Goal: Task Accomplishment & Management: Manage account settings

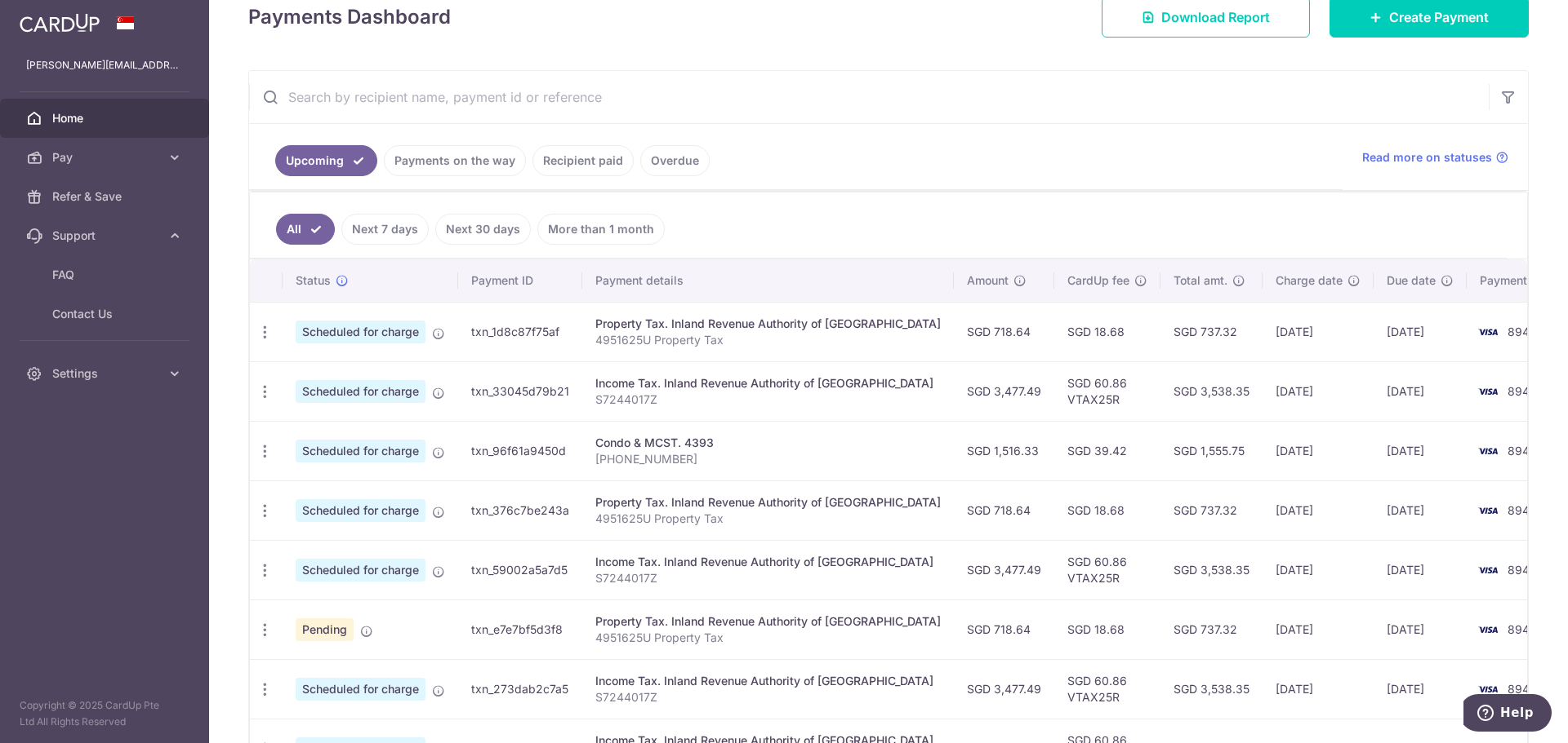
scroll to position [326, 0]
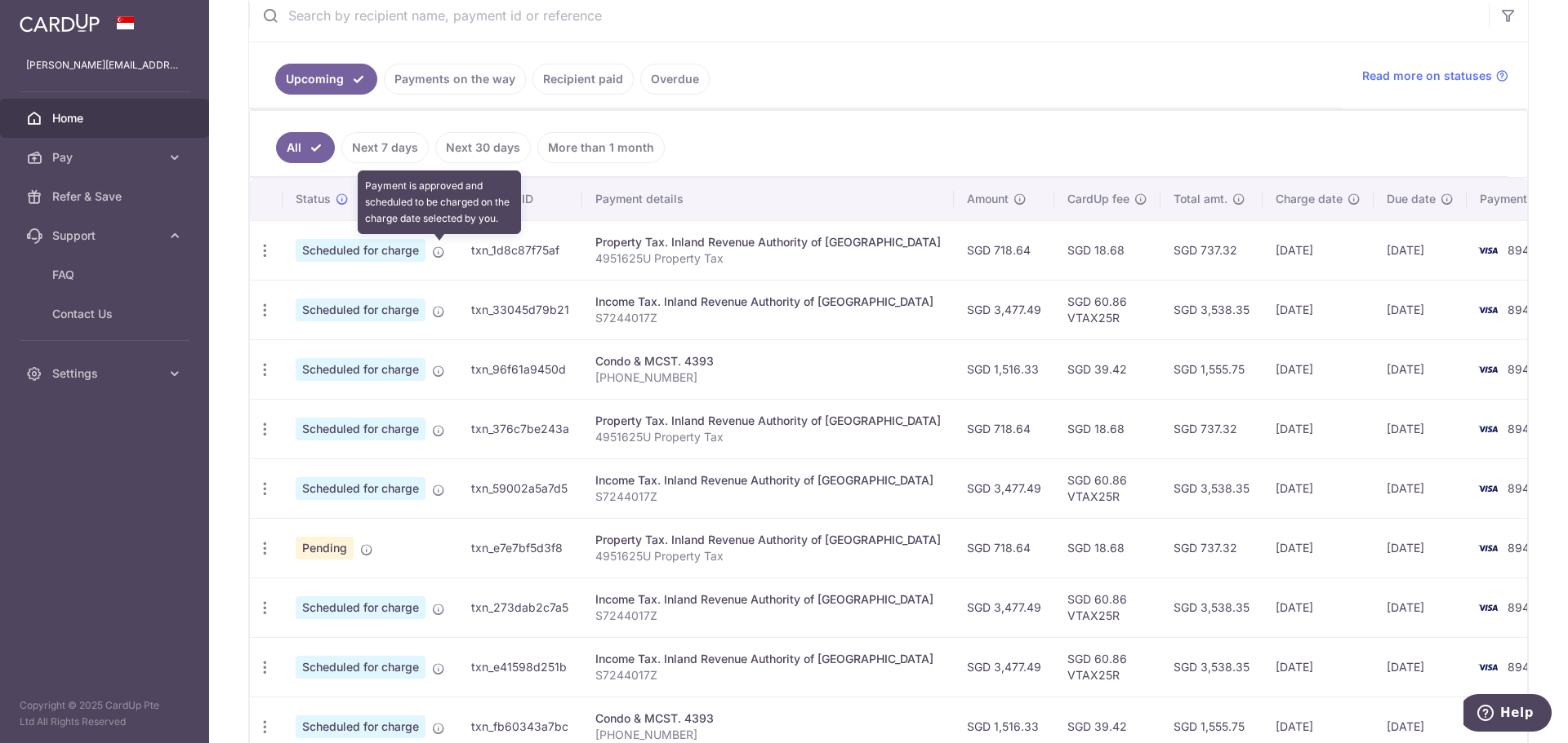
click at [436, 251] on icon at bounding box center [439, 252] width 13 height 13
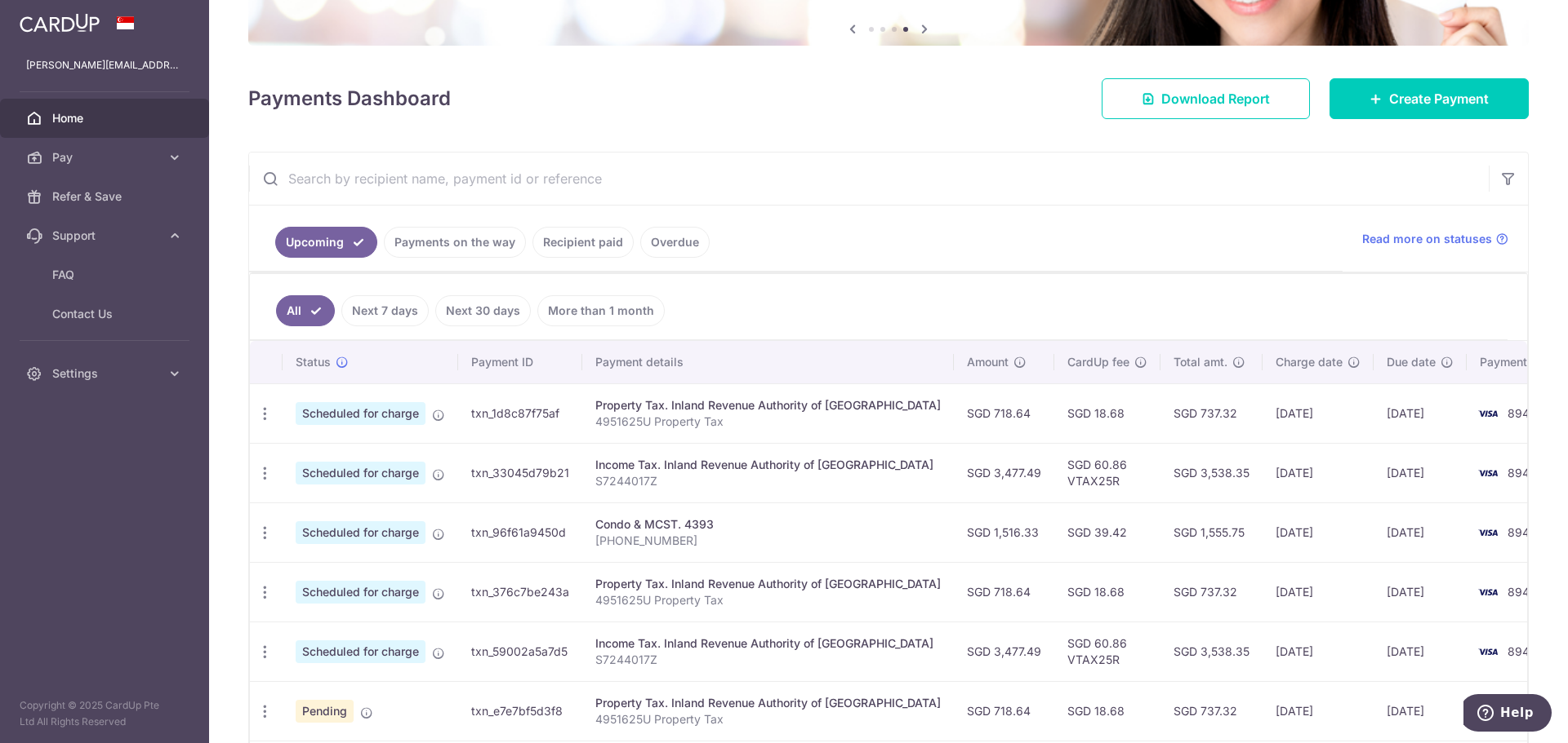
scroll to position [245, 0]
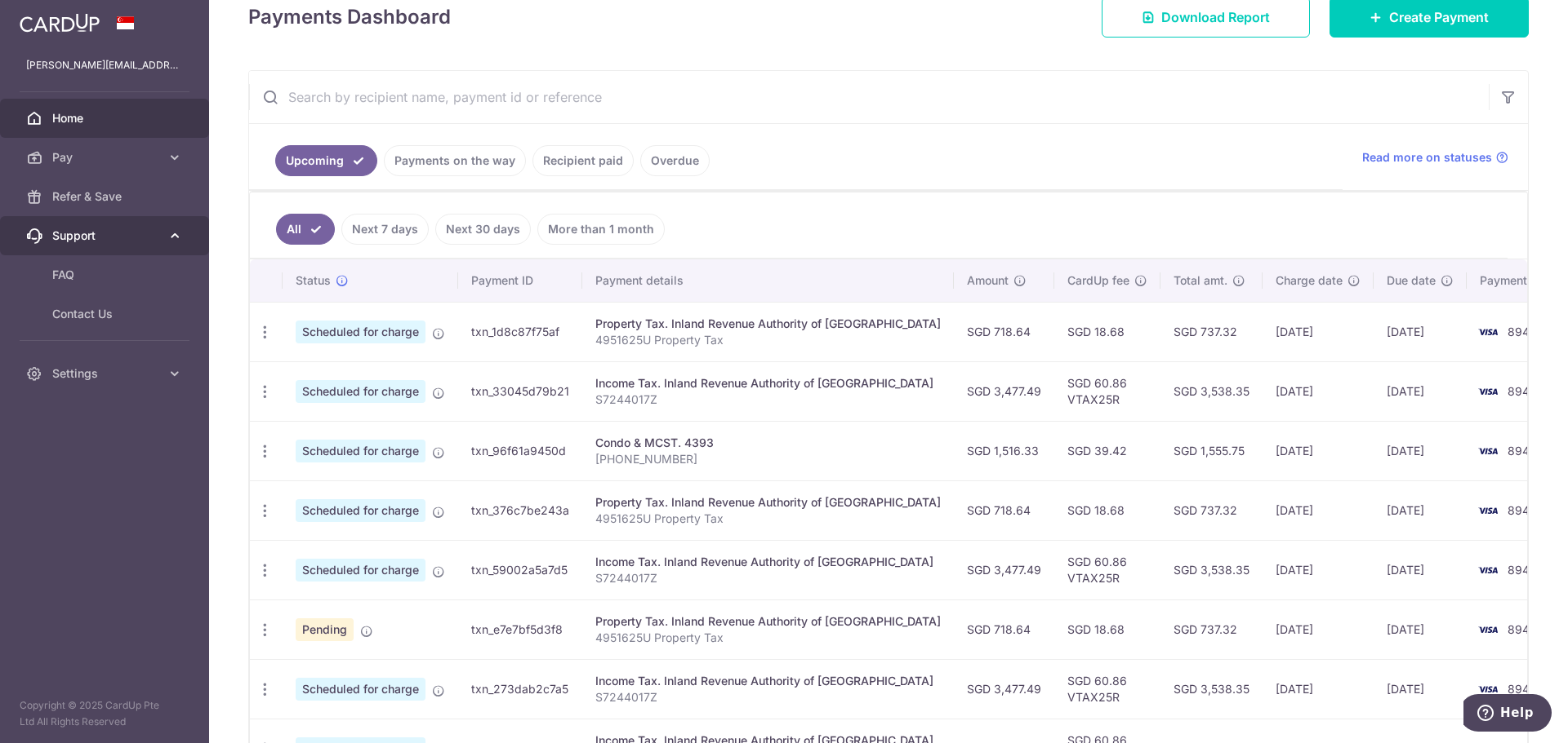
click at [170, 232] on icon at bounding box center [175, 236] width 17 height 17
click at [366, 334] on span "Scheduled for charge" at bounding box center [360, 331] width 130 height 23
click at [266, 332] on icon "button" at bounding box center [264, 332] width 18 height 17
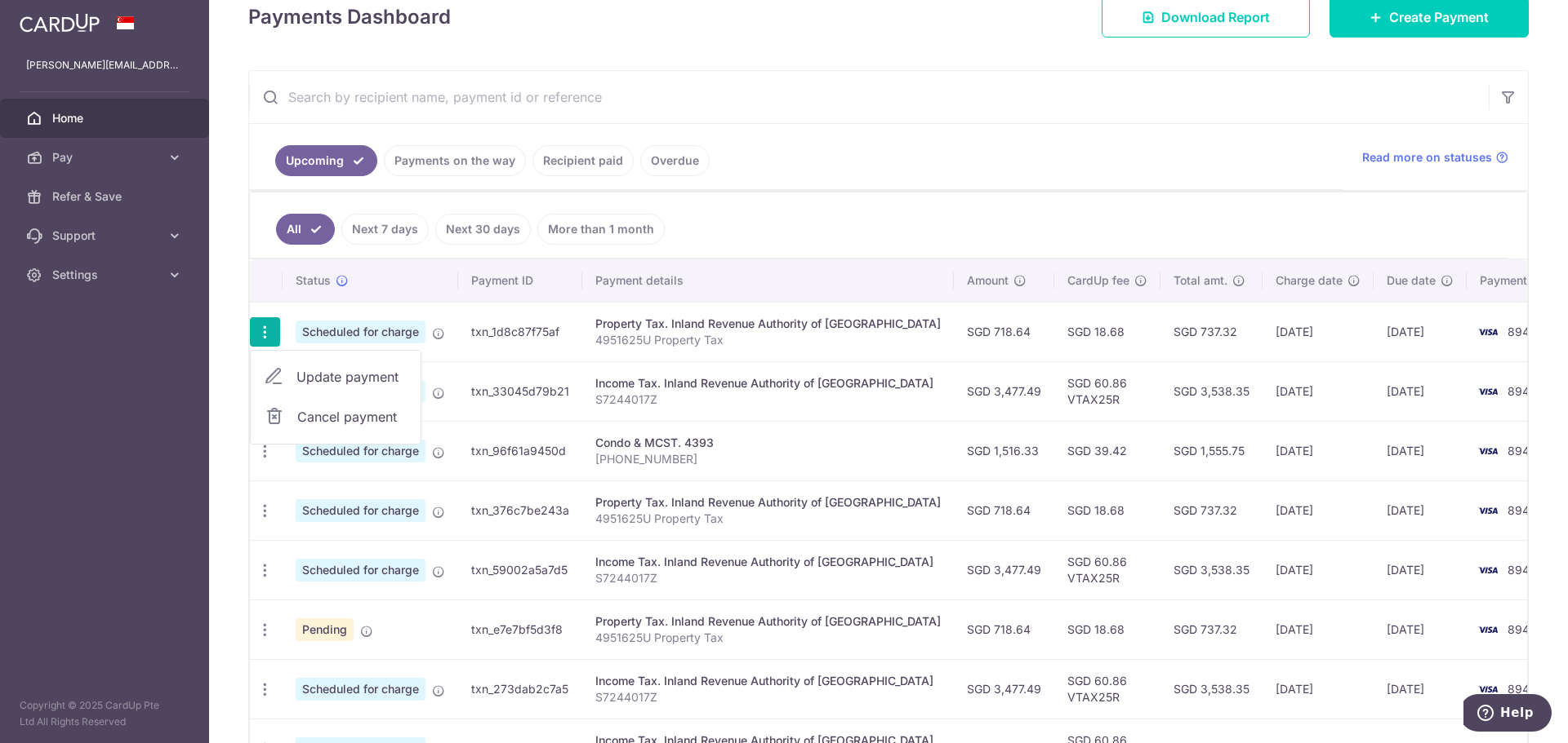
click at [500, 312] on td "txn_1d8c87f75af" at bounding box center [520, 331] width 124 height 60
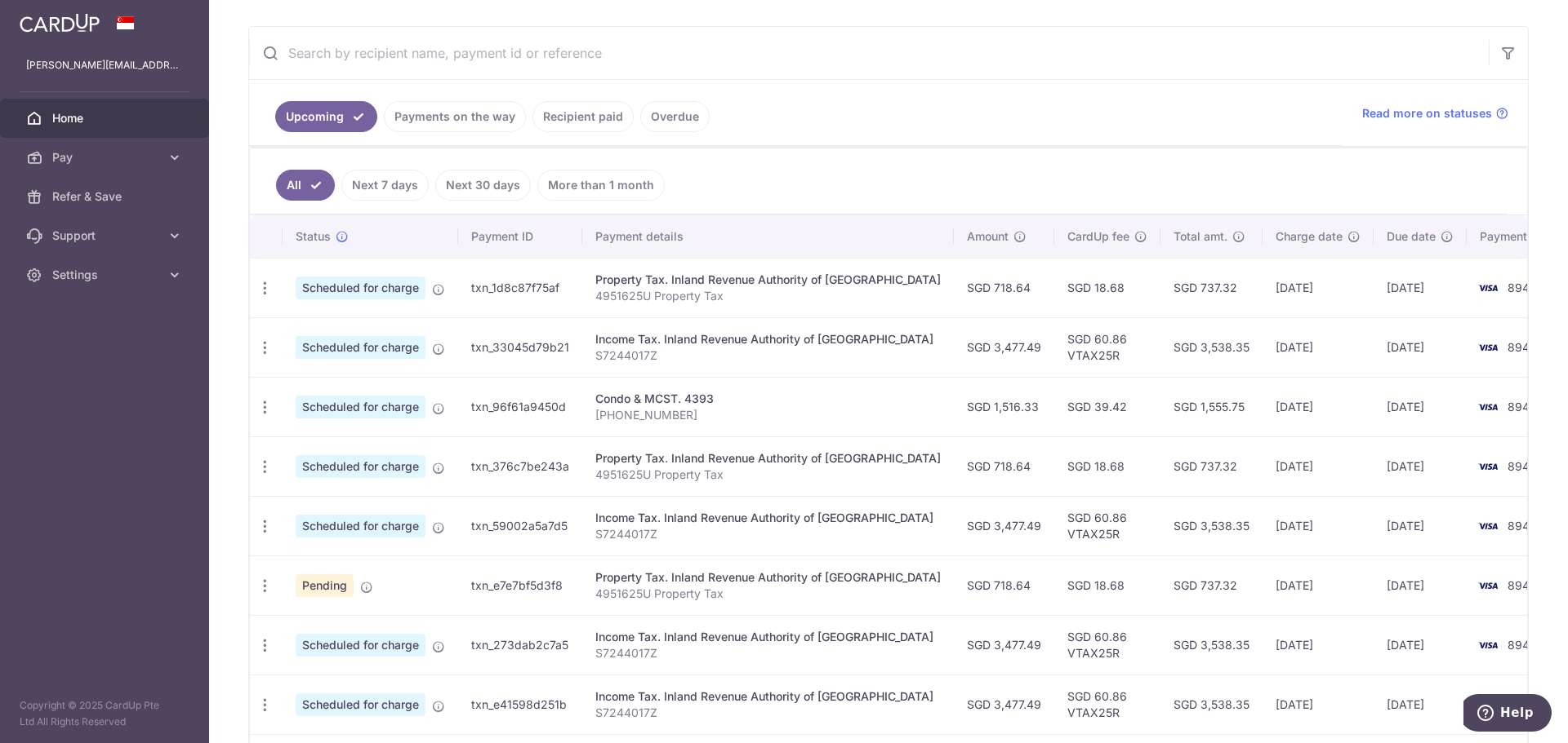
scroll to position [326, 0]
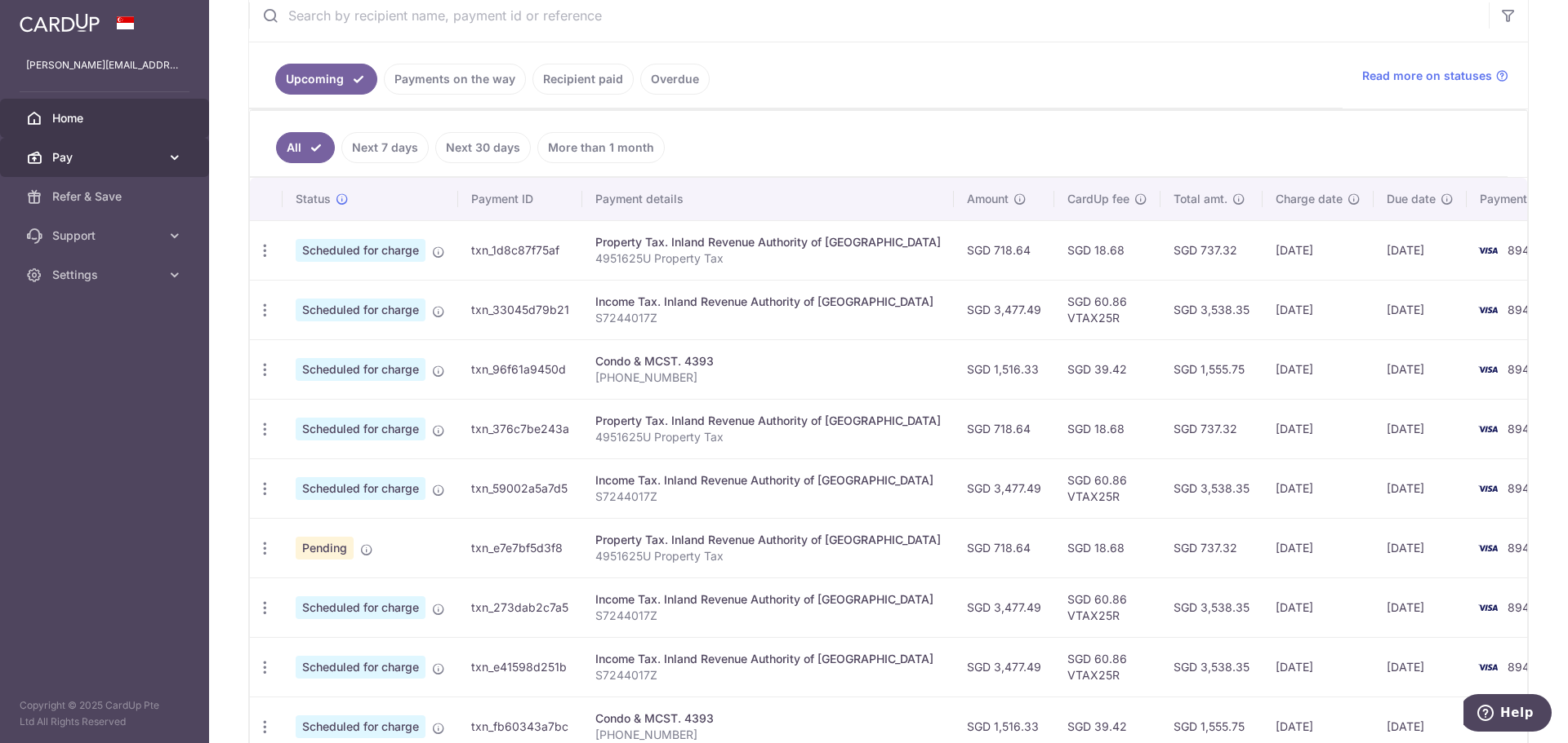
click at [64, 152] on span "Pay" at bounding box center [106, 157] width 108 height 17
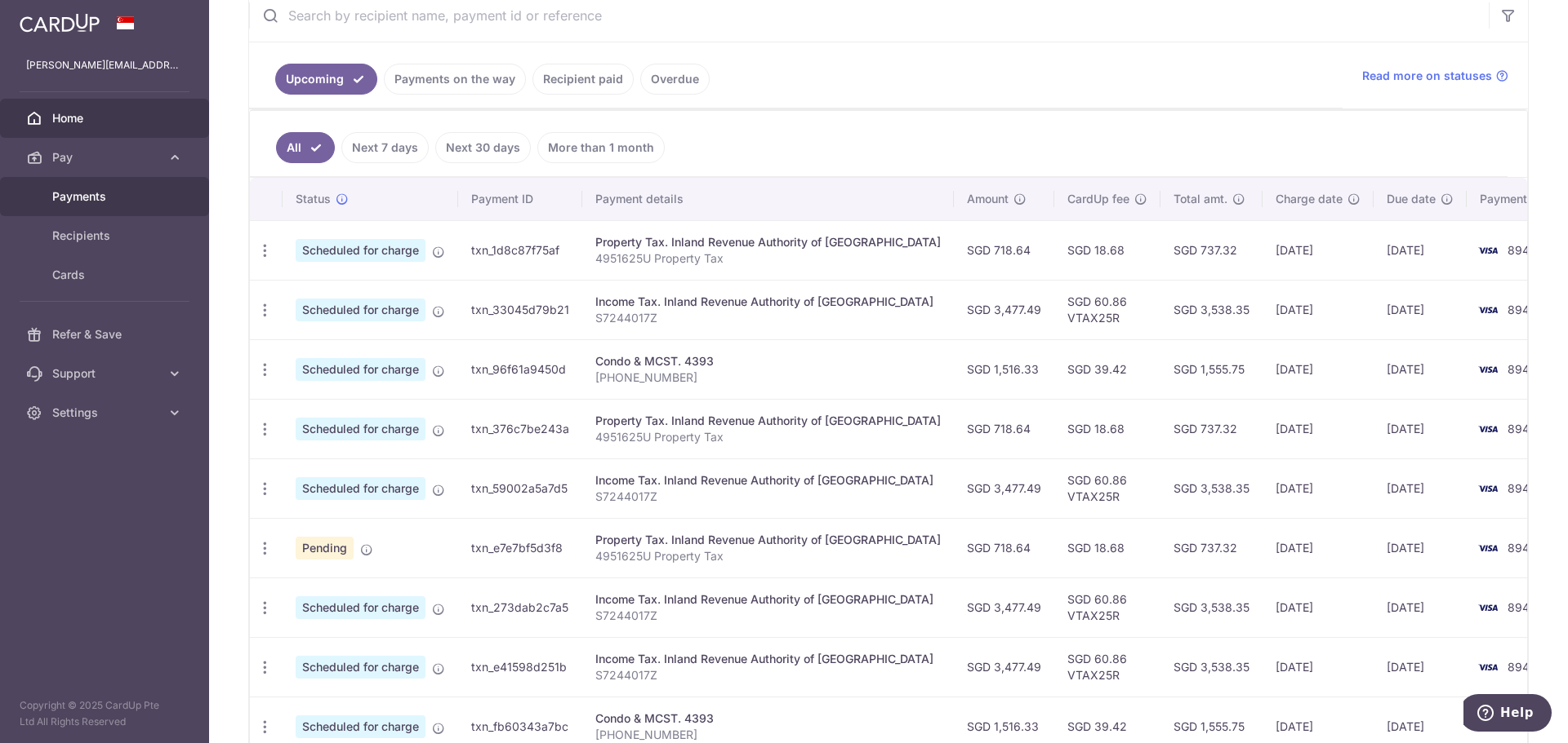
click at [66, 194] on span "Payments" at bounding box center [106, 197] width 108 height 17
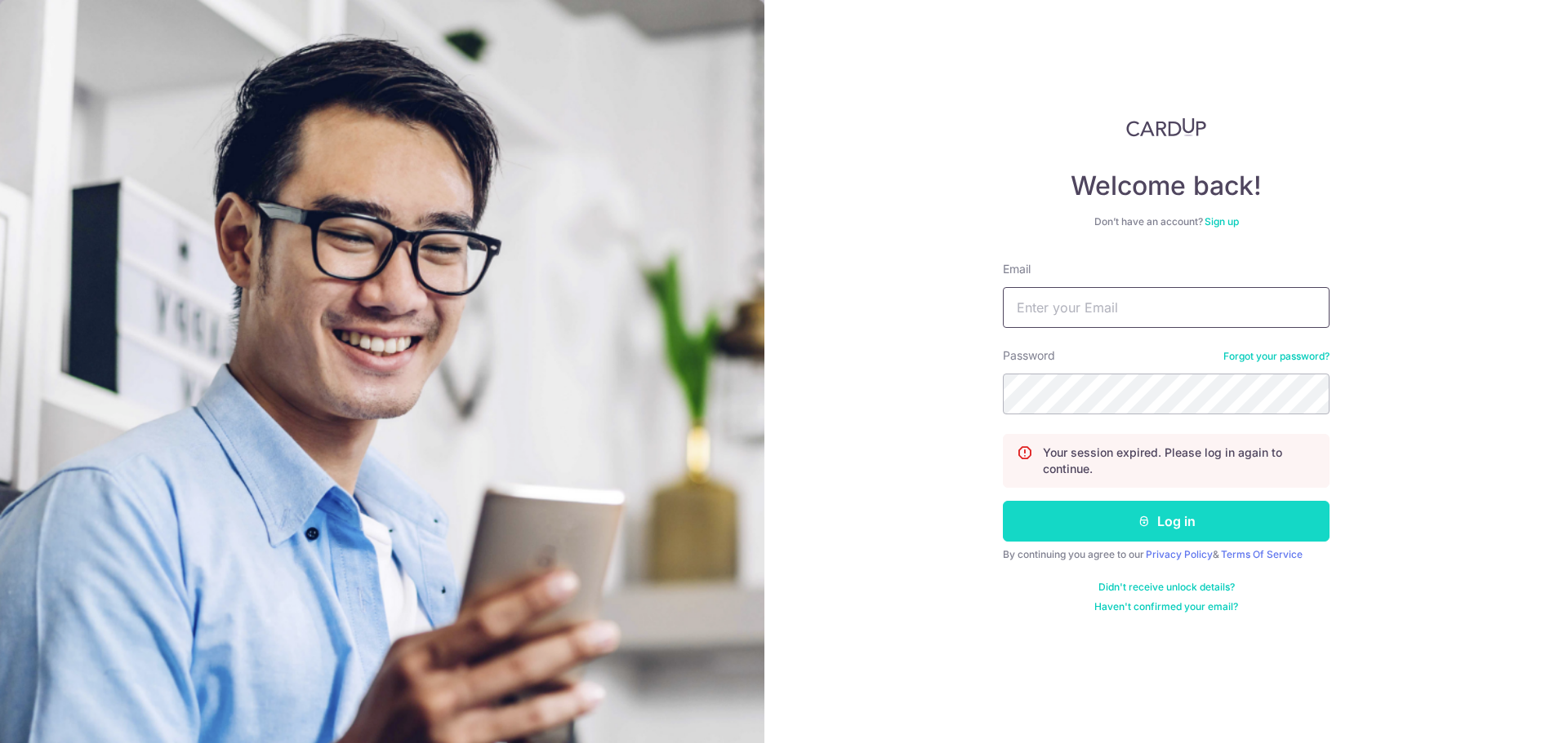
type input "eric.goh@mac.com"
click at [1181, 522] on button "Log in" at bounding box center [1165, 521] width 326 height 41
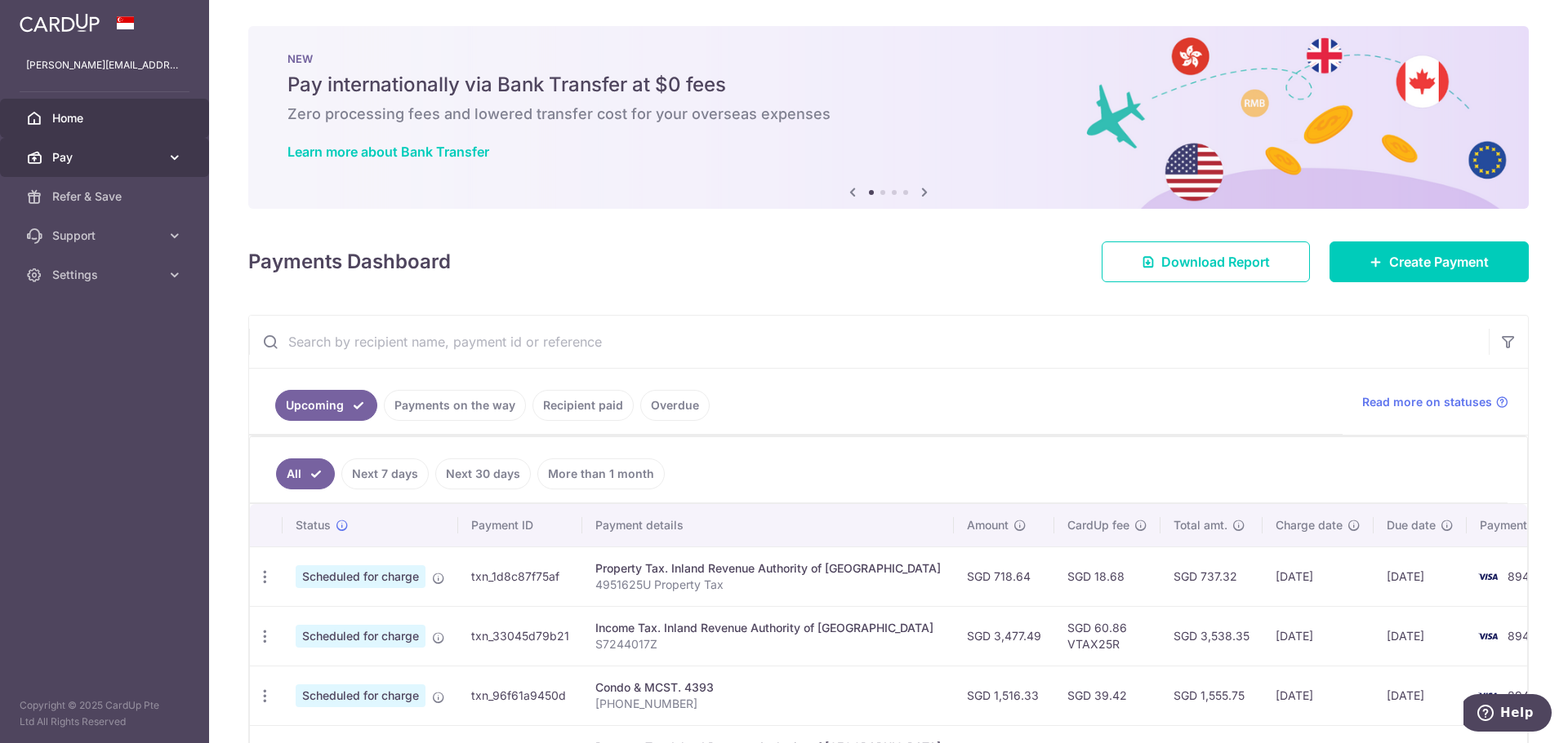
click at [178, 154] on icon at bounding box center [175, 157] width 17 height 17
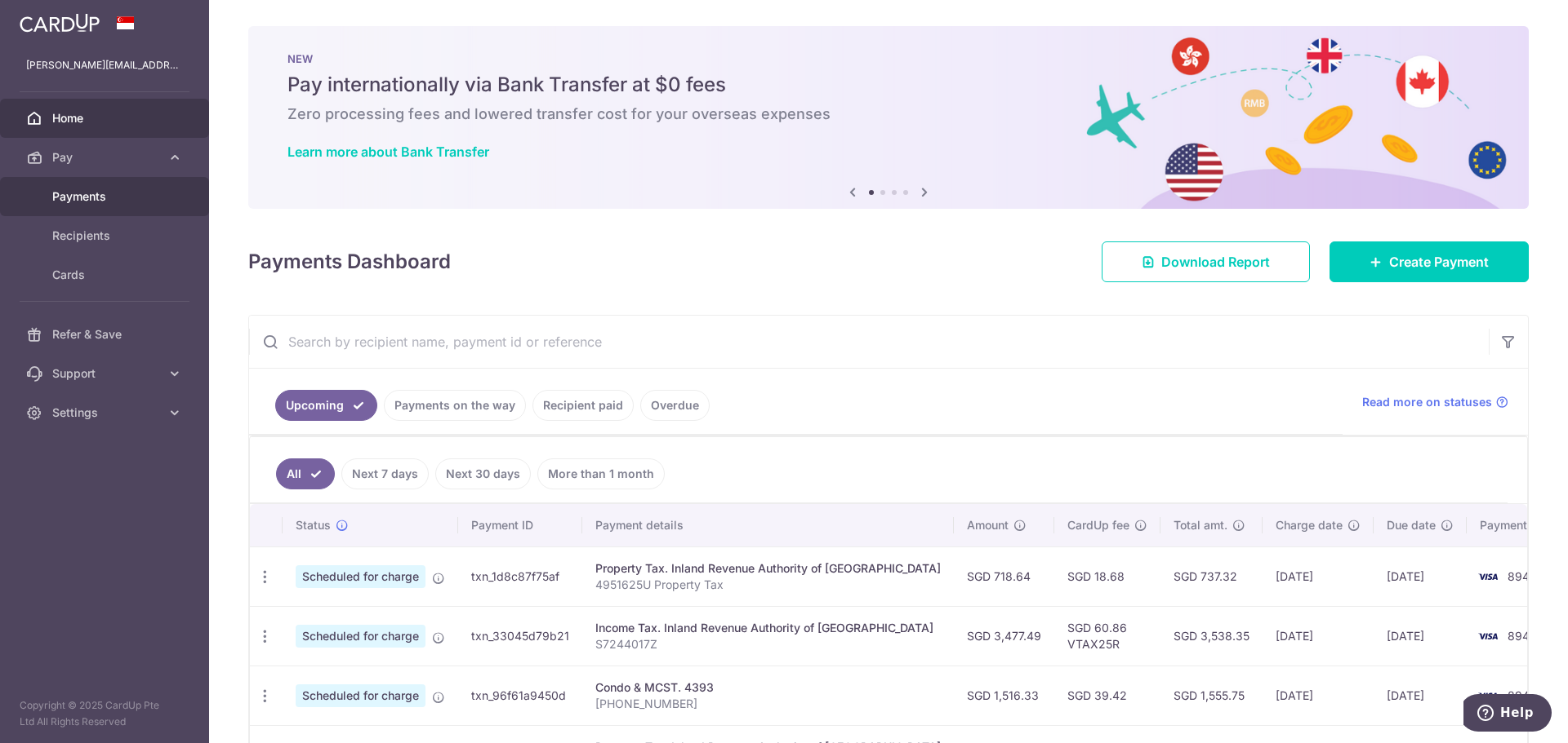
click at [77, 194] on span "Payments" at bounding box center [106, 197] width 108 height 17
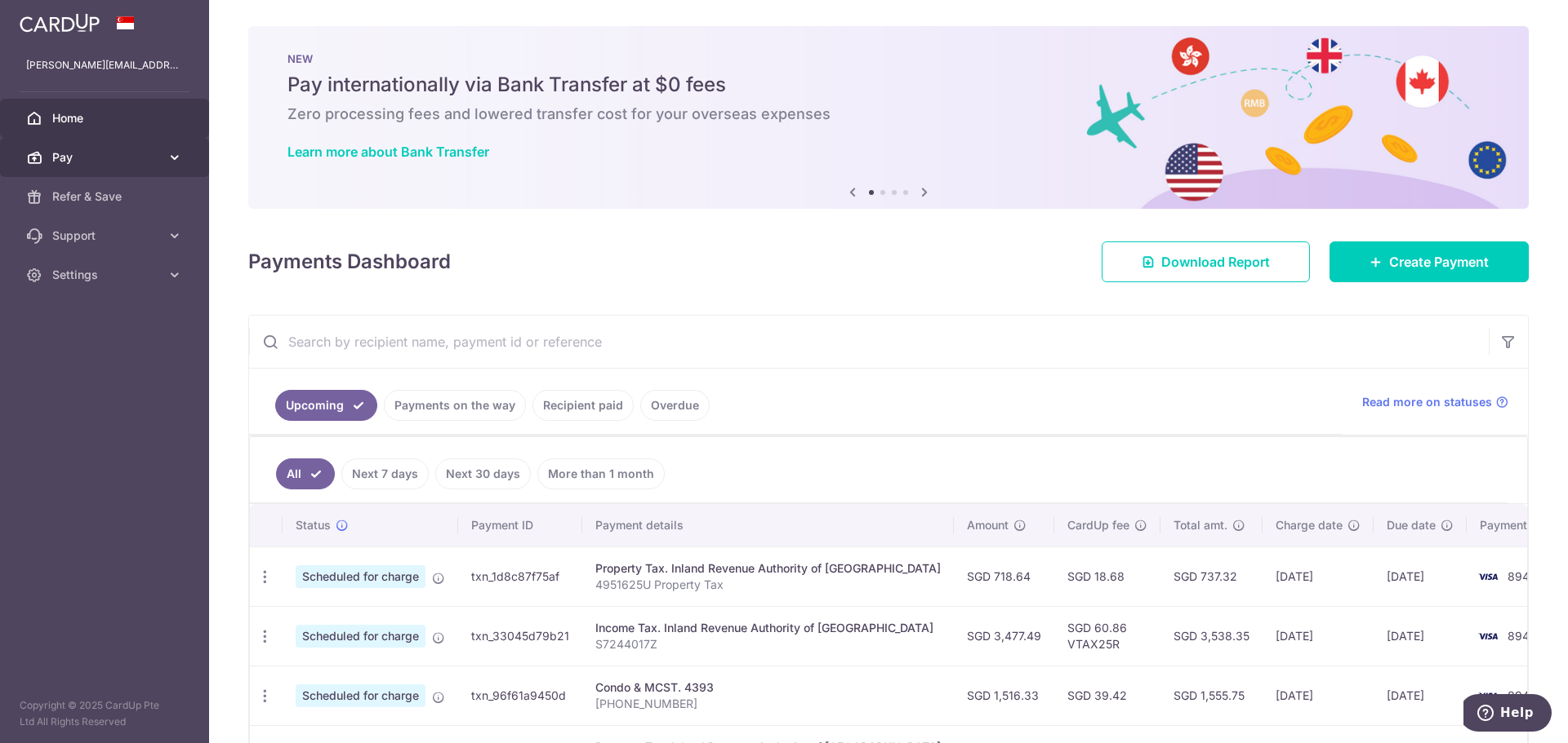
click at [170, 157] on icon at bounding box center [175, 157] width 17 height 17
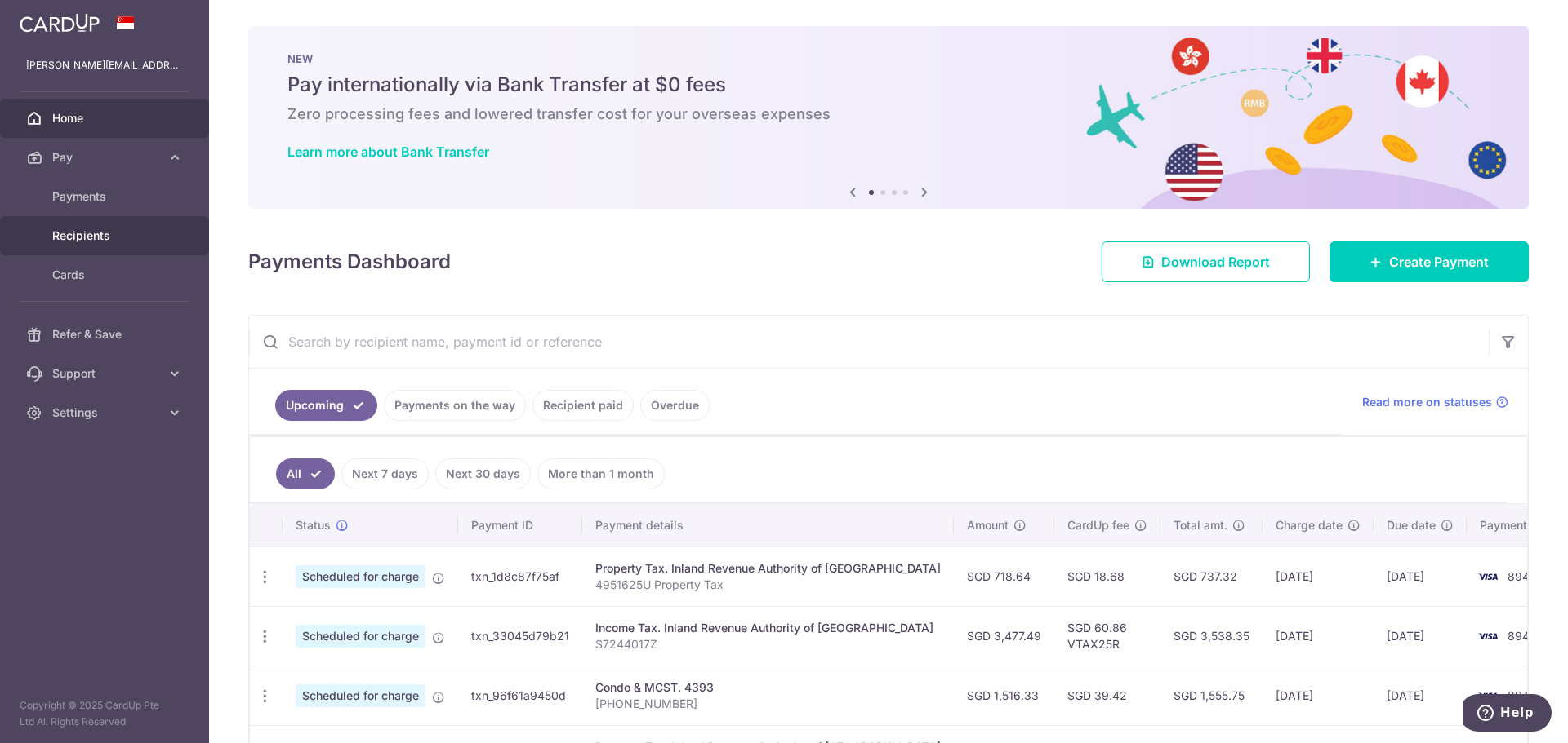
click at [94, 236] on span "Recipients" at bounding box center [106, 236] width 108 height 17
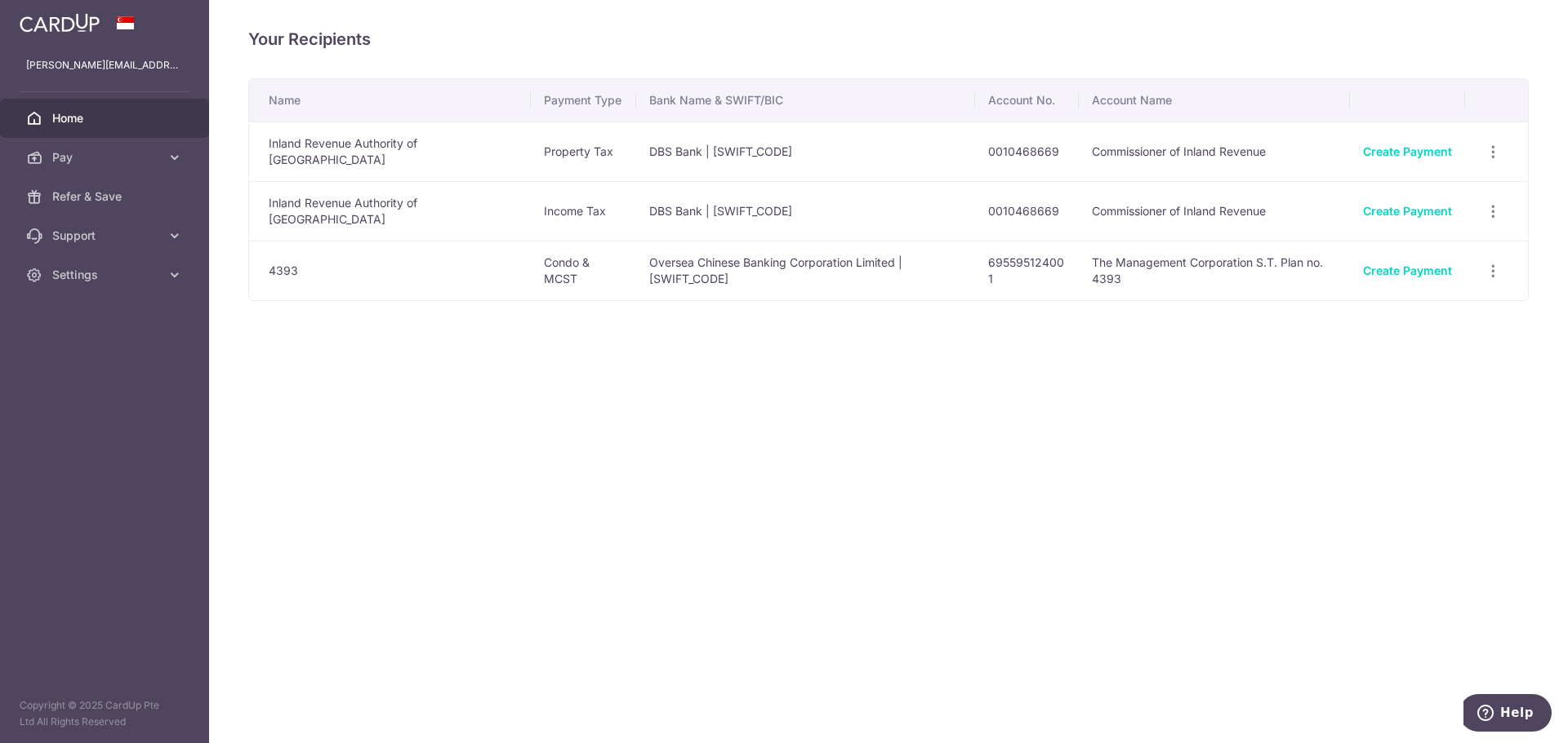
click at [61, 118] on span "Home" at bounding box center [106, 119] width 108 height 17
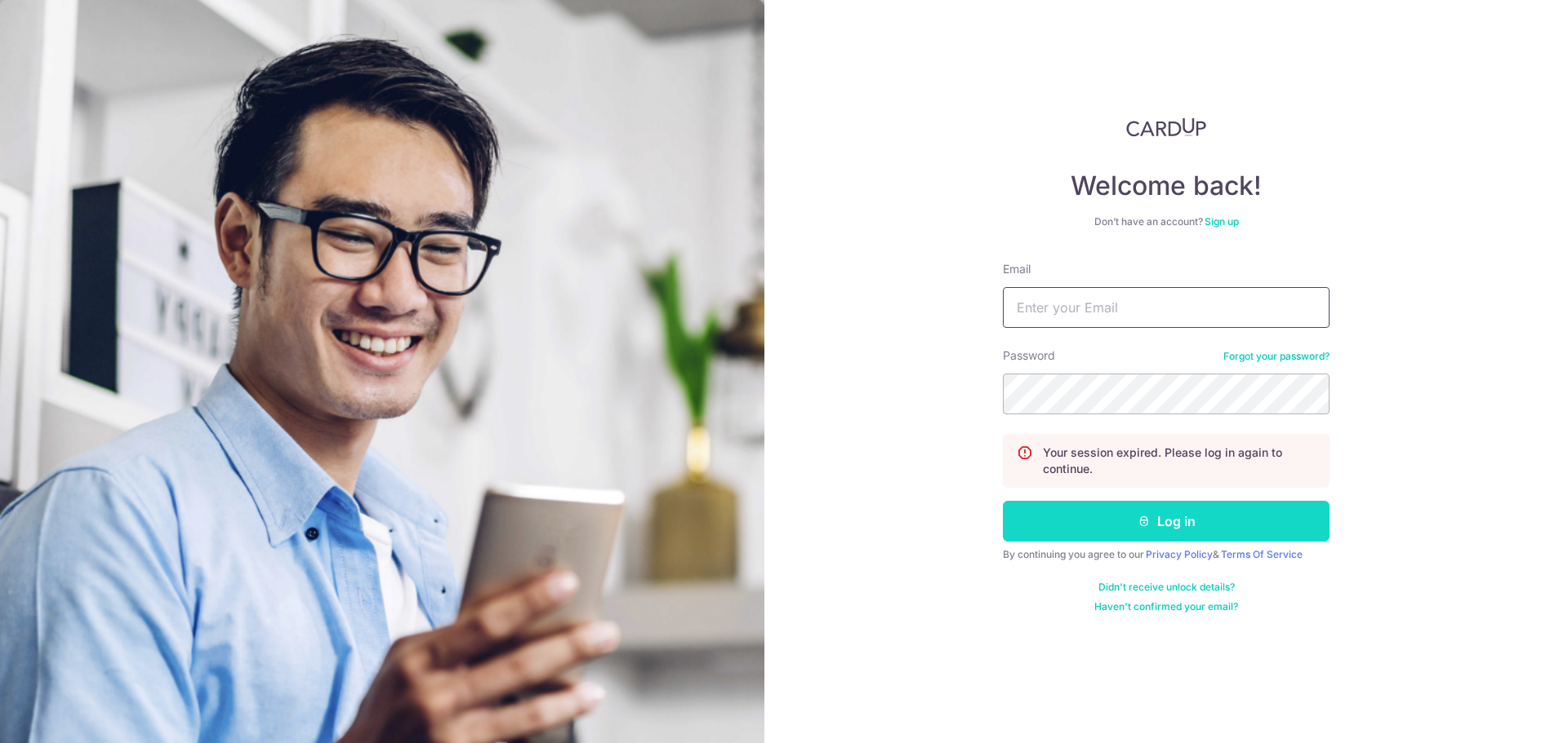
type input "[PERSON_NAME][EMAIL_ADDRESS][DOMAIN_NAME]"
click at [1190, 525] on button "Log in" at bounding box center [1165, 521] width 326 height 41
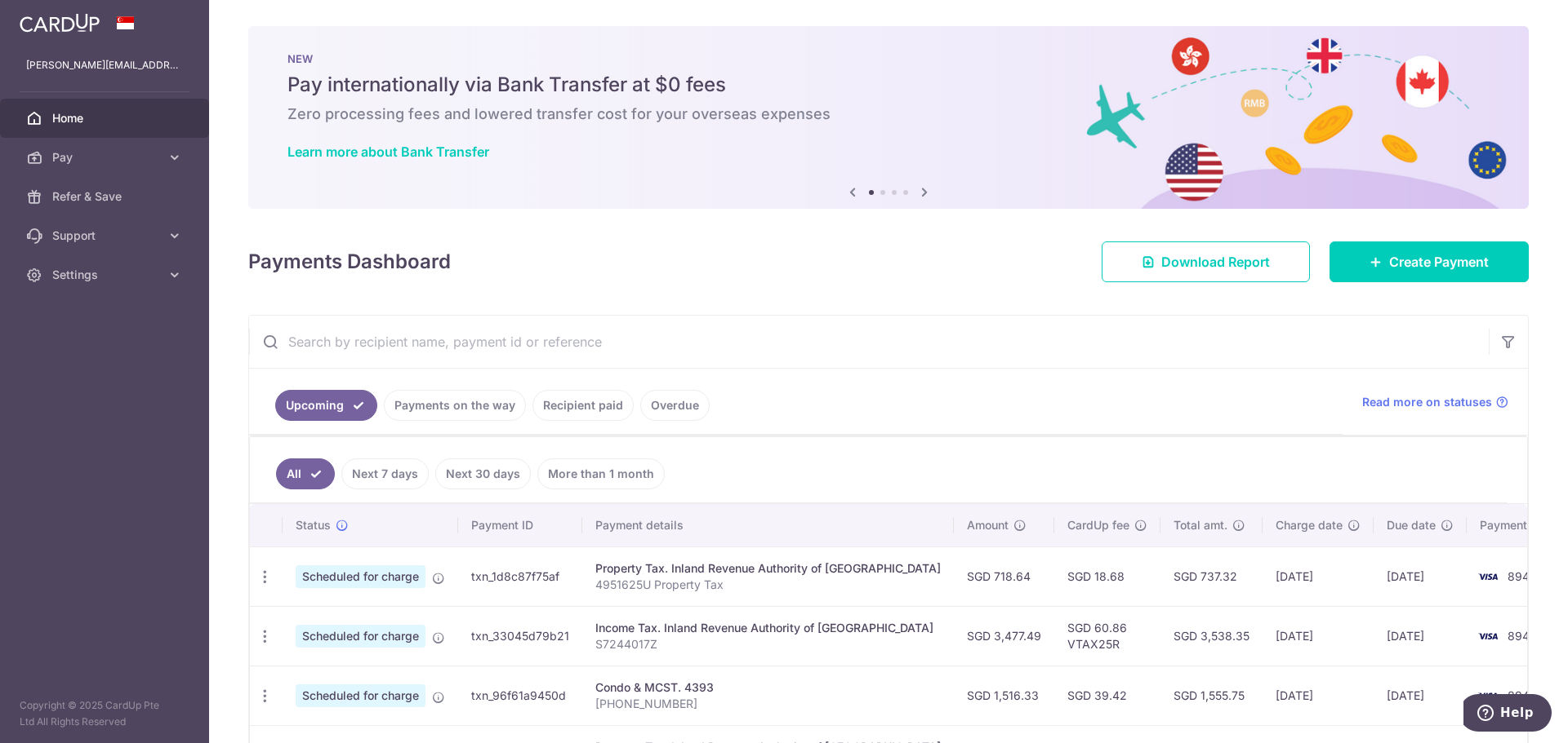
click at [1374, 578] on td "08/10/2025" at bounding box center [1420, 576] width 93 height 60
click at [172, 155] on icon at bounding box center [175, 157] width 17 height 17
click at [88, 197] on span "Payments" at bounding box center [106, 197] width 108 height 17
click at [170, 157] on icon at bounding box center [175, 157] width 17 height 17
click at [70, 269] on span "Cards" at bounding box center [106, 275] width 108 height 17
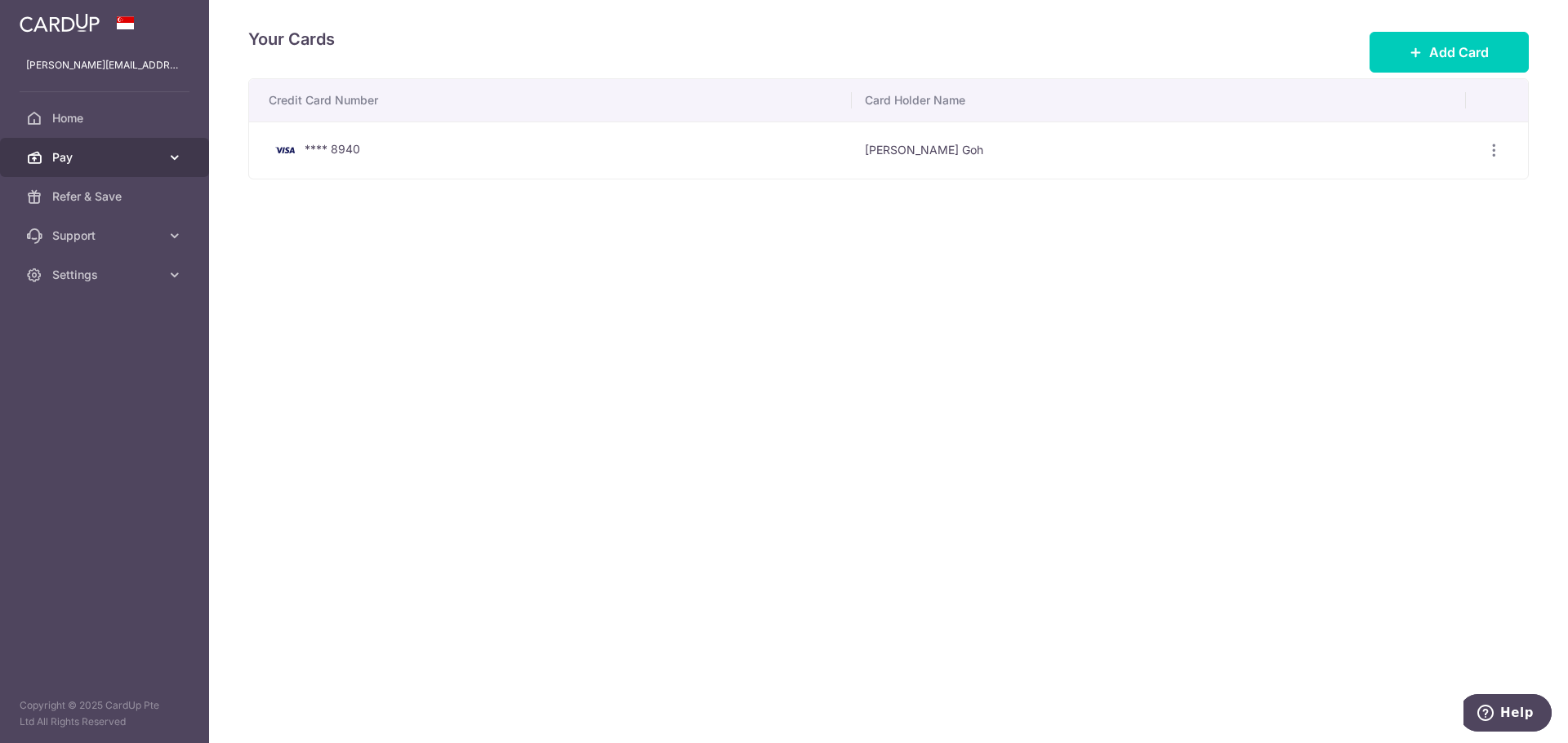
click at [180, 152] on icon at bounding box center [175, 157] width 17 height 17
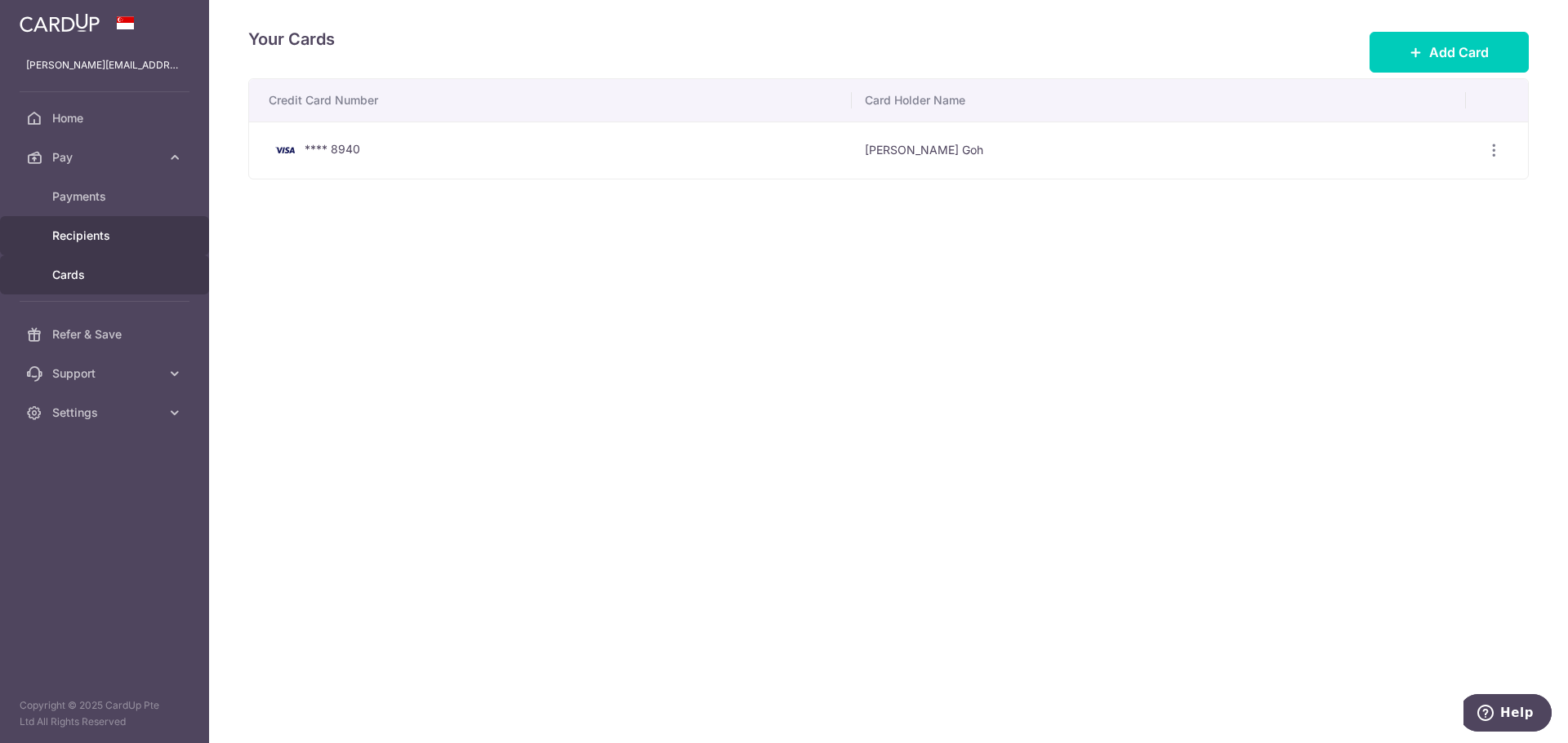
click at [102, 229] on span "Recipients" at bounding box center [106, 236] width 108 height 17
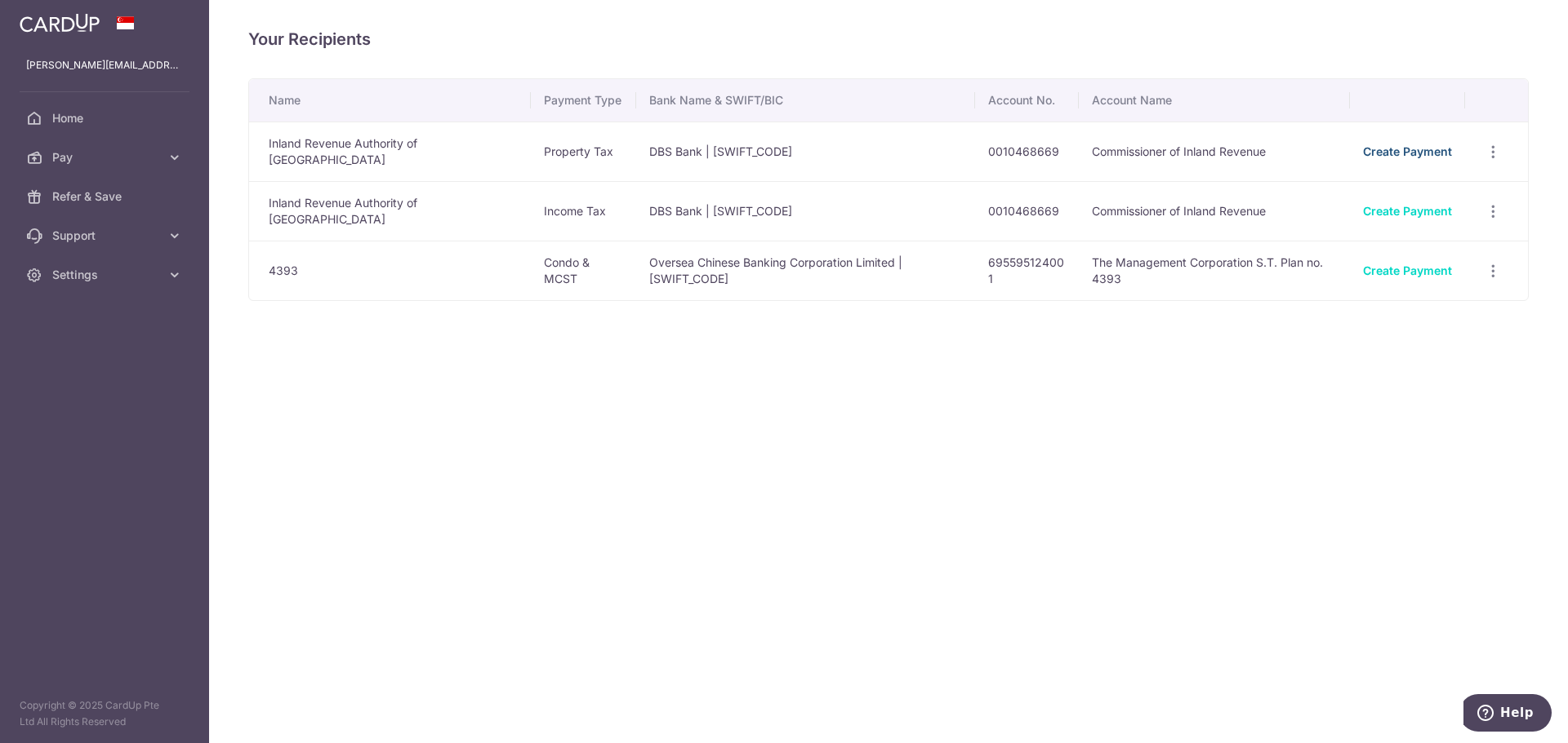
click at [1391, 154] on link "Create Payment" at bounding box center [1407, 151] width 89 height 14
click at [81, 125] on span "Home" at bounding box center [106, 119] width 108 height 17
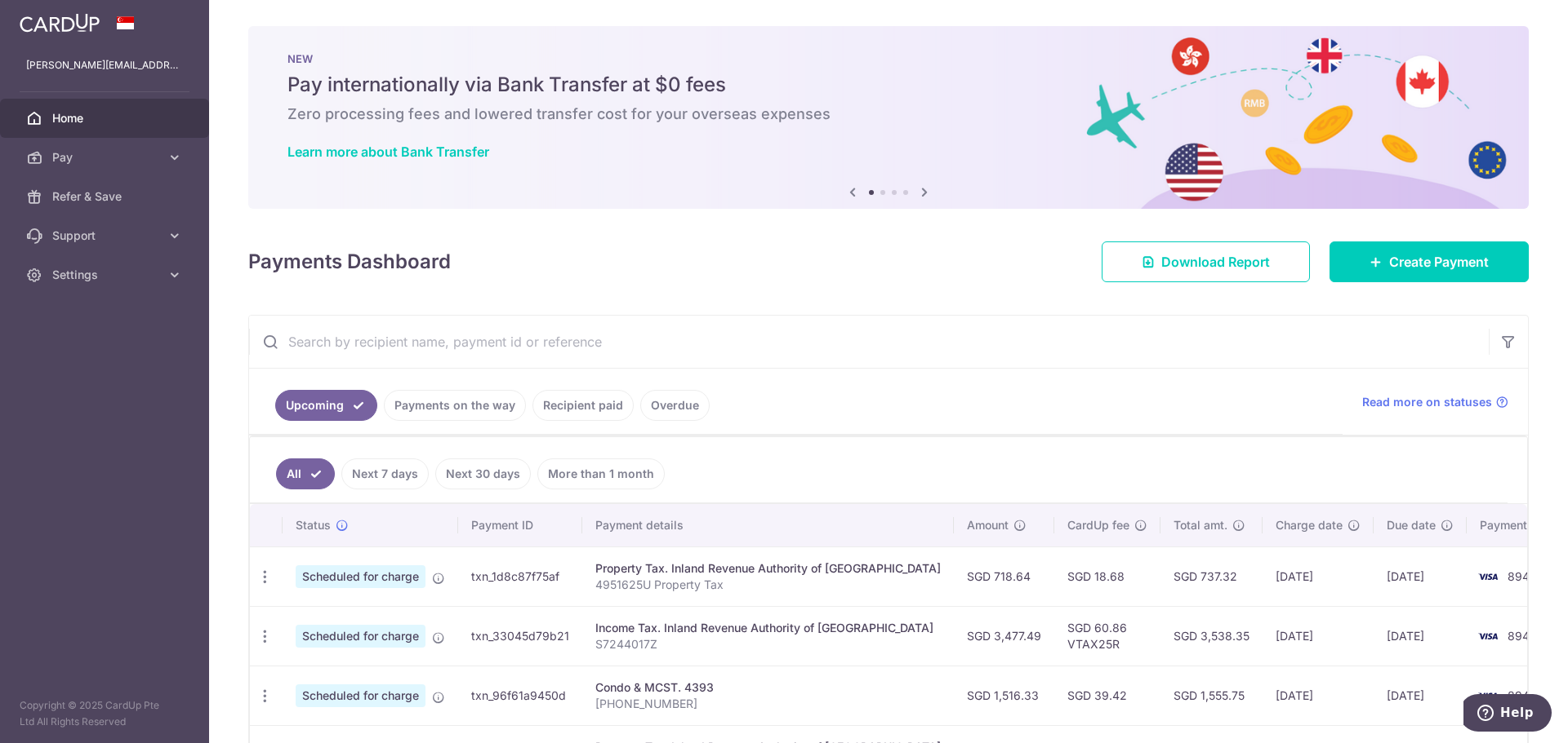
scroll to position [82, 0]
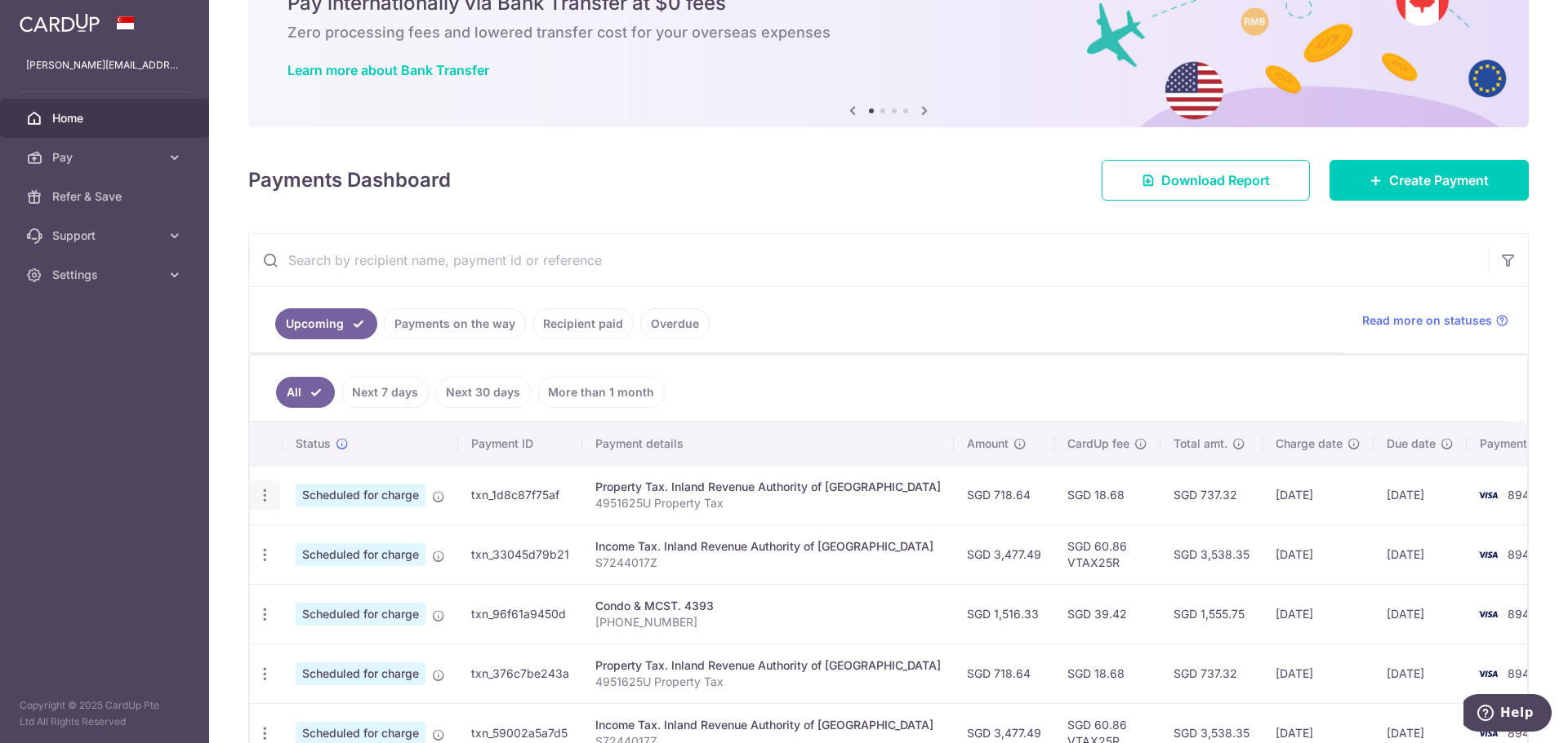
click at [267, 499] on icon "button" at bounding box center [264, 495] width 18 height 17
click at [310, 541] on span "Update payment" at bounding box center [352, 540] width 111 height 19
radio input "true"
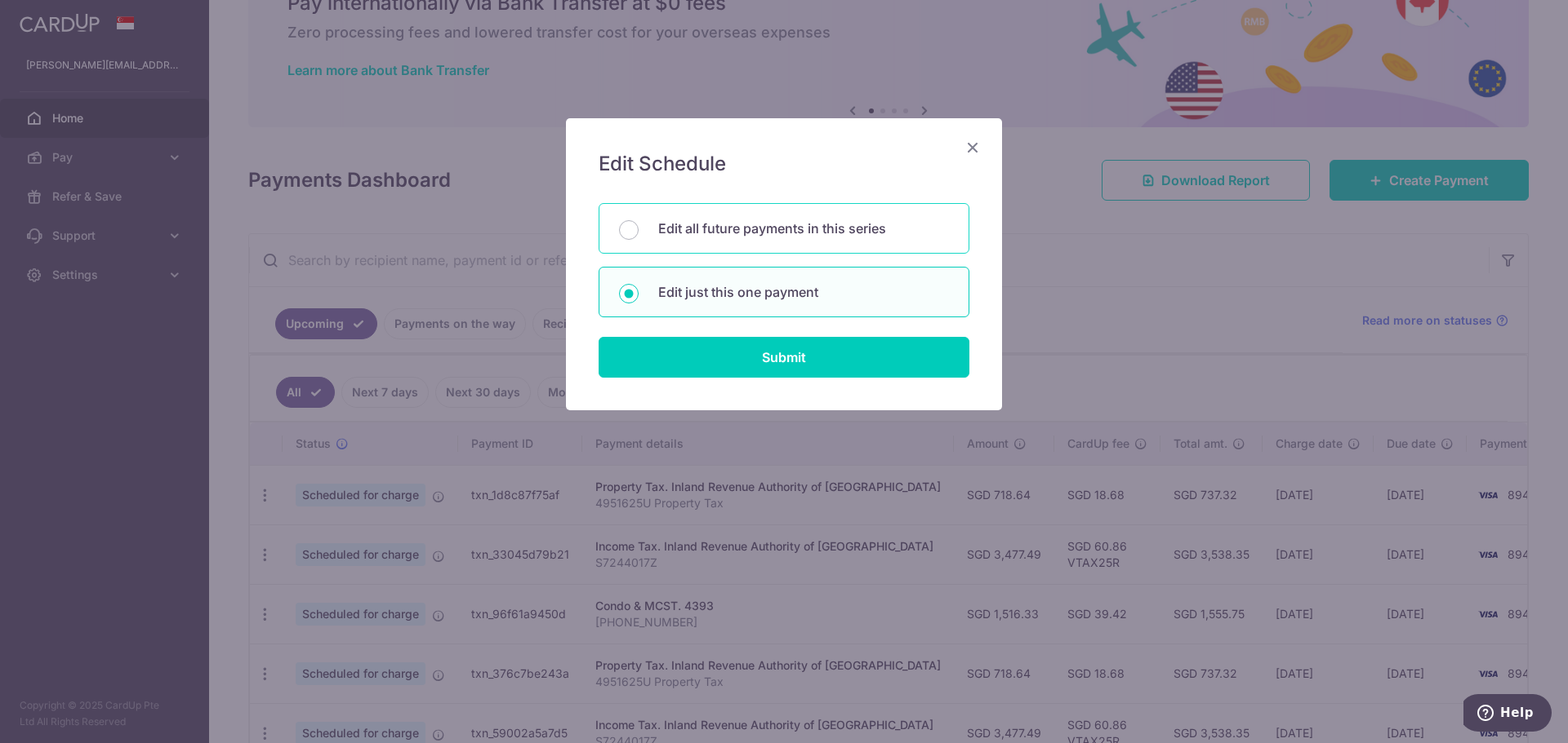
click at [678, 230] on p "Edit all future payments in this series" at bounding box center [803, 228] width 291 height 19
click at [638, 230] on input "Edit all future payments in this series" at bounding box center [628, 229] width 19 height 19
radio input "true"
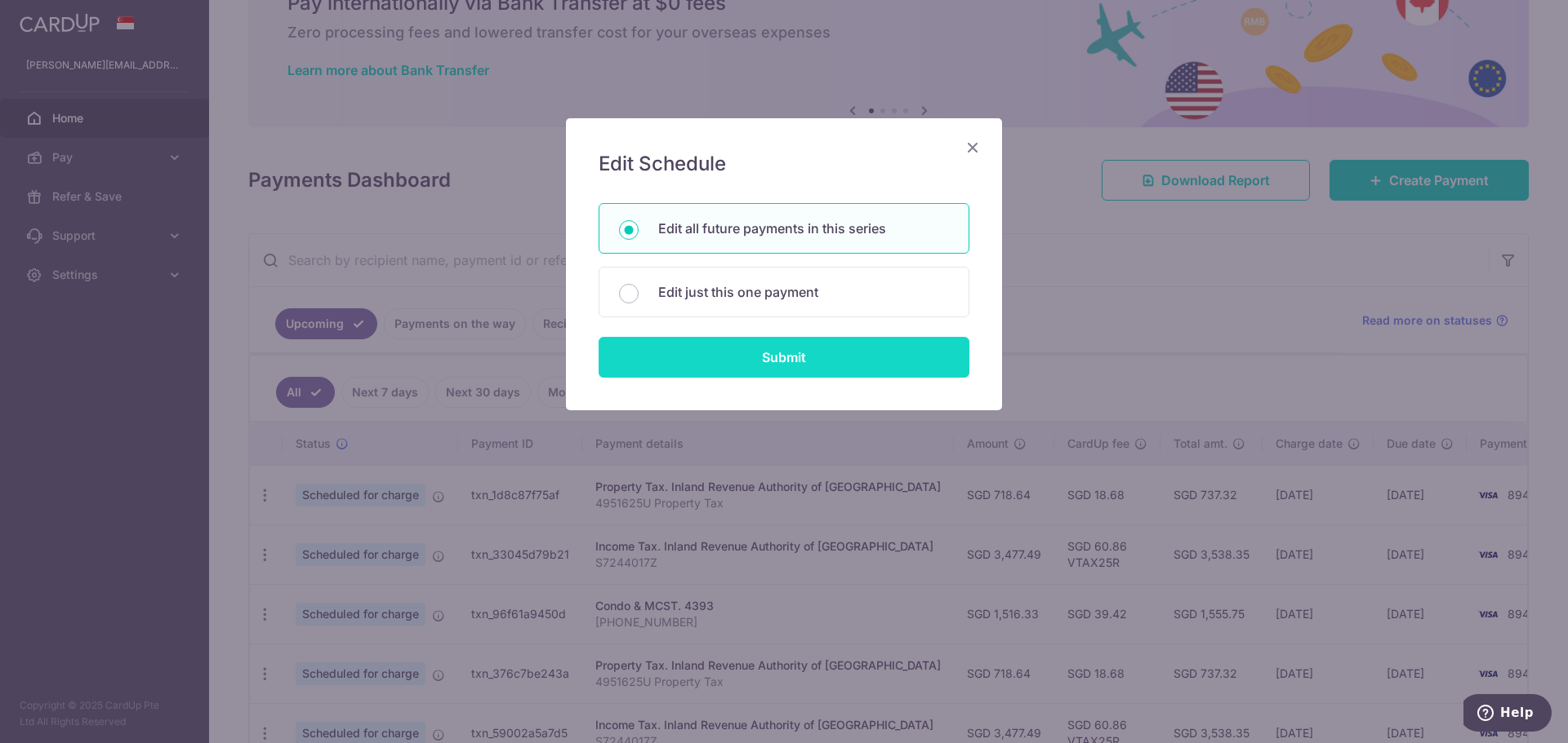
click at [799, 357] on input "Submit" at bounding box center [784, 357] width 370 height 41
radio input "true"
type input "718.64"
type input "4951625U"
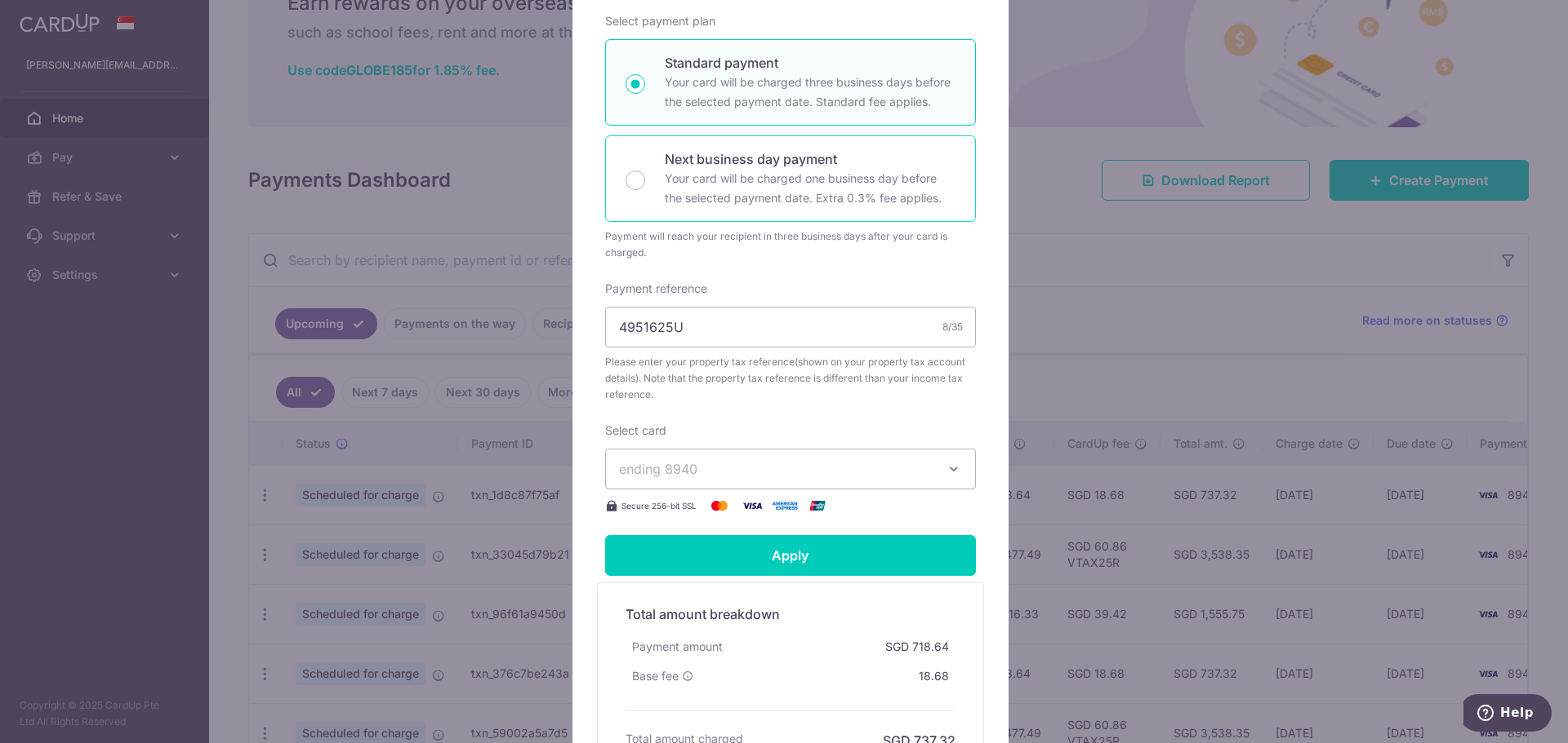
scroll to position [0, 0]
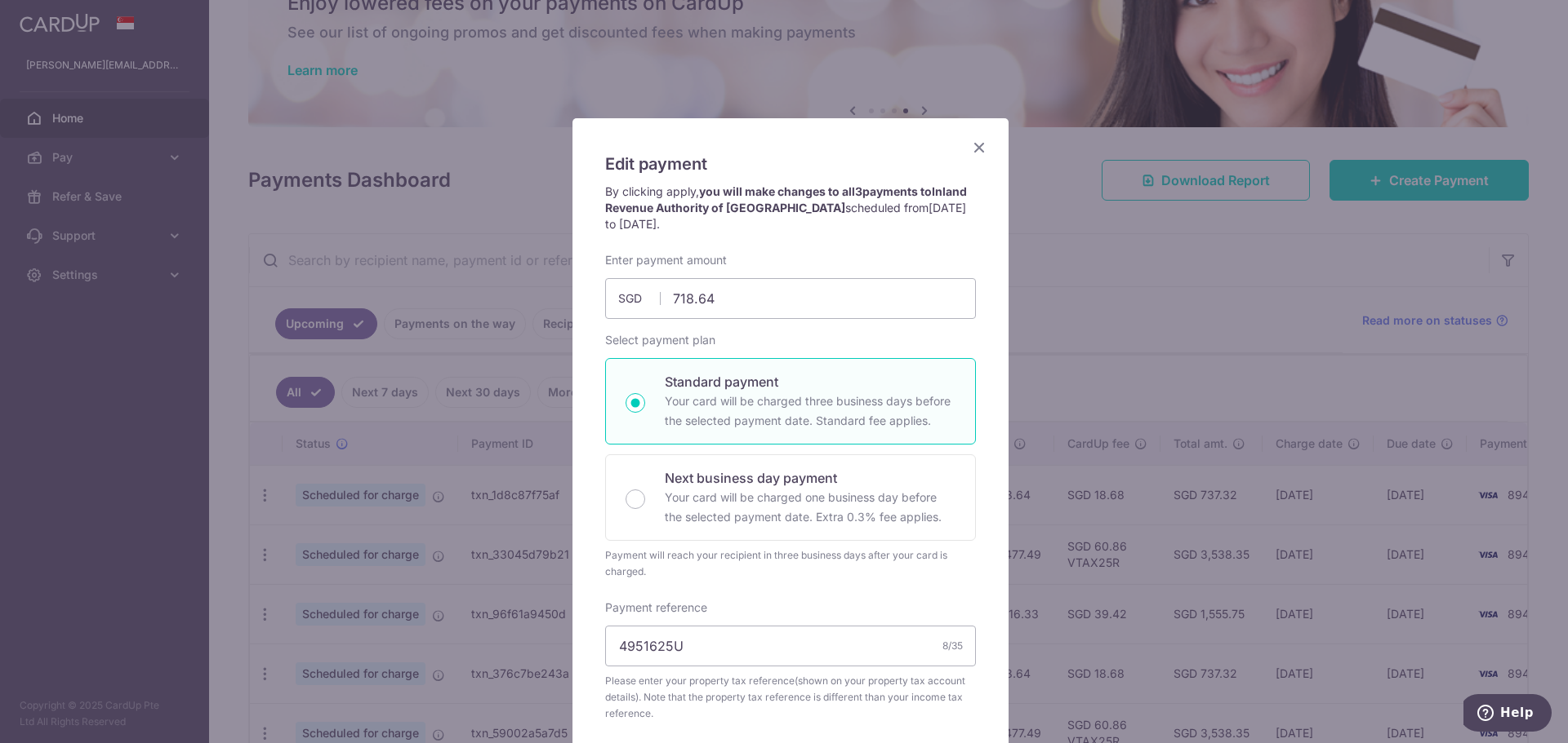
click at [696, 201] on span "Inland Revenue Authority of Singapore" at bounding box center [786, 199] width 362 height 30
click at [629, 218] on span "08/10/2025 to 08/12/2025" at bounding box center [786, 215] width 361 height 30
click at [633, 224] on span "08/10/2025 to 08/12/2025" at bounding box center [786, 215] width 361 height 30
click at [638, 224] on span "08/10/2025 to 08/12/2025" at bounding box center [786, 215] width 361 height 30
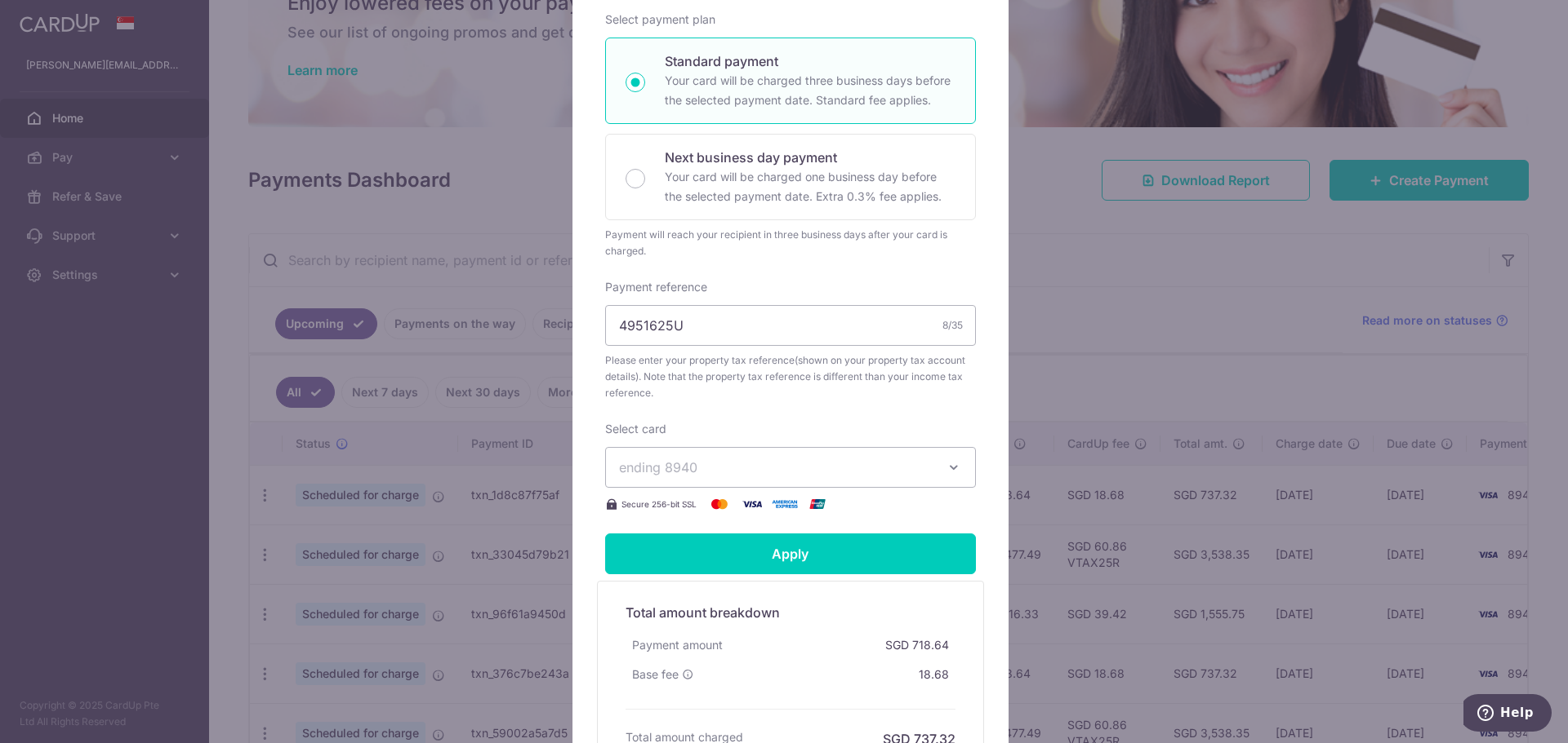
scroll to position [83, 0]
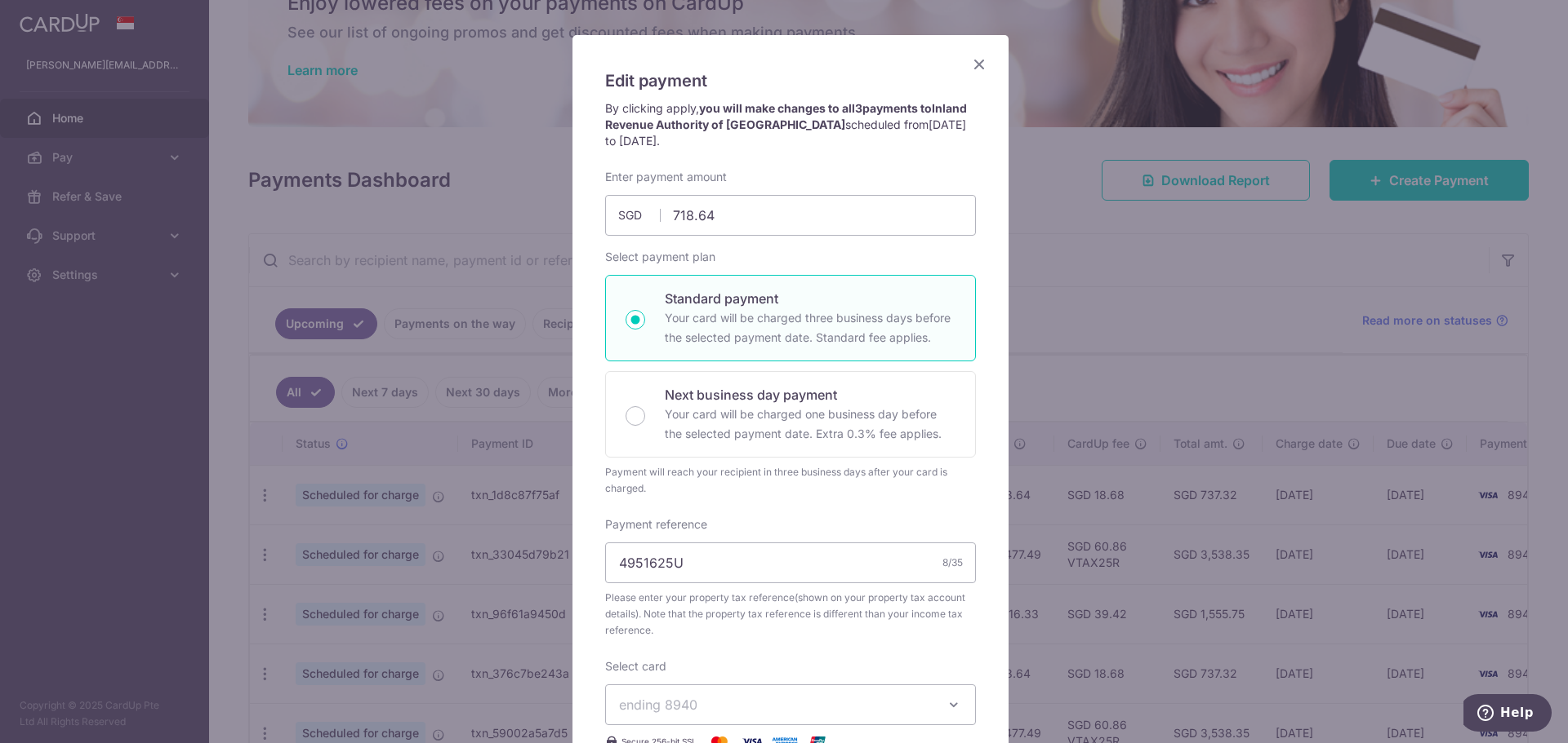
click at [971, 62] on icon "Close" at bounding box center [978, 64] width 19 height 20
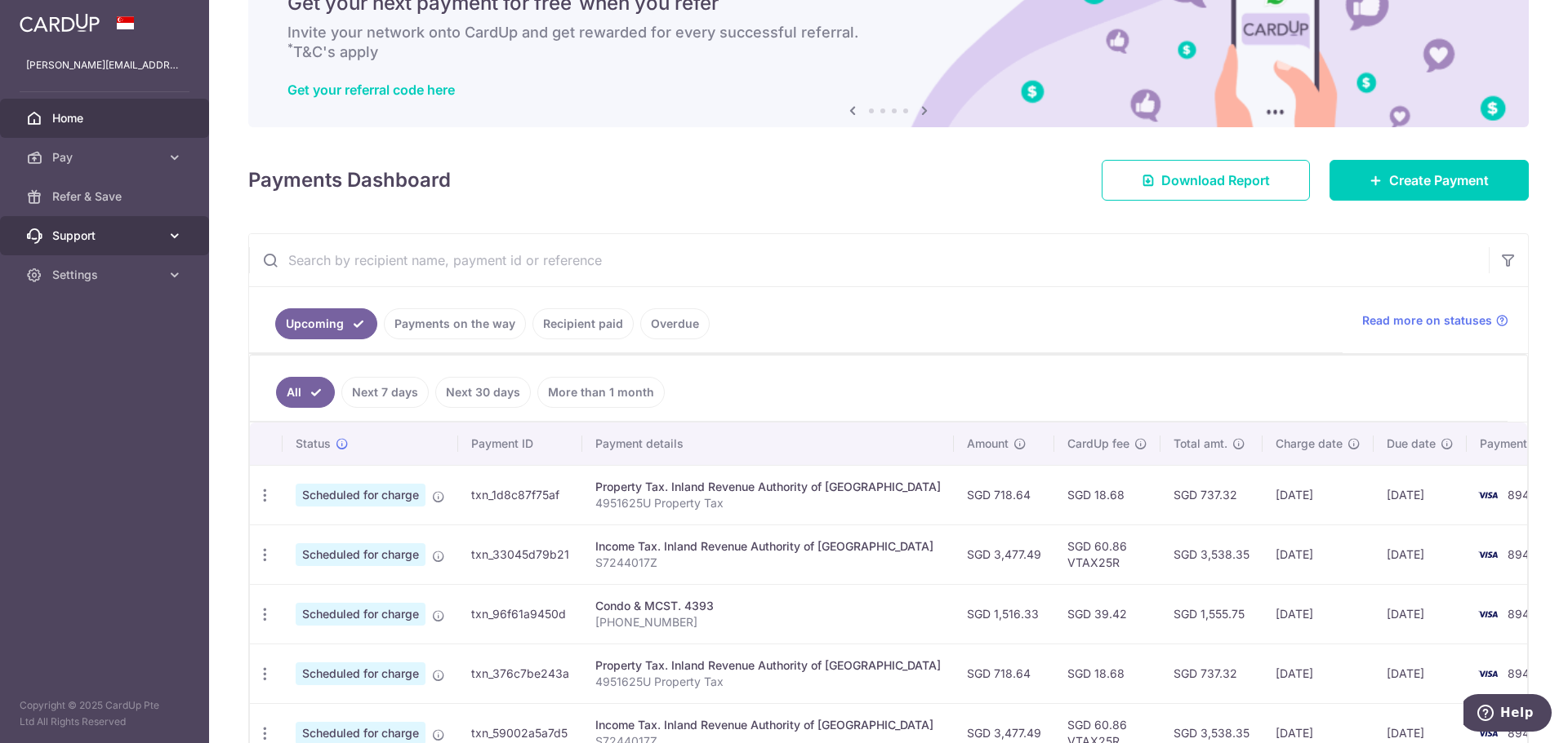
click at [172, 229] on icon at bounding box center [175, 236] width 17 height 17
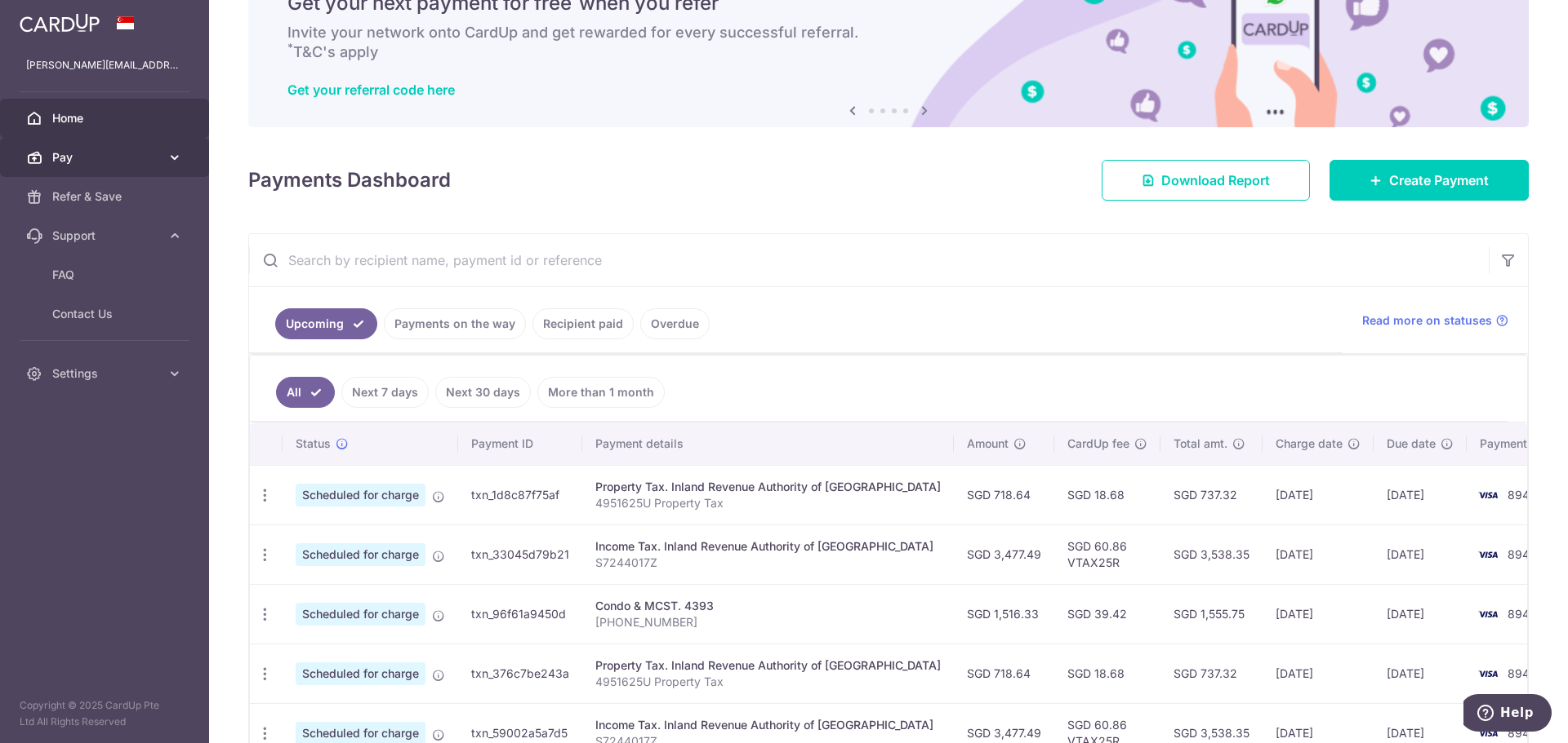
click at [180, 154] on icon at bounding box center [175, 157] width 17 height 17
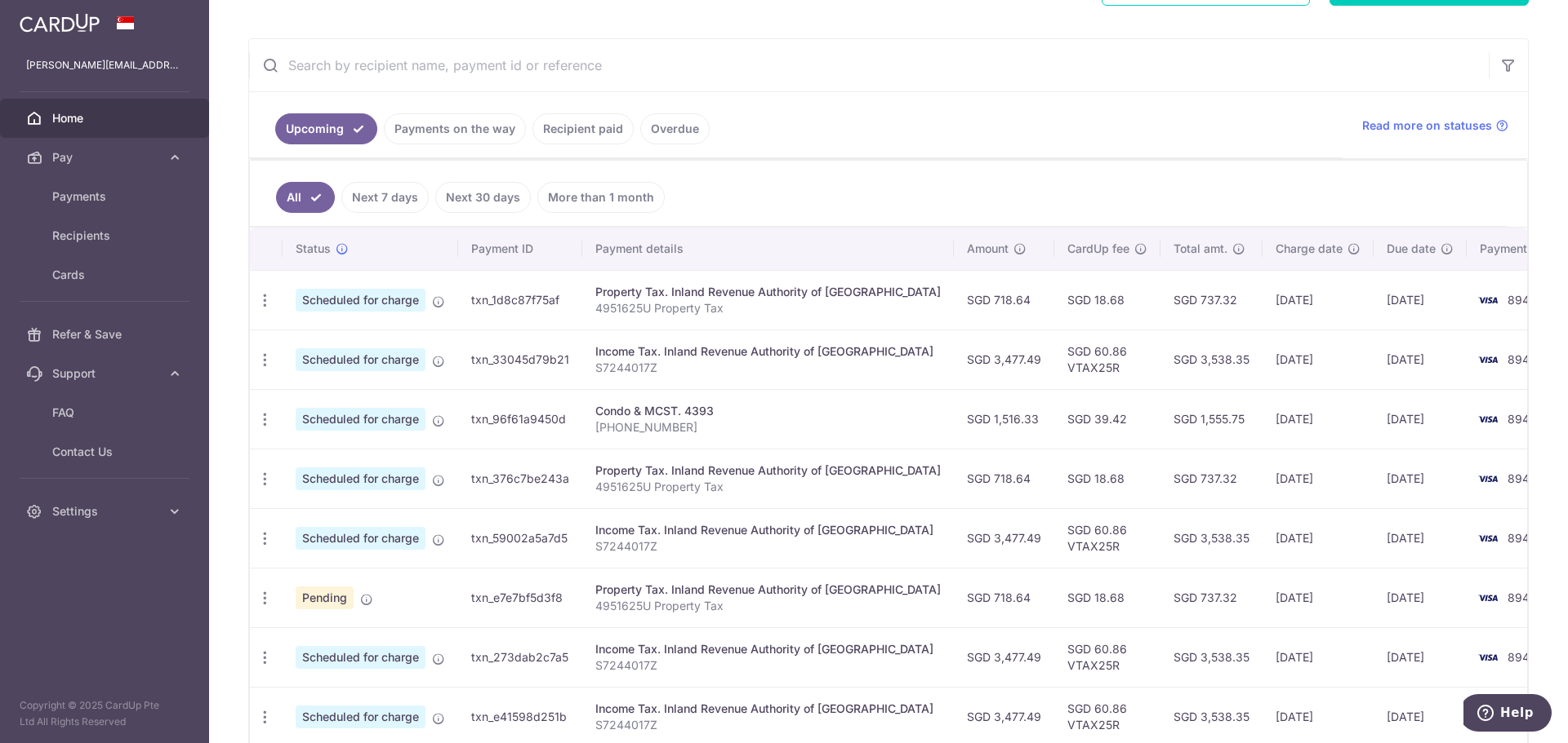
scroll to position [326, 0]
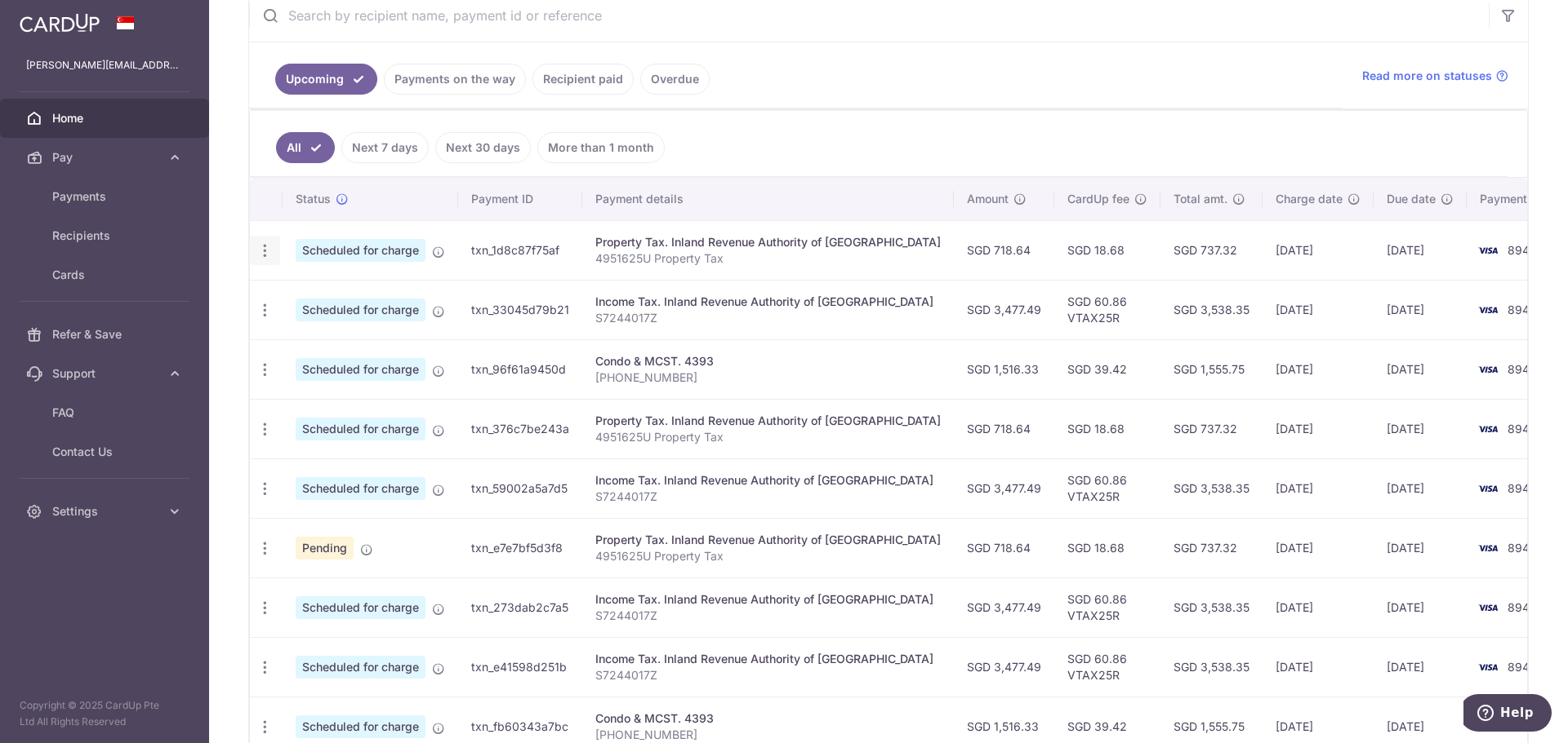
click at [262, 257] on icon "button" at bounding box center [264, 250] width 18 height 17
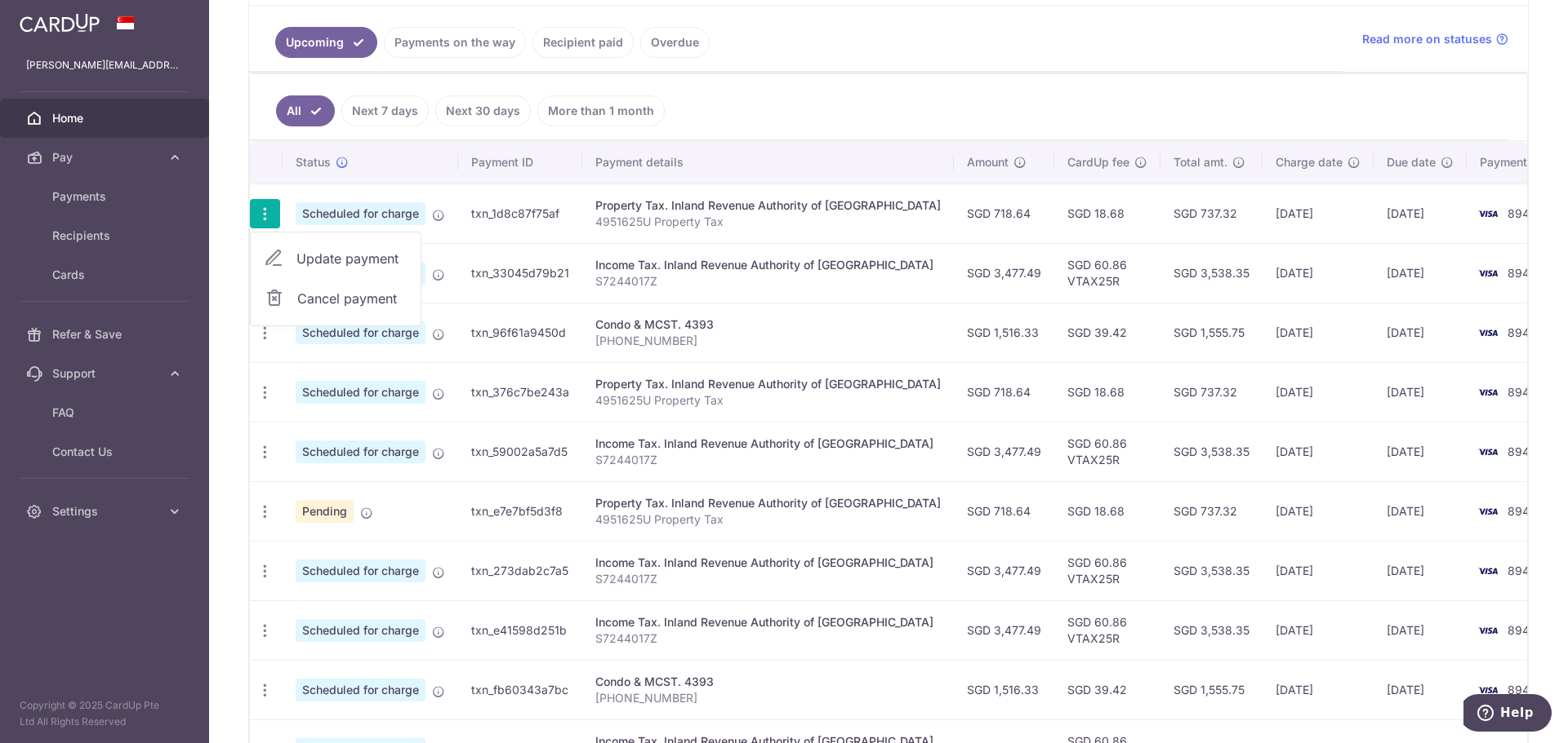
scroll to position [527, 0]
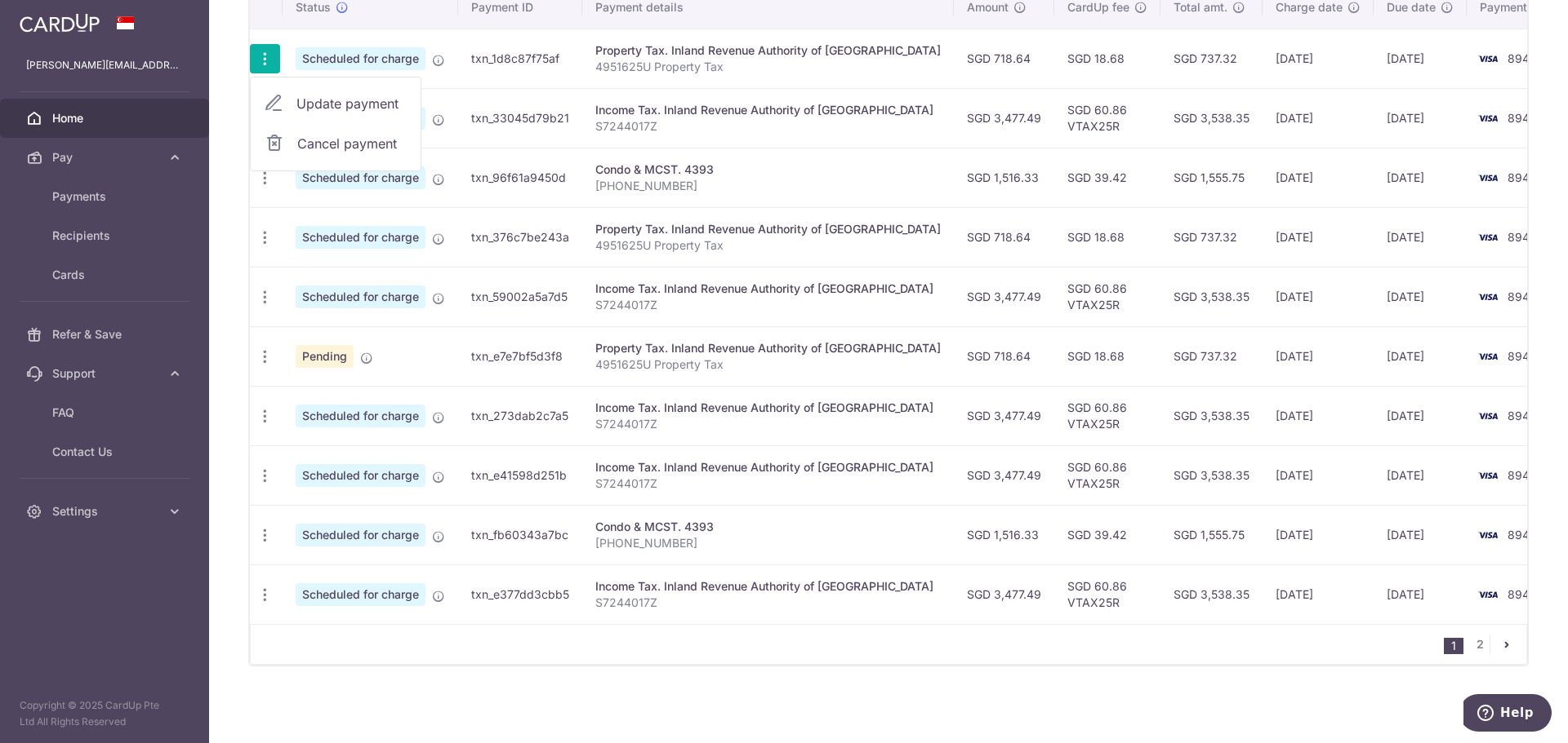
click at [1500, 646] on icon "pager" at bounding box center [1506, 644] width 13 height 13
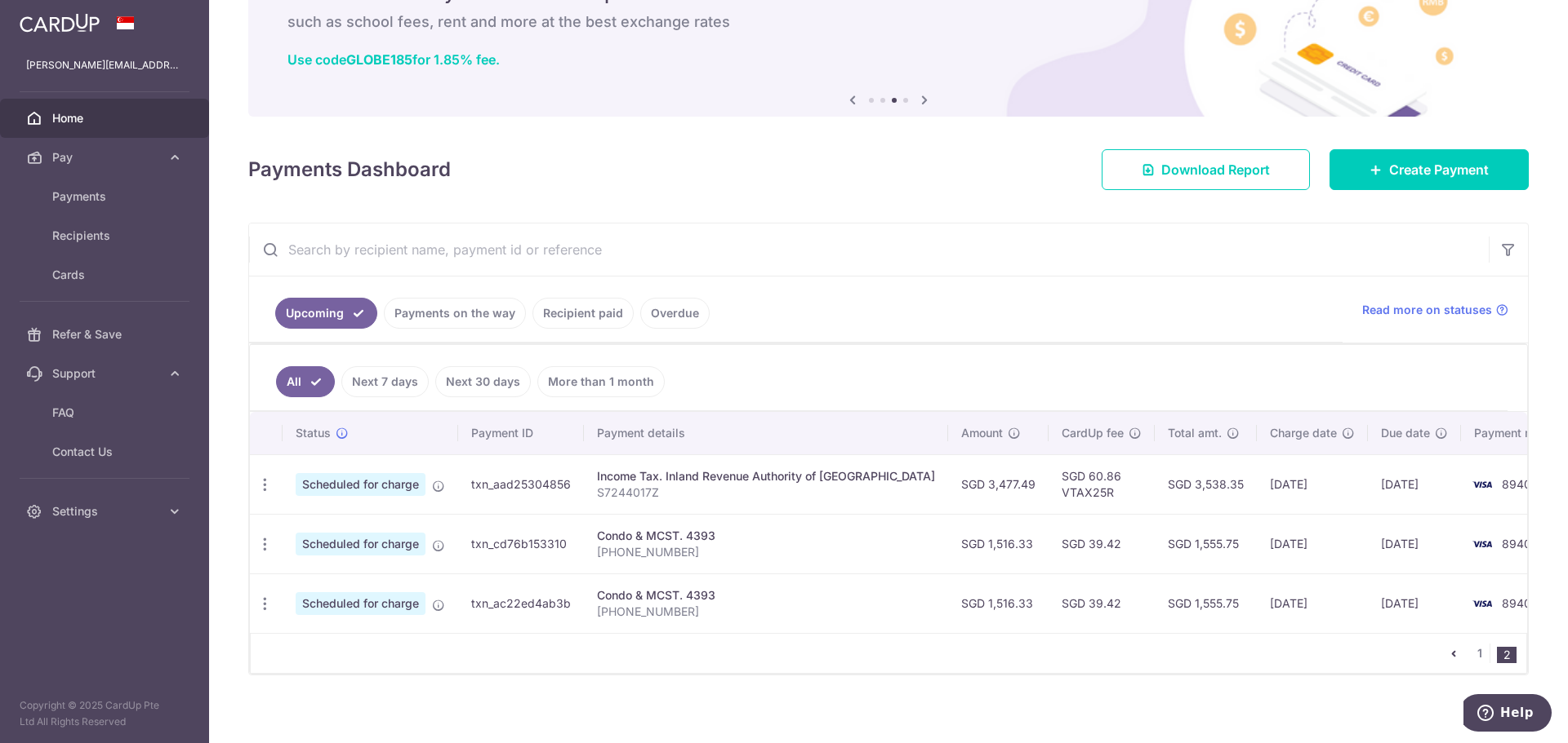
scroll to position [101, 0]
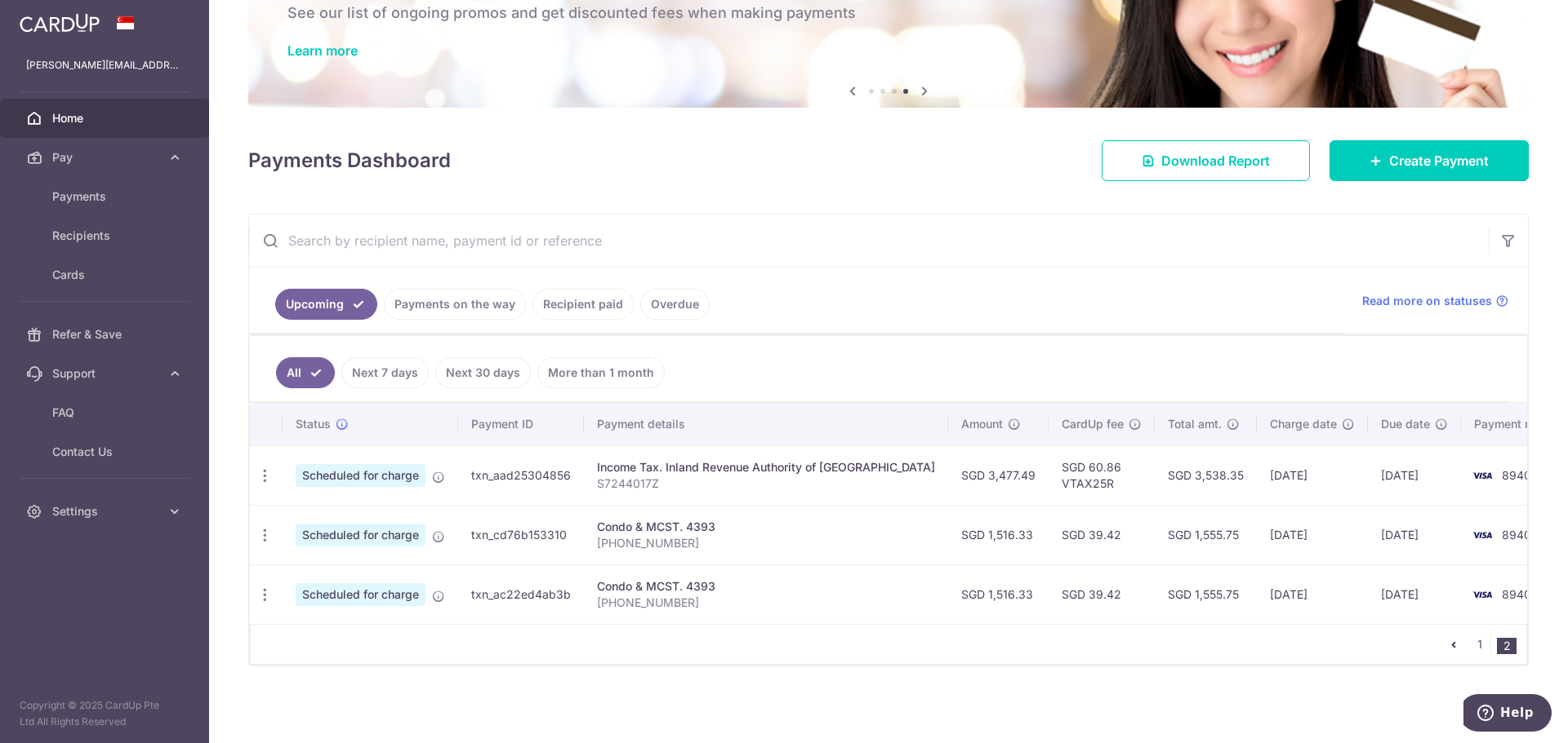
click at [1446, 645] on icon "pager" at bounding box center [1453, 644] width 13 height 13
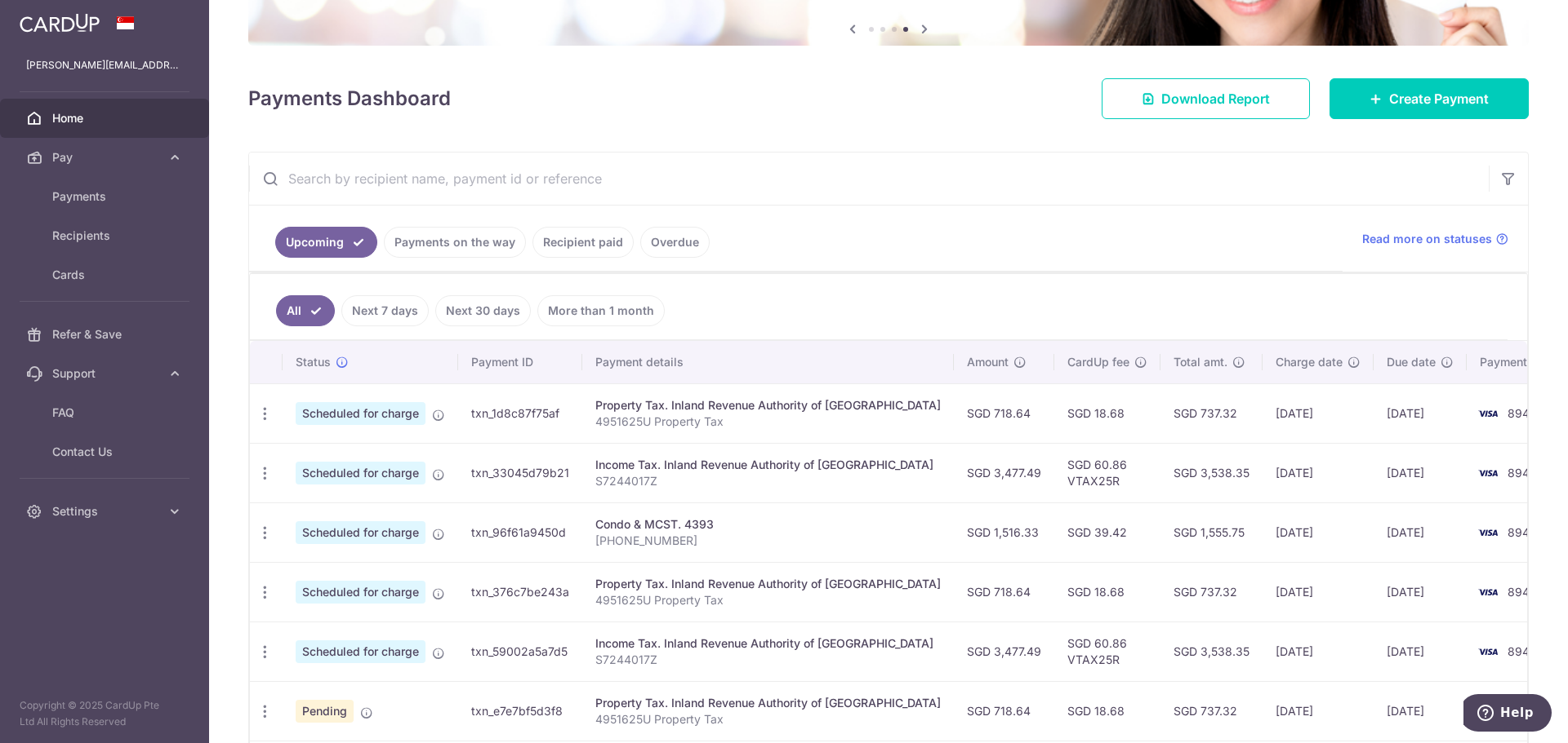
scroll to position [245, 0]
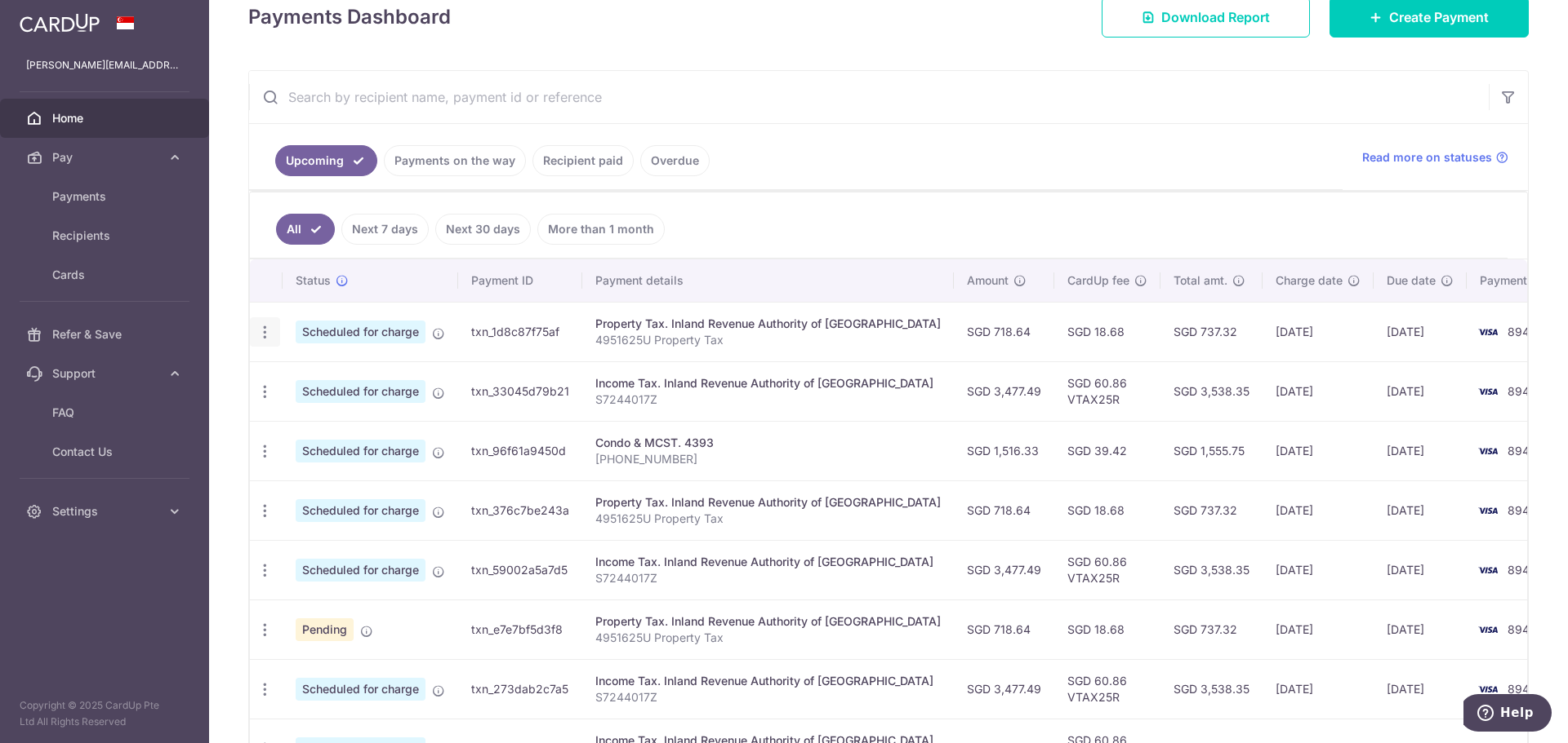
click at [263, 332] on icon "button" at bounding box center [264, 332] width 18 height 17
click at [322, 418] on span "Cancel payment" at bounding box center [352, 416] width 110 height 19
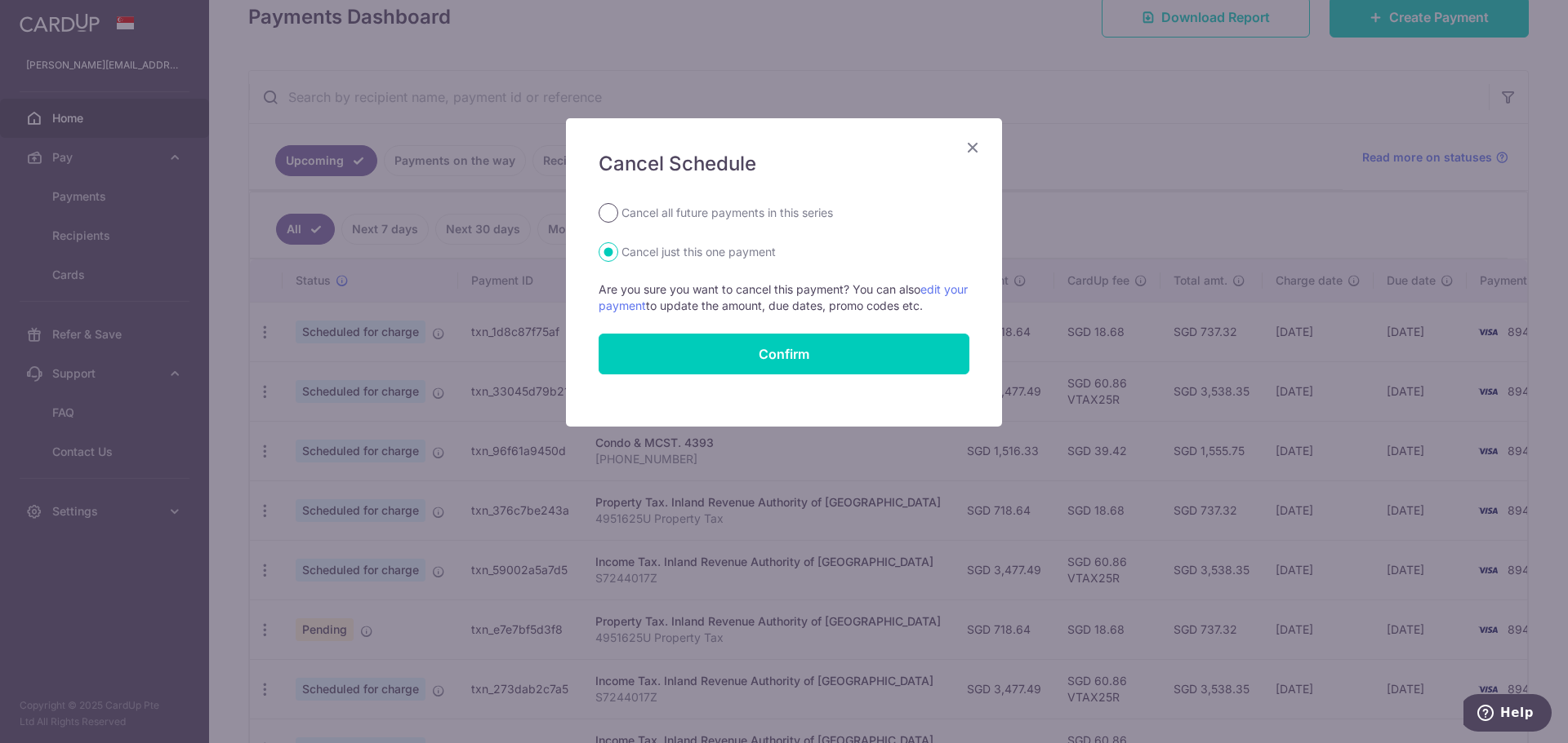
click at [610, 212] on input "Cancel all future payments in this series" at bounding box center [608, 213] width 19 height 19
radio input "true"
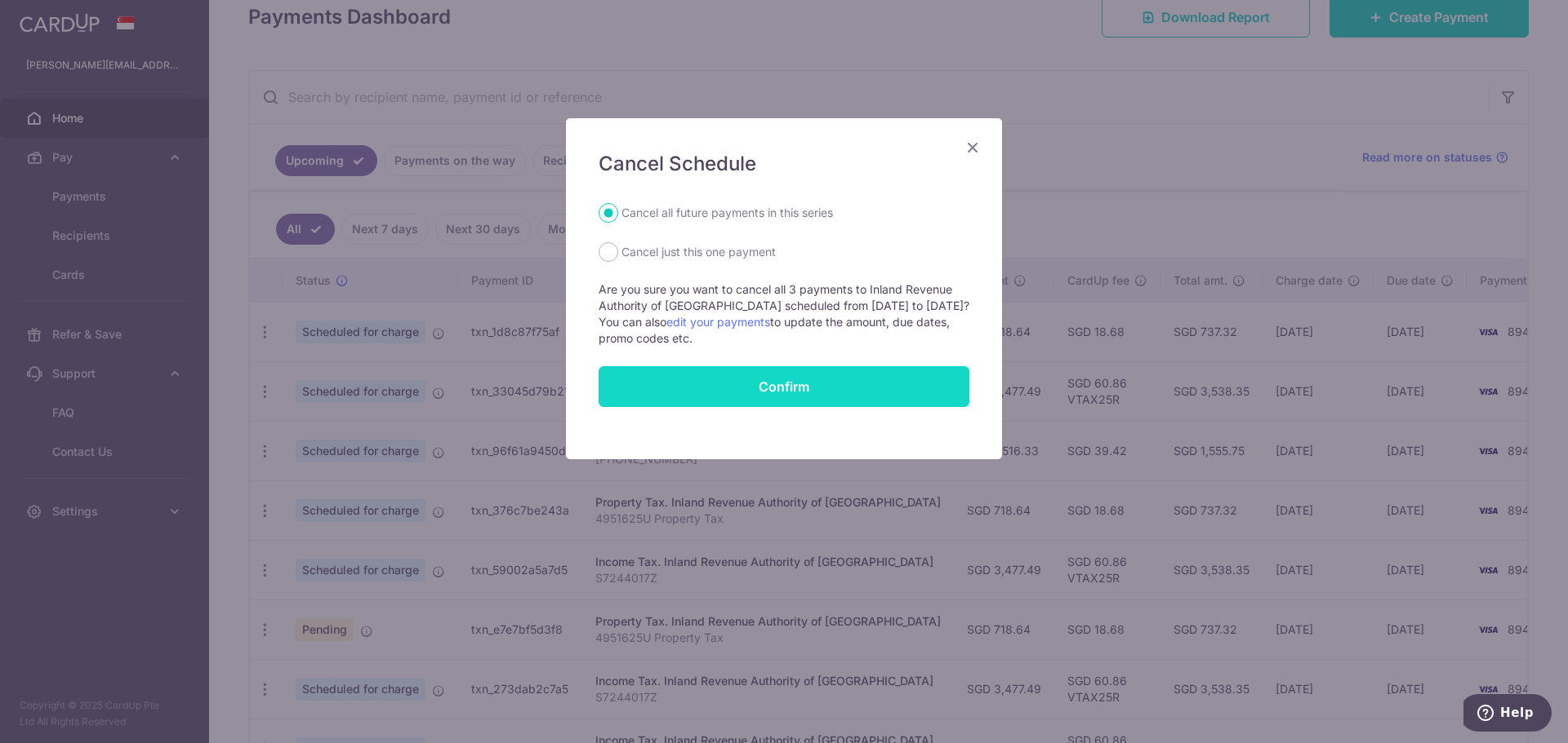
click at [793, 379] on button "Confirm" at bounding box center [784, 387] width 370 height 41
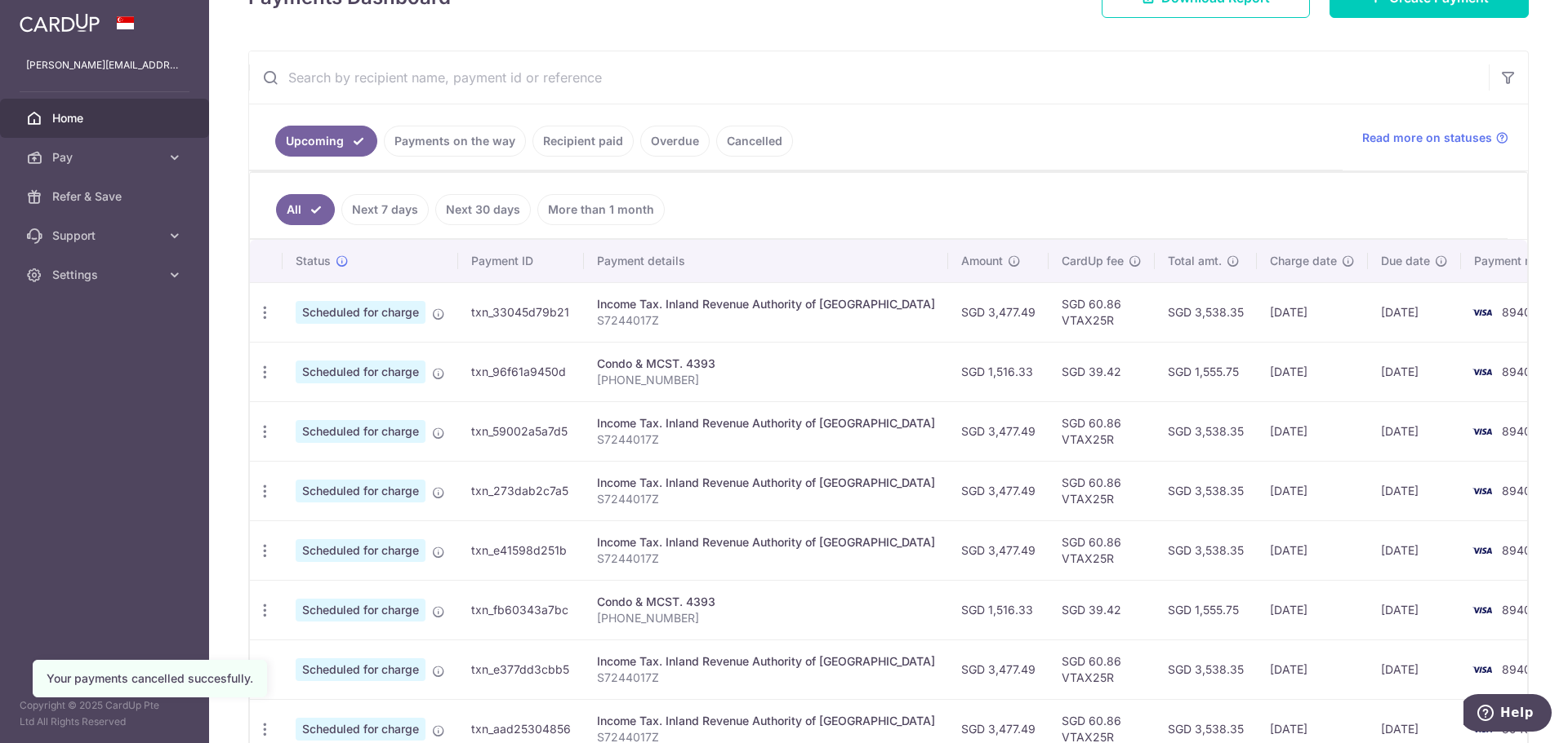
scroll to position [264, 0]
click at [264, 319] on icon "button" at bounding box center [264, 313] width 18 height 17
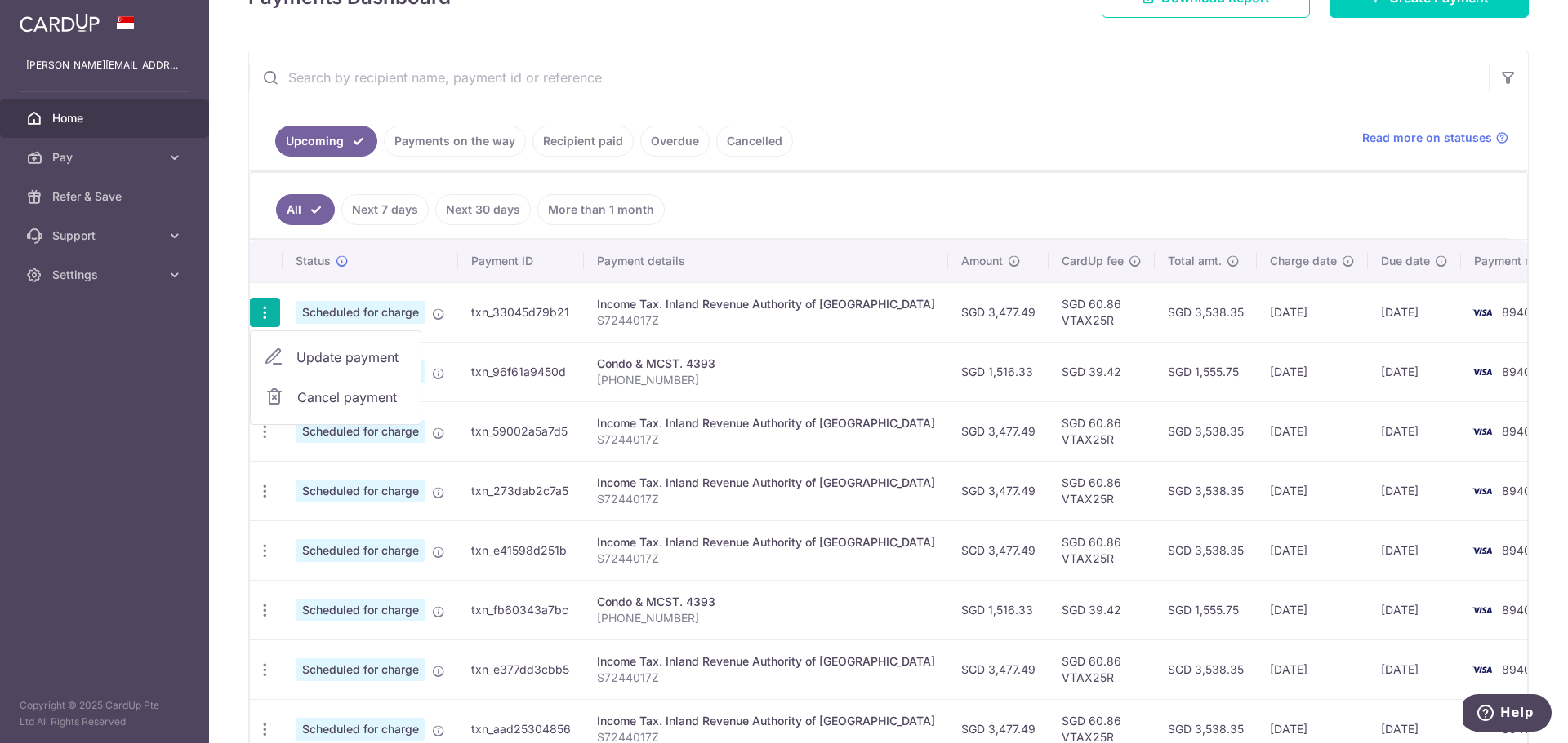
click at [322, 403] on span "Cancel payment" at bounding box center [352, 397] width 110 height 19
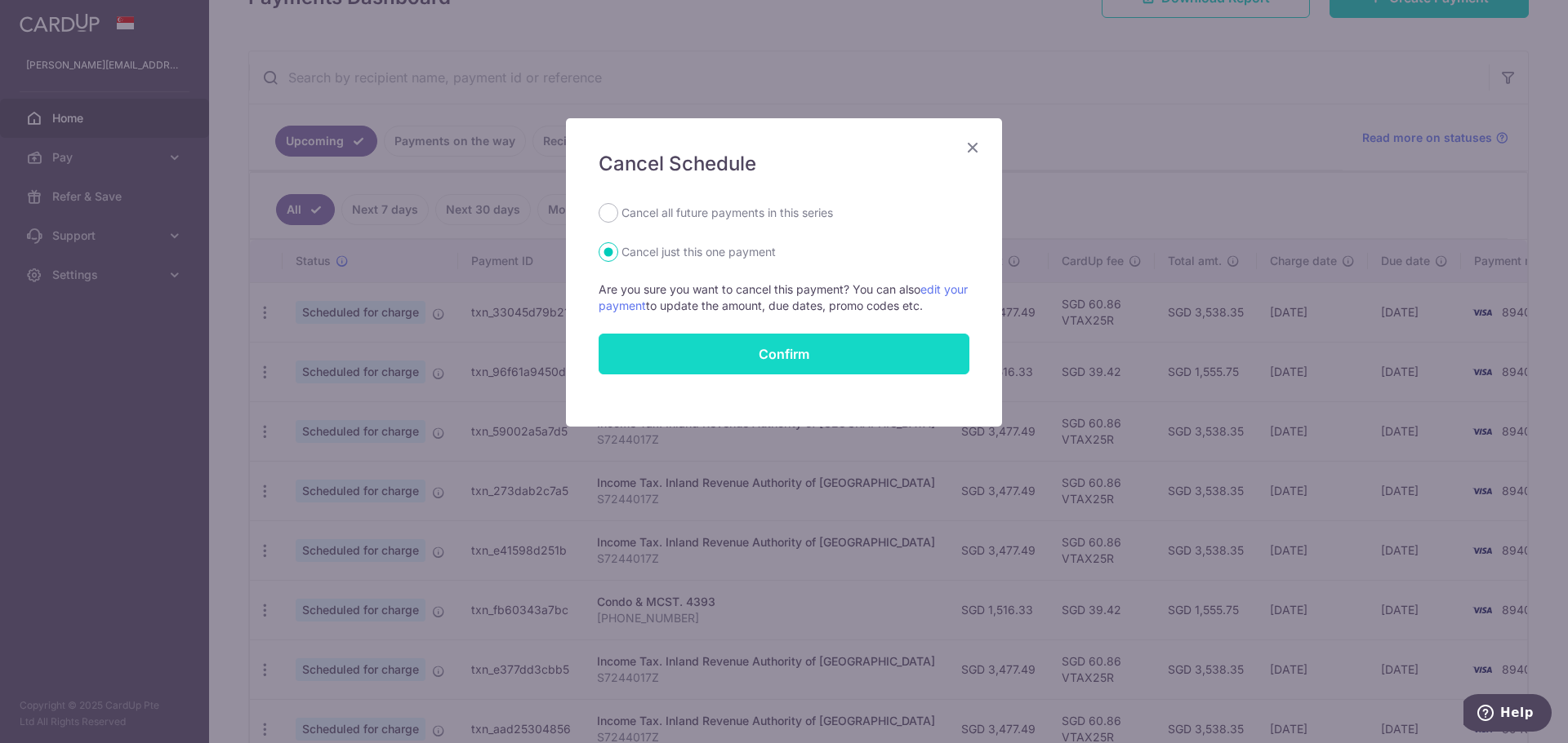
click at [725, 350] on button "Confirm" at bounding box center [784, 354] width 370 height 41
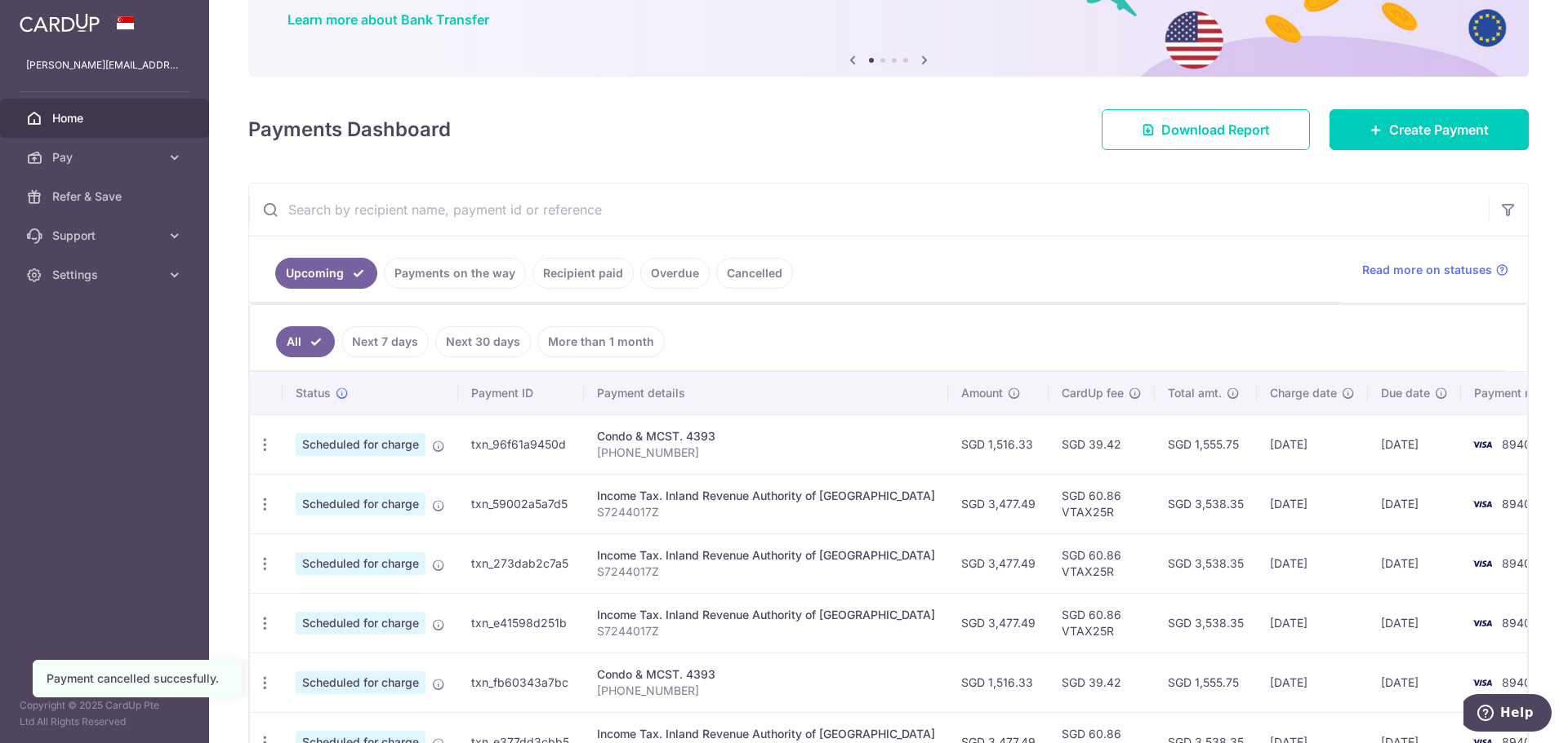
scroll to position [163, 0]
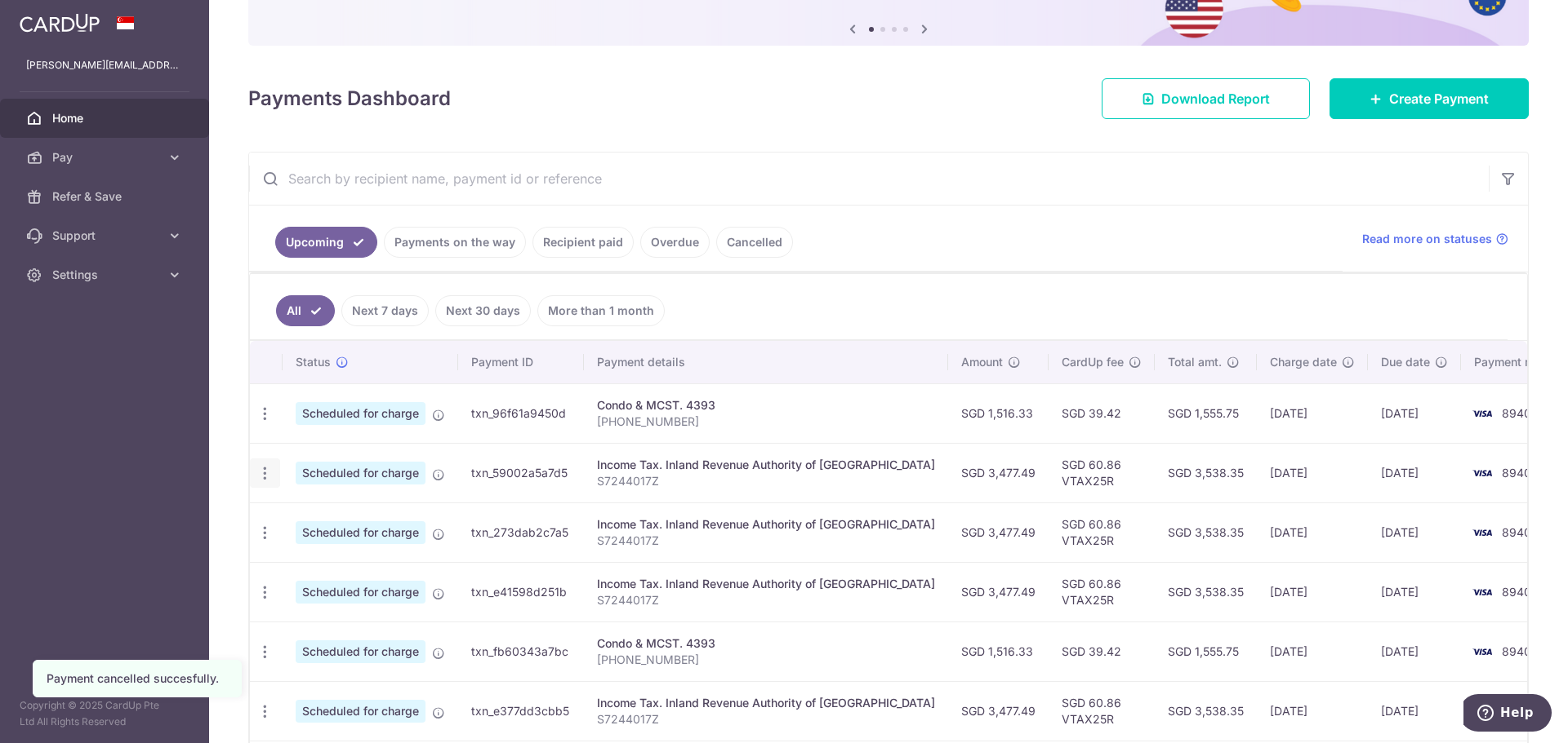
click at [261, 474] on icon "button" at bounding box center [264, 473] width 18 height 17
click at [322, 554] on span "Cancel payment" at bounding box center [352, 558] width 110 height 19
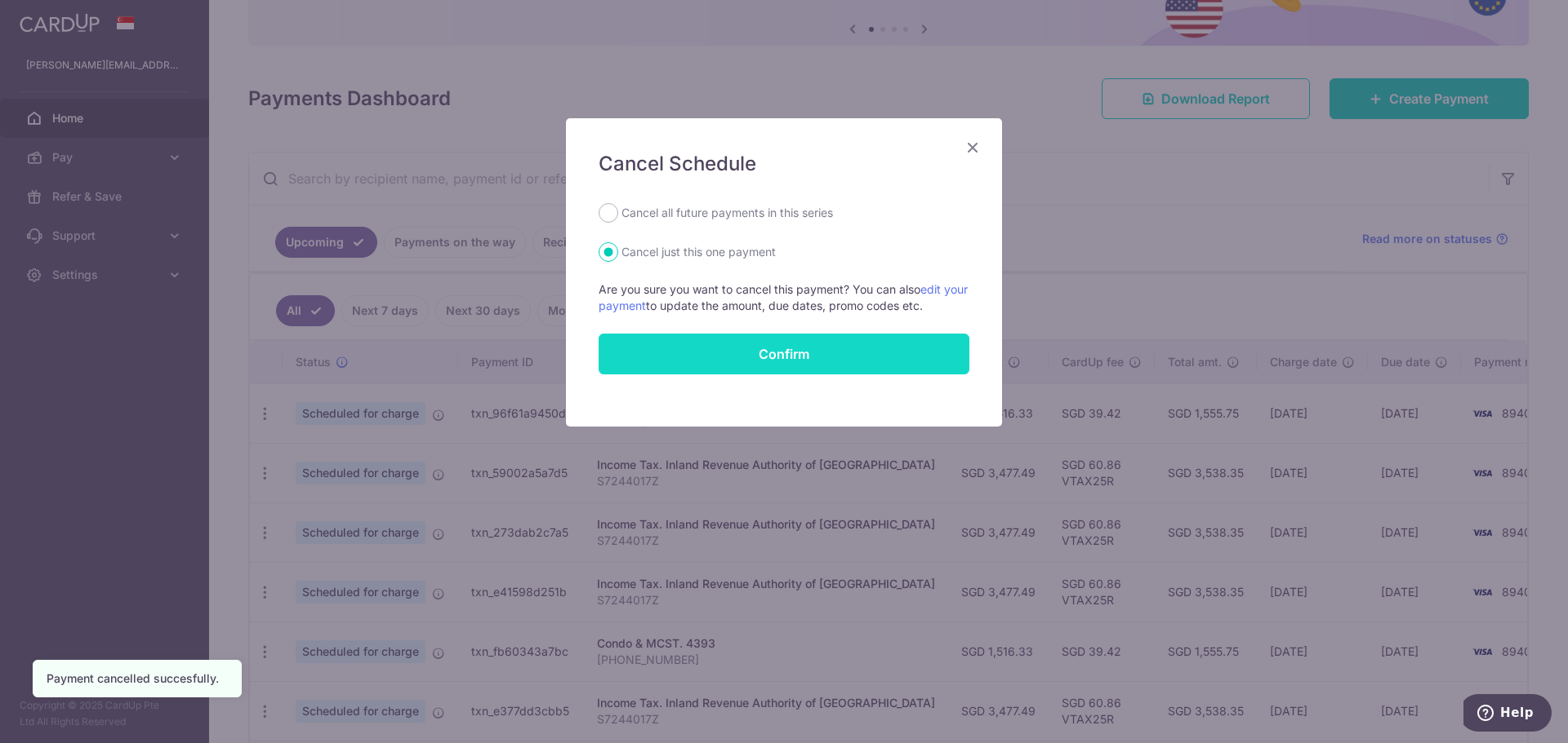
click at [779, 354] on button "Confirm" at bounding box center [784, 354] width 370 height 41
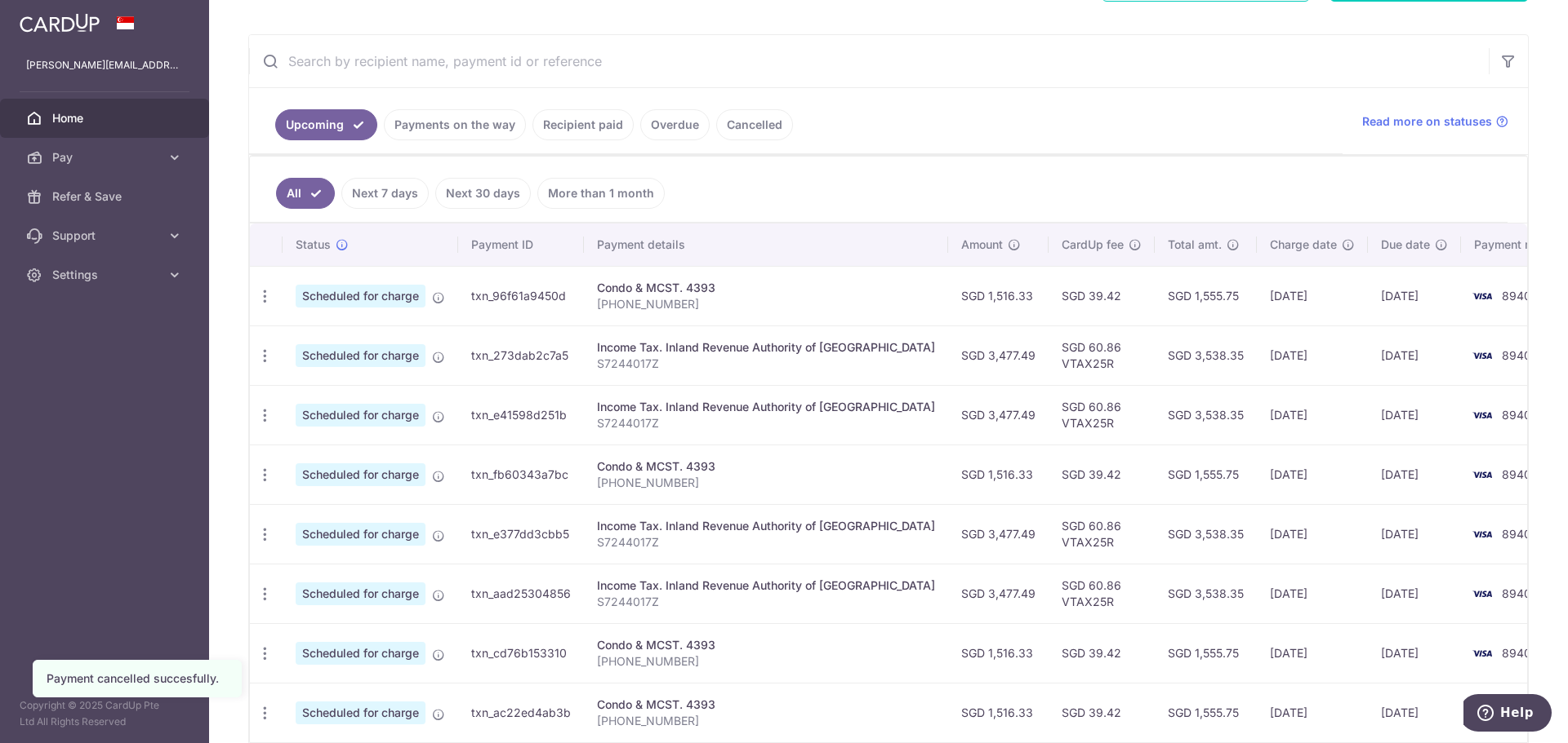
scroll to position [326, 0]
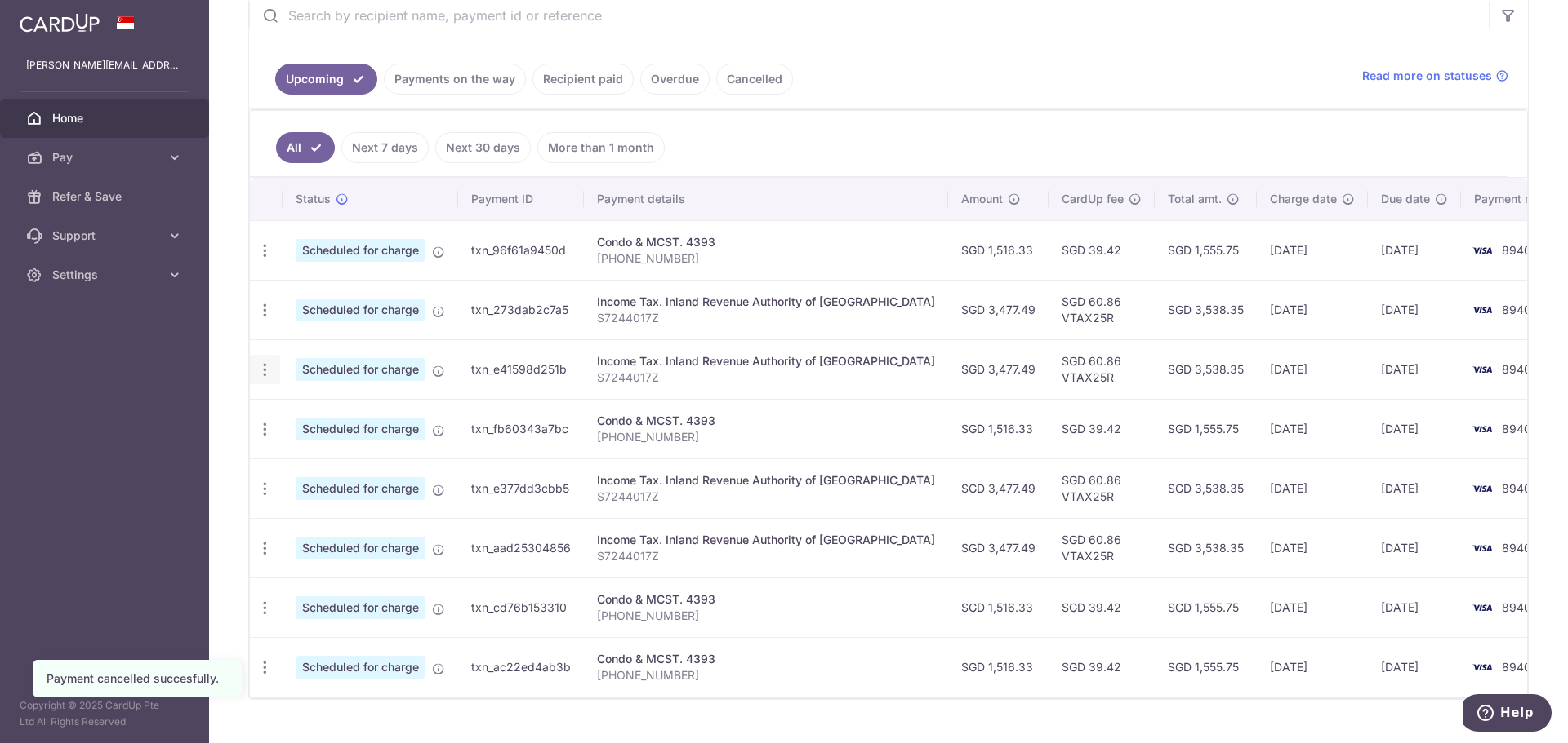
click at [264, 370] on icon "button" at bounding box center [264, 370] width 18 height 17
click at [305, 456] on span "Cancel payment" at bounding box center [352, 454] width 110 height 19
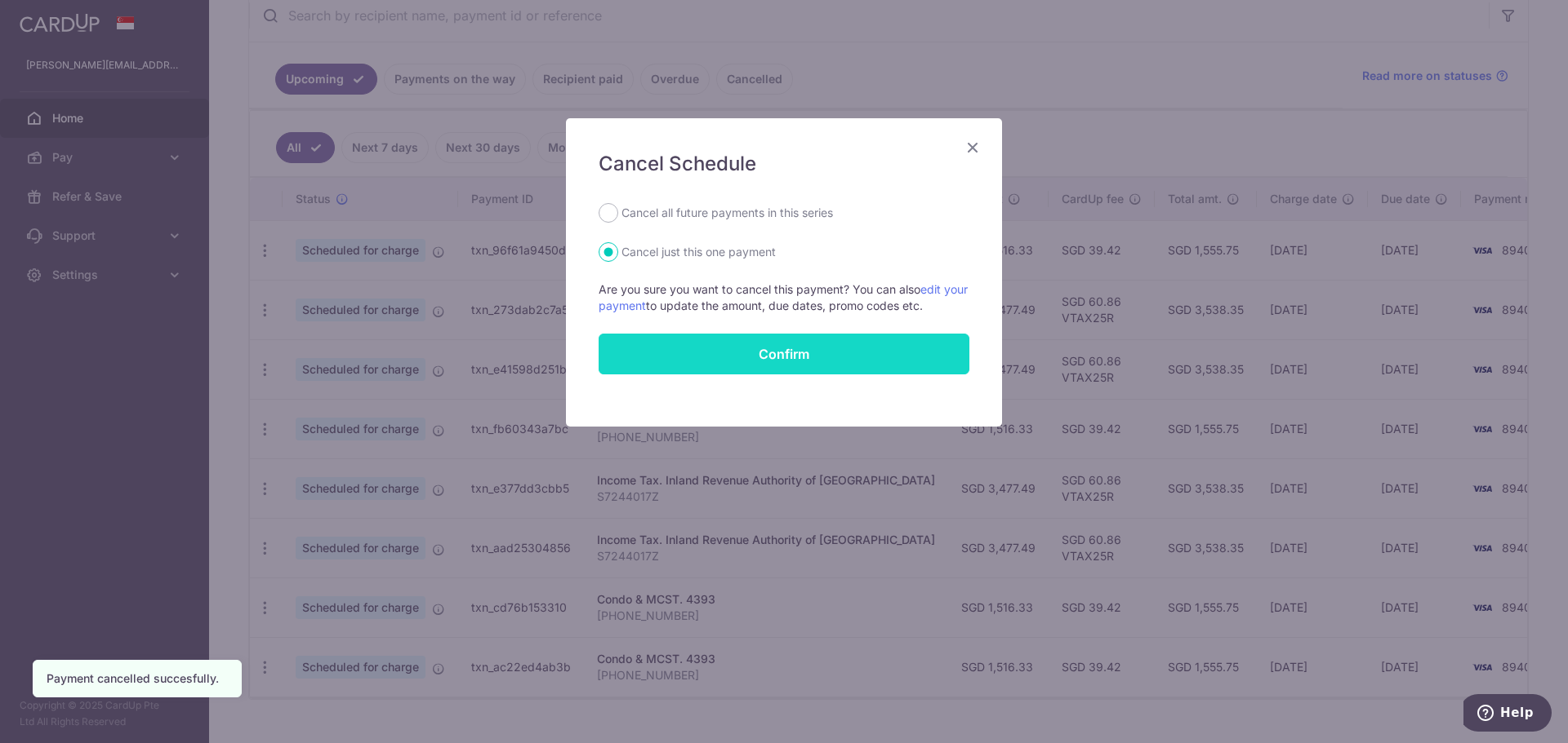
click at [722, 353] on button "Confirm" at bounding box center [784, 354] width 370 height 41
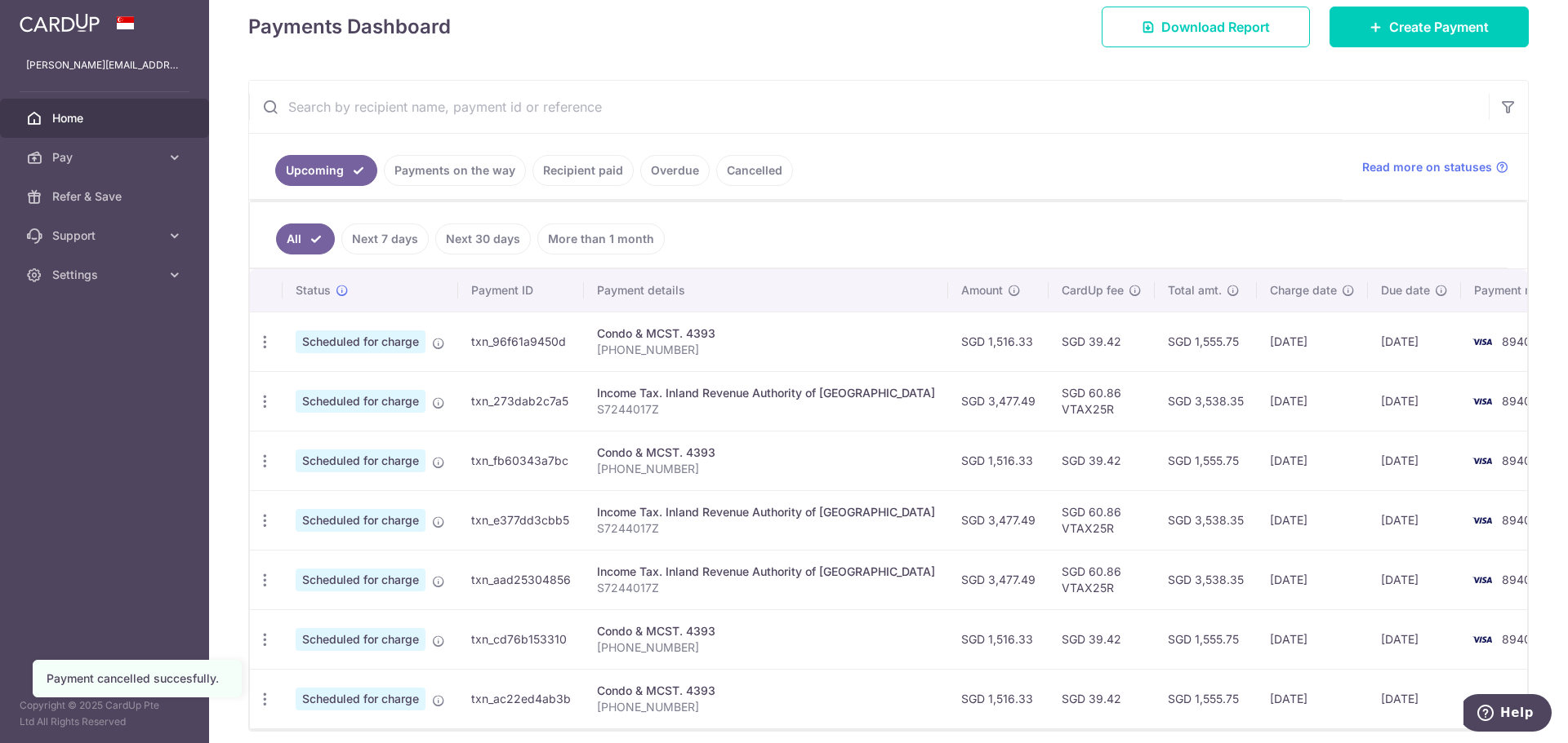
scroll to position [245, 0]
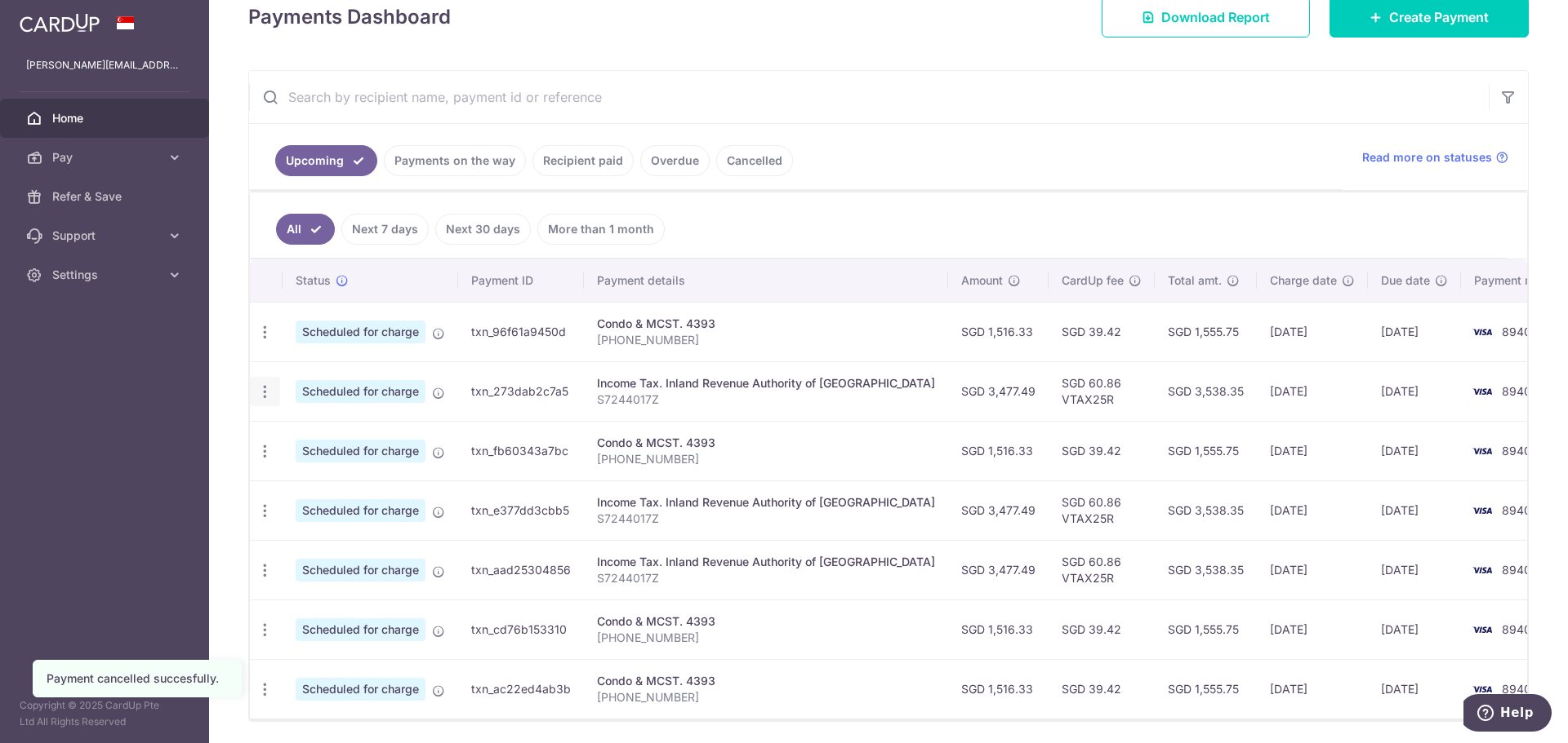
click at [260, 389] on icon "button" at bounding box center [264, 392] width 18 height 17
click at [327, 475] on span "Cancel payment" at bounding box center [352, 476] width 110 height 19
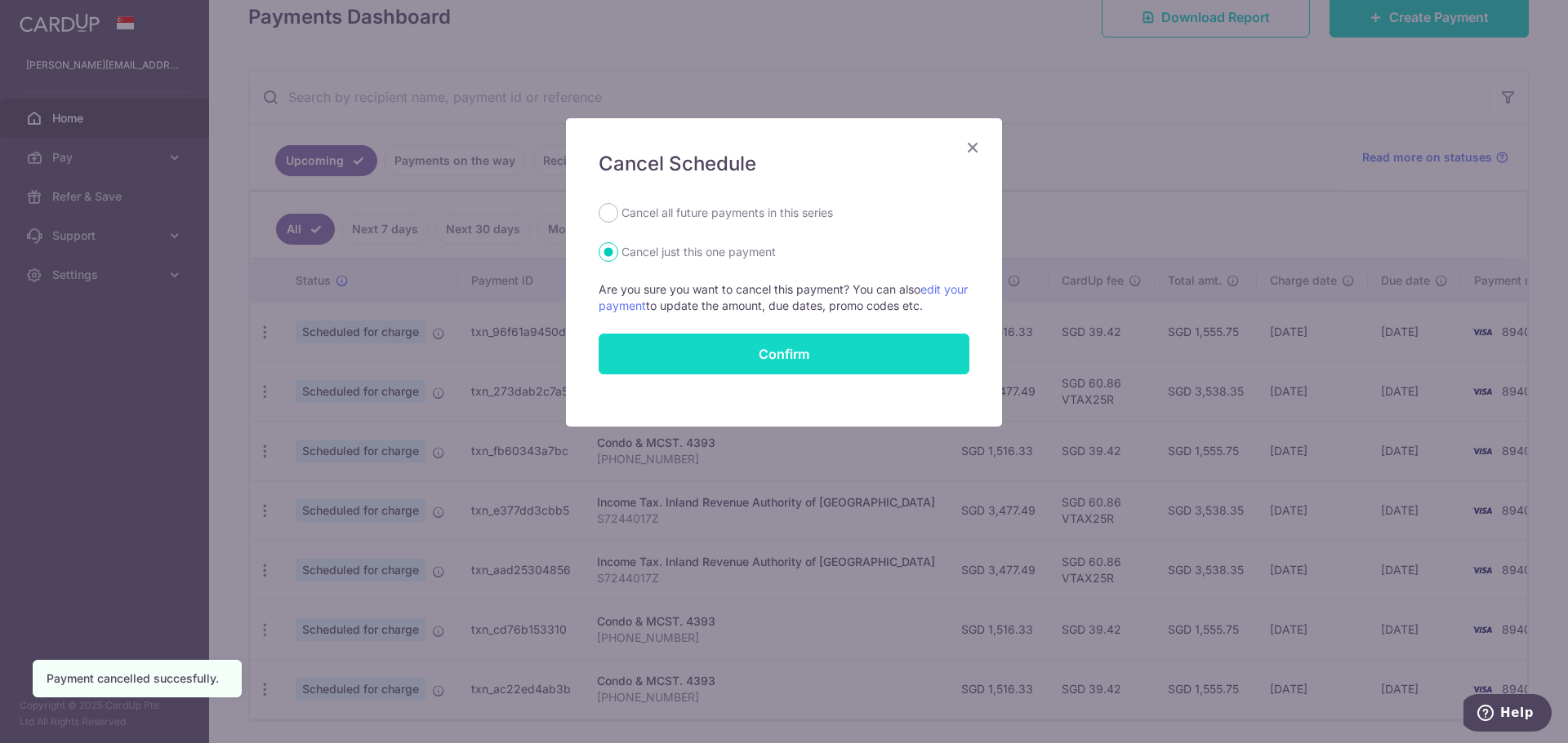
click at [720, 355] on button "Confirm" at bounding box center [784, 354] width 370 height 41
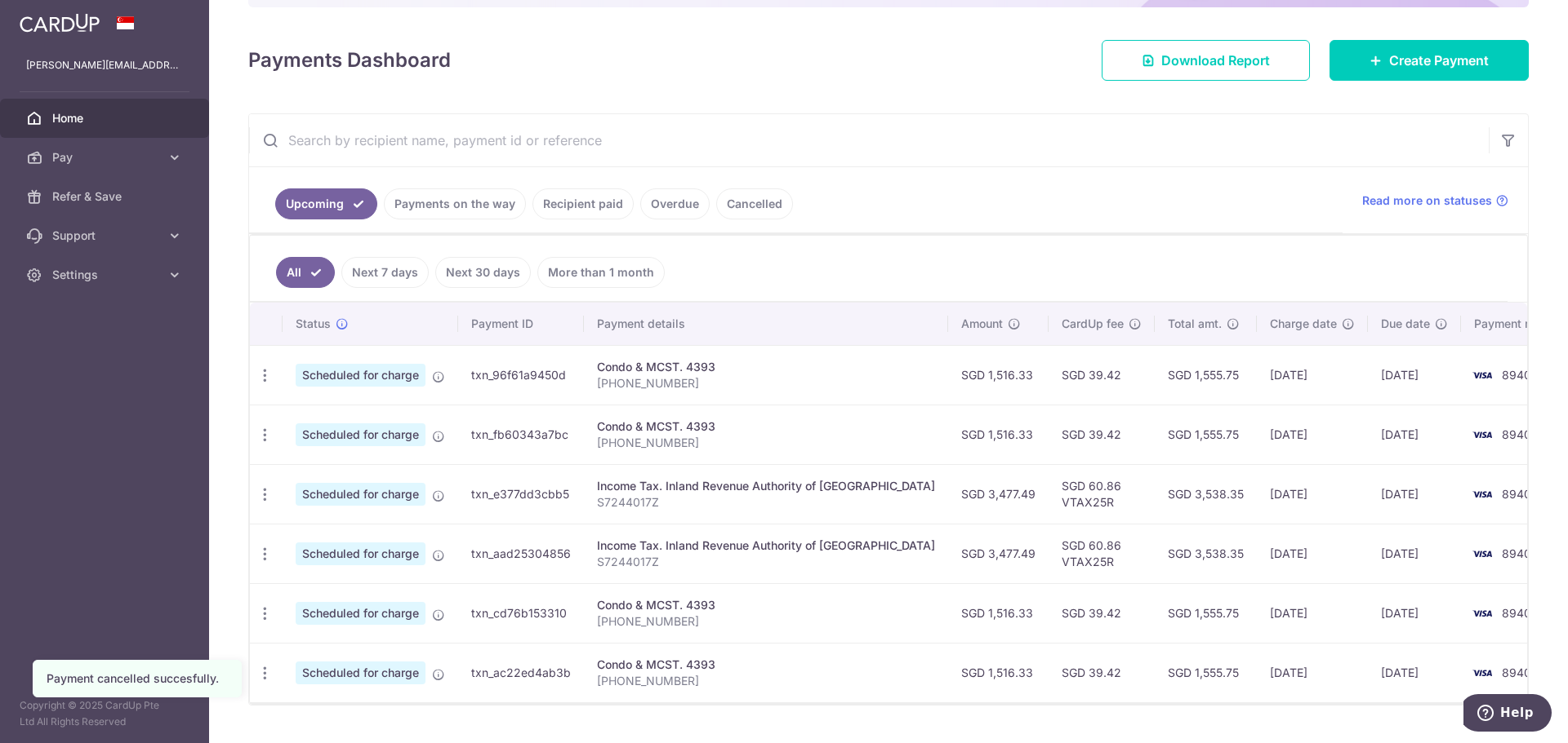
scroll to position [240, 0]
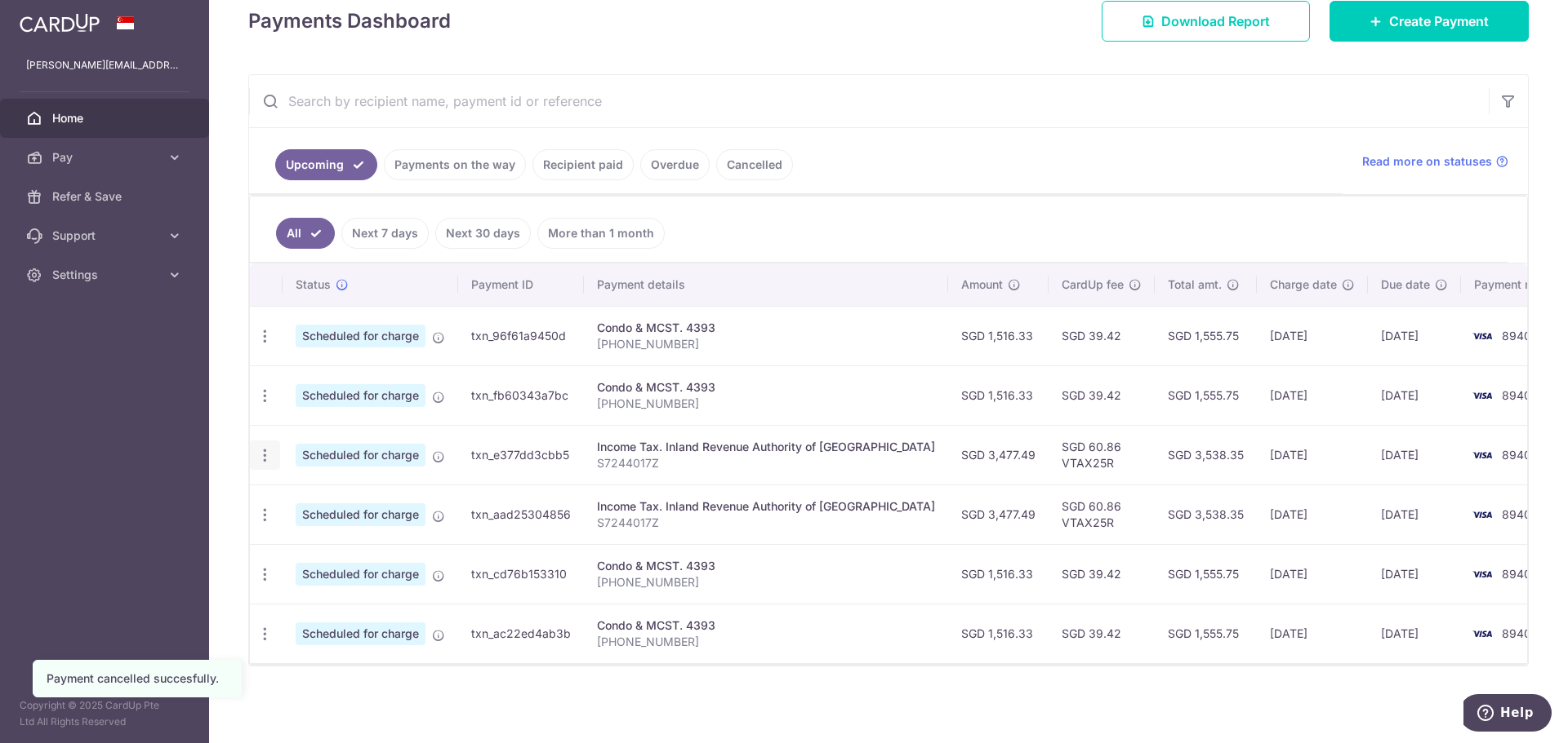
click at [255, 447] on div "Update payment Cancel payment" at bounding box center [264, 456] width 30 height 30
click at [262, 455] on icon "button" at bounding box center [264, 456] width 18 height 17
click at [329, 540] on span "Cancel payment" at bounding box center [352, 540] width 110 height 19
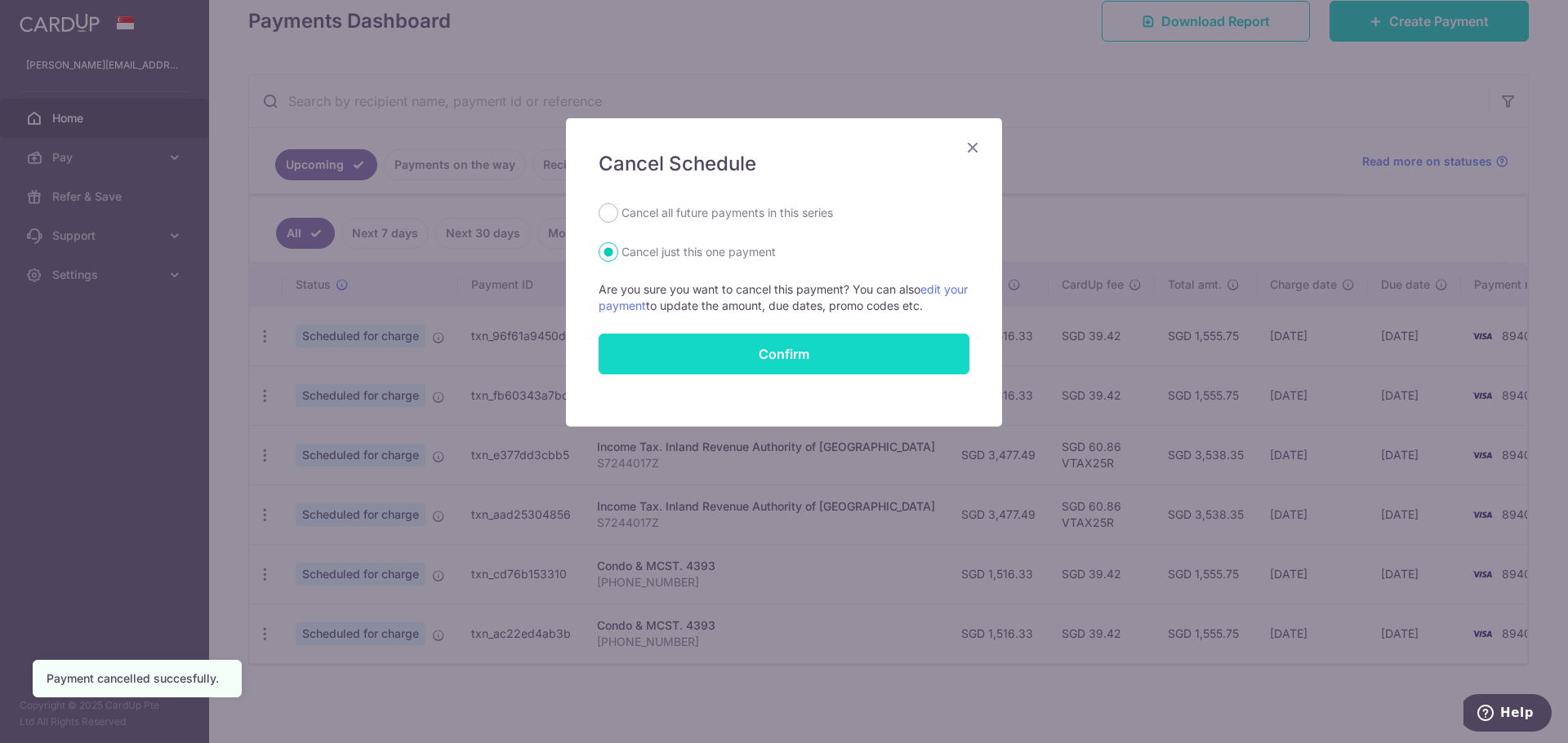
click at [767, 355] on button "Confirm" at bounding box center [784, 354] width 370 height 41
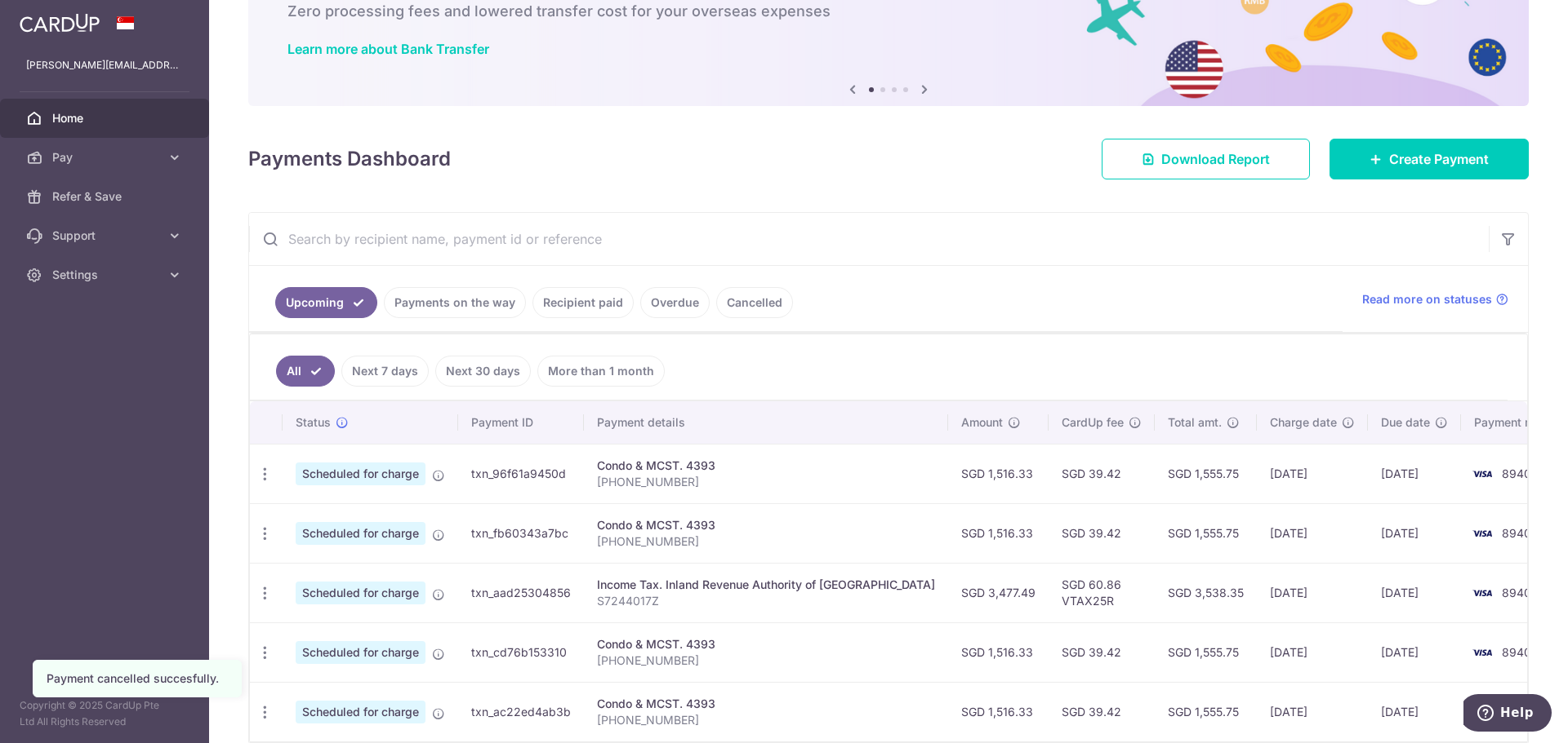
scroll to position [181, 0]
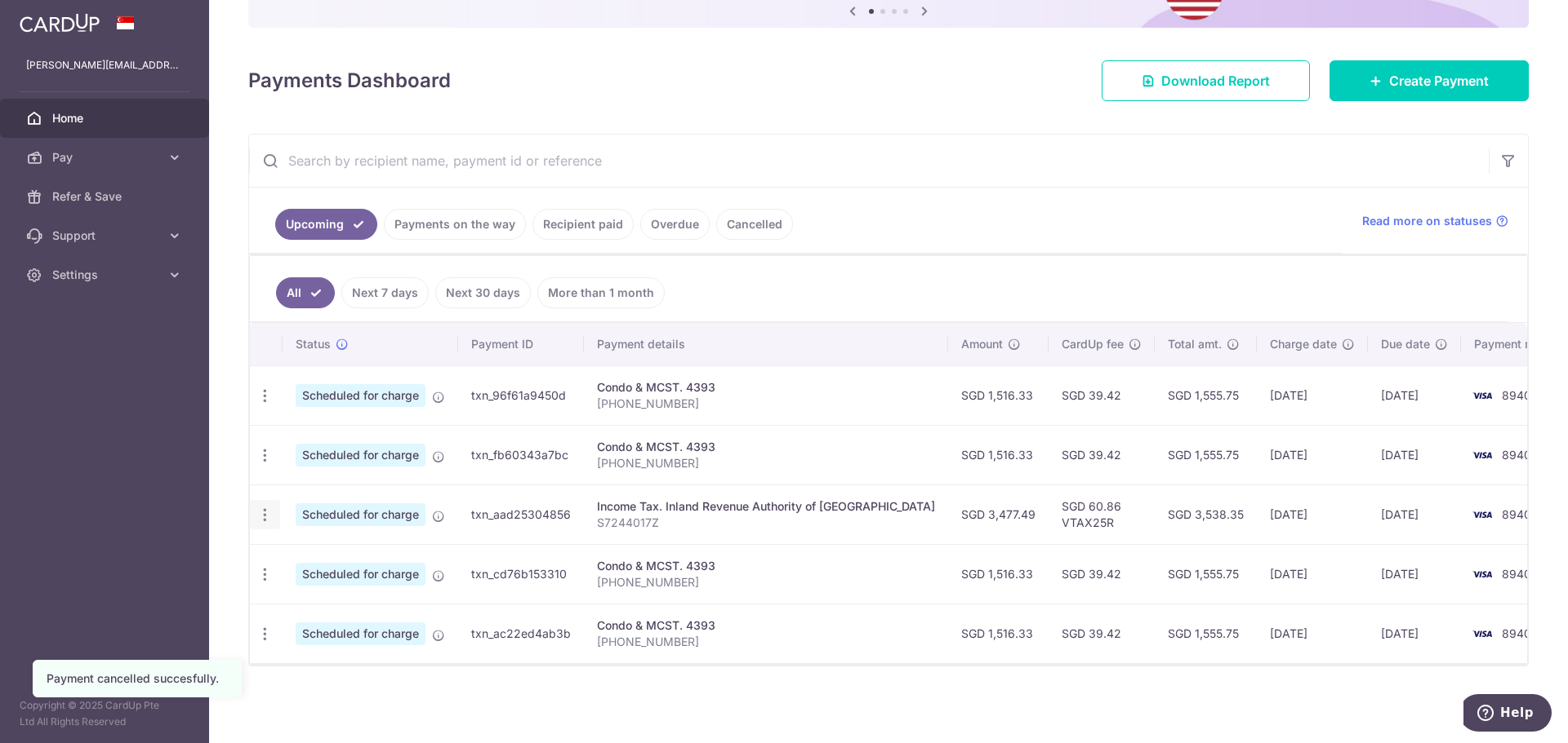
click at [263, 514] on icon "button" at bounding box center [264, 515] width 18 height 17
click at [322, 604] on span "Cancel payment" at bounding box center [352, 599] width 110 height 19
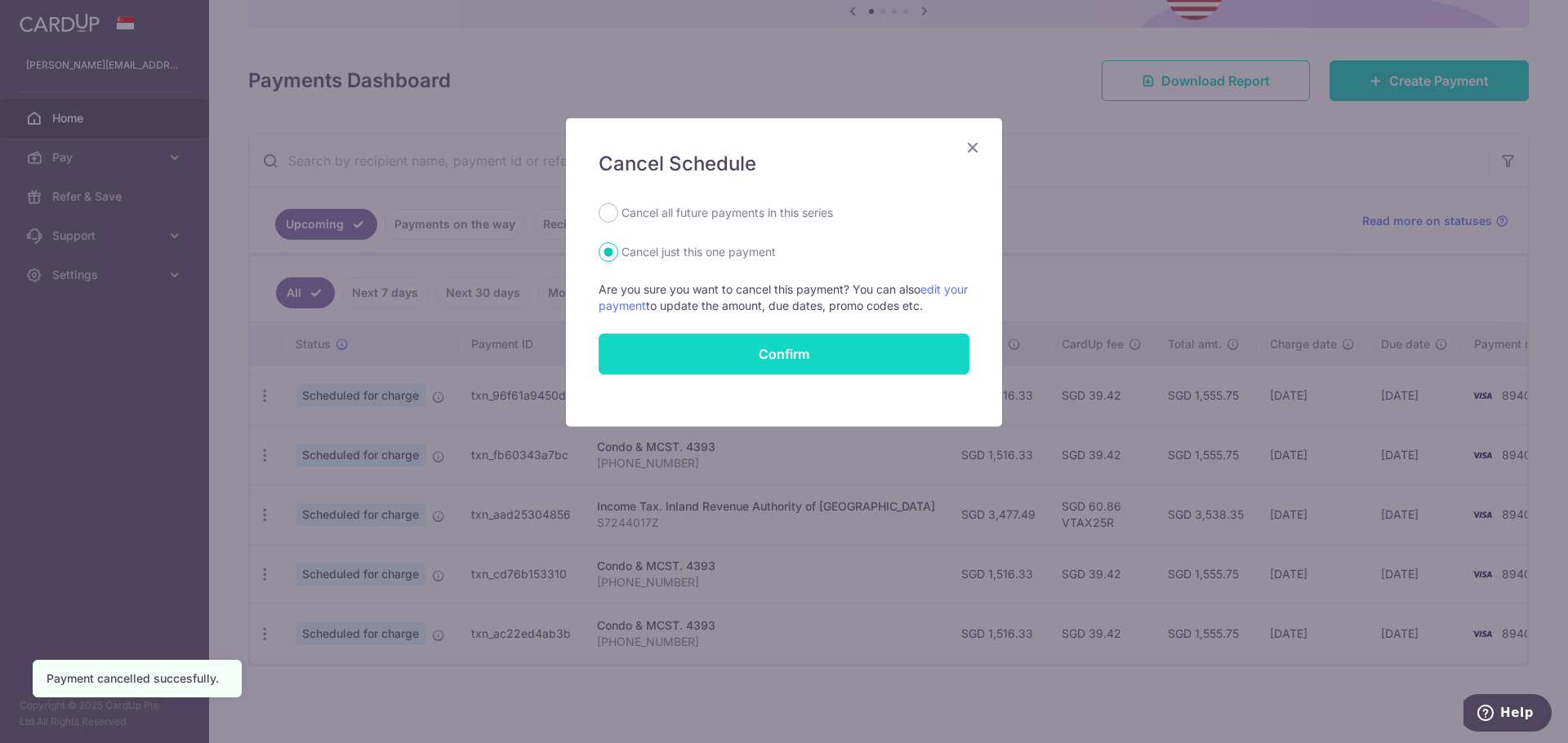
click at [785, 346] on button "Confirm" at bounding box center [784, 354] width 370 height 41
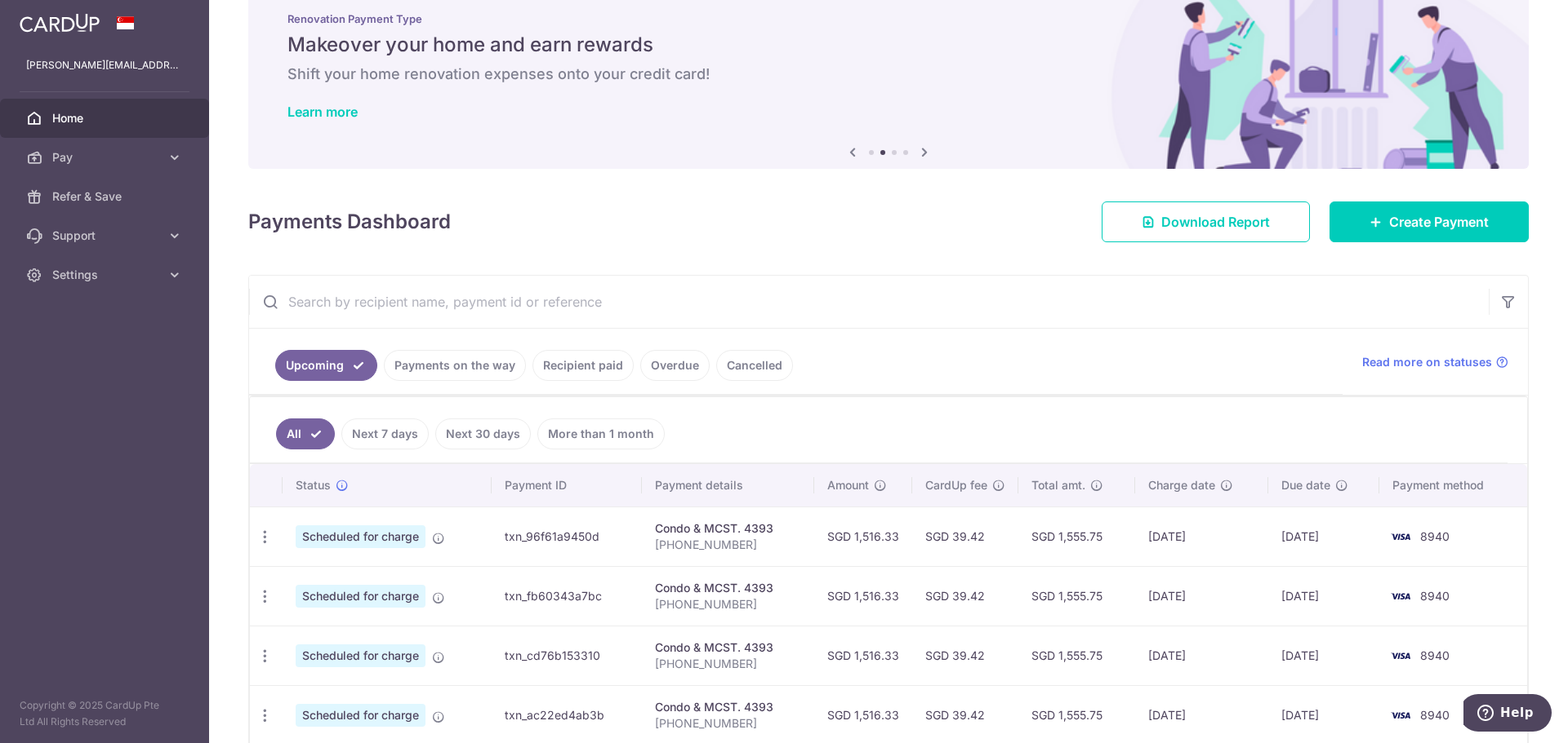
scroll to position [122, 0]
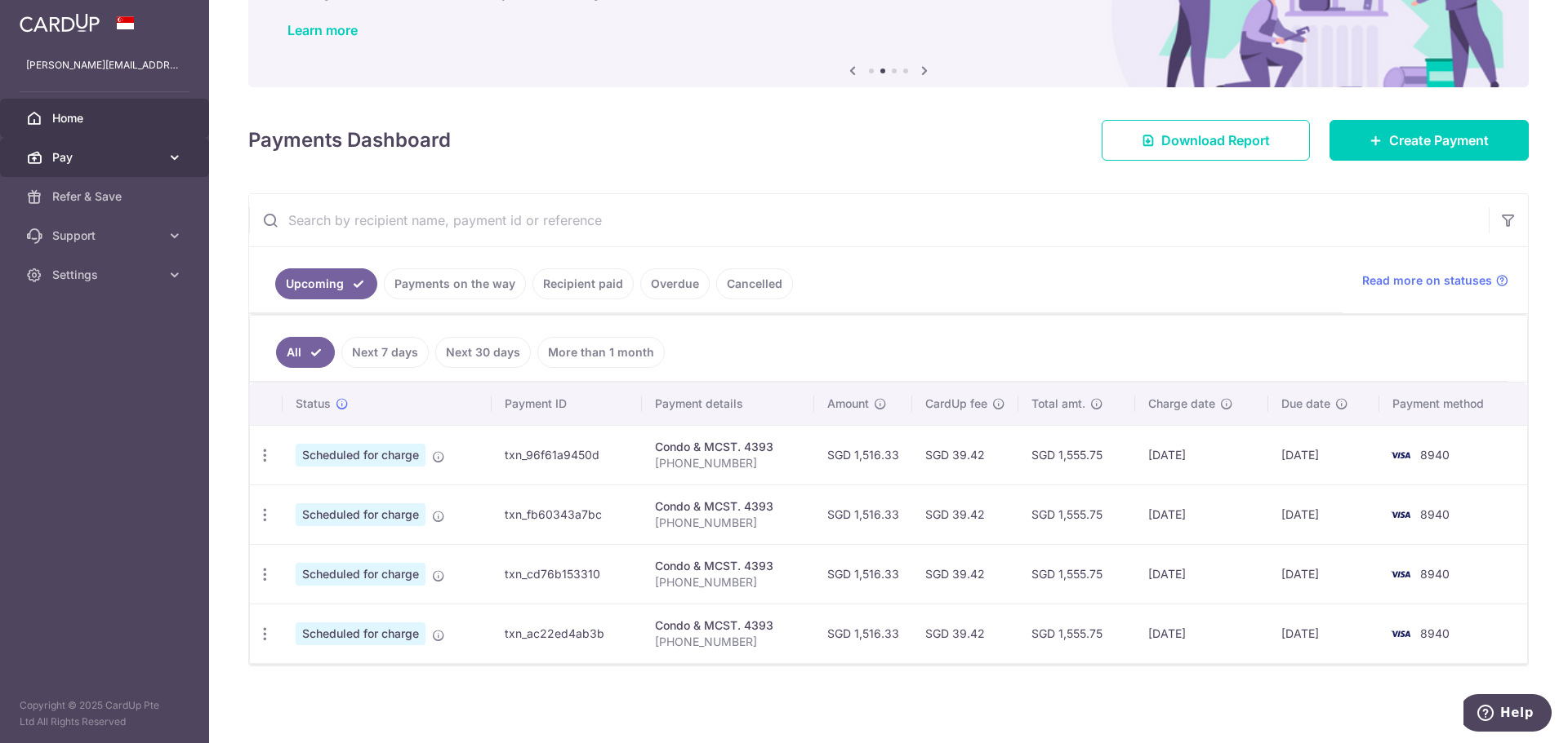
click at [171, 154] on icon at bounding box center [175, 157] width 17 height 17
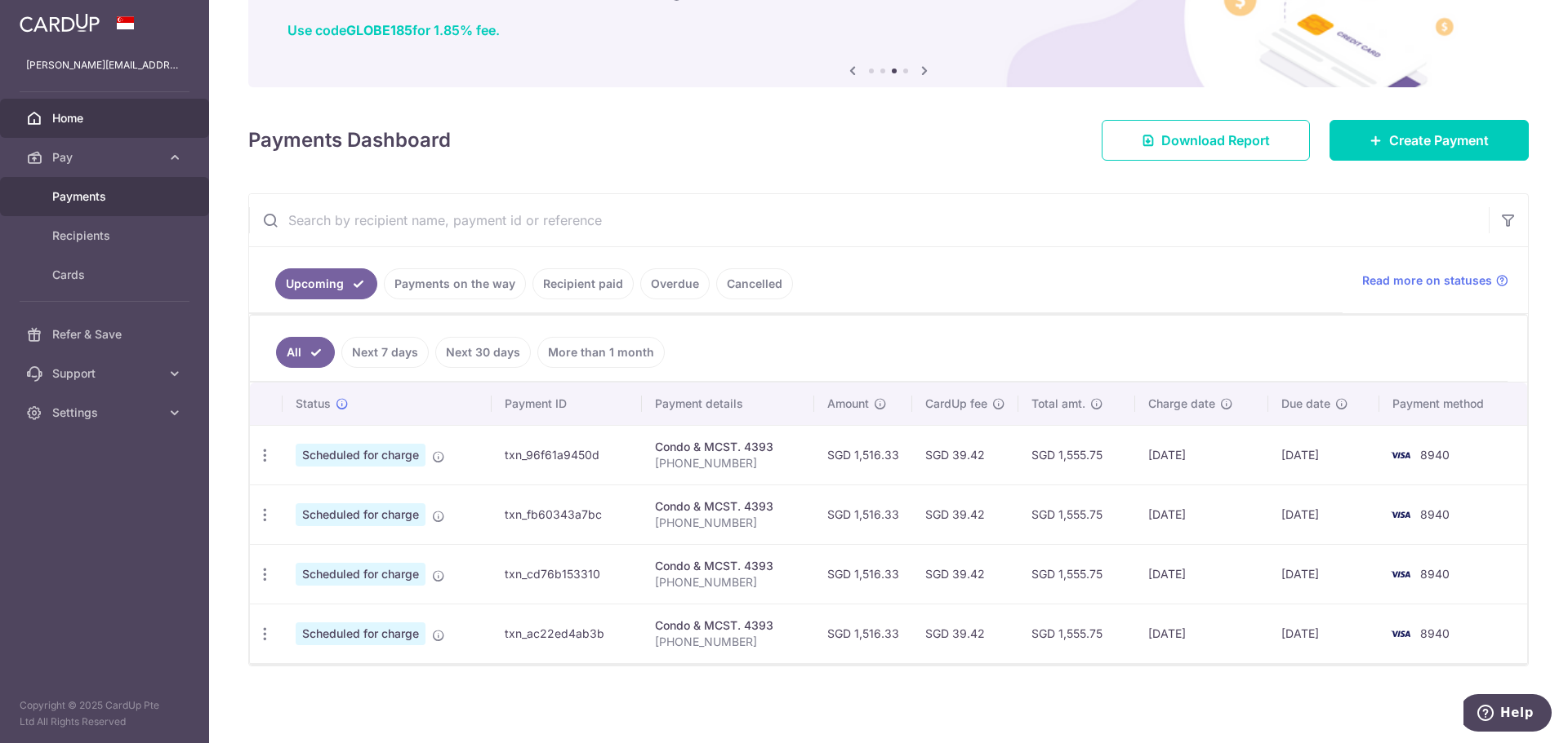
click at [76, 195] on span "Payments" at bounding box center [106, 197] width 108 height 17
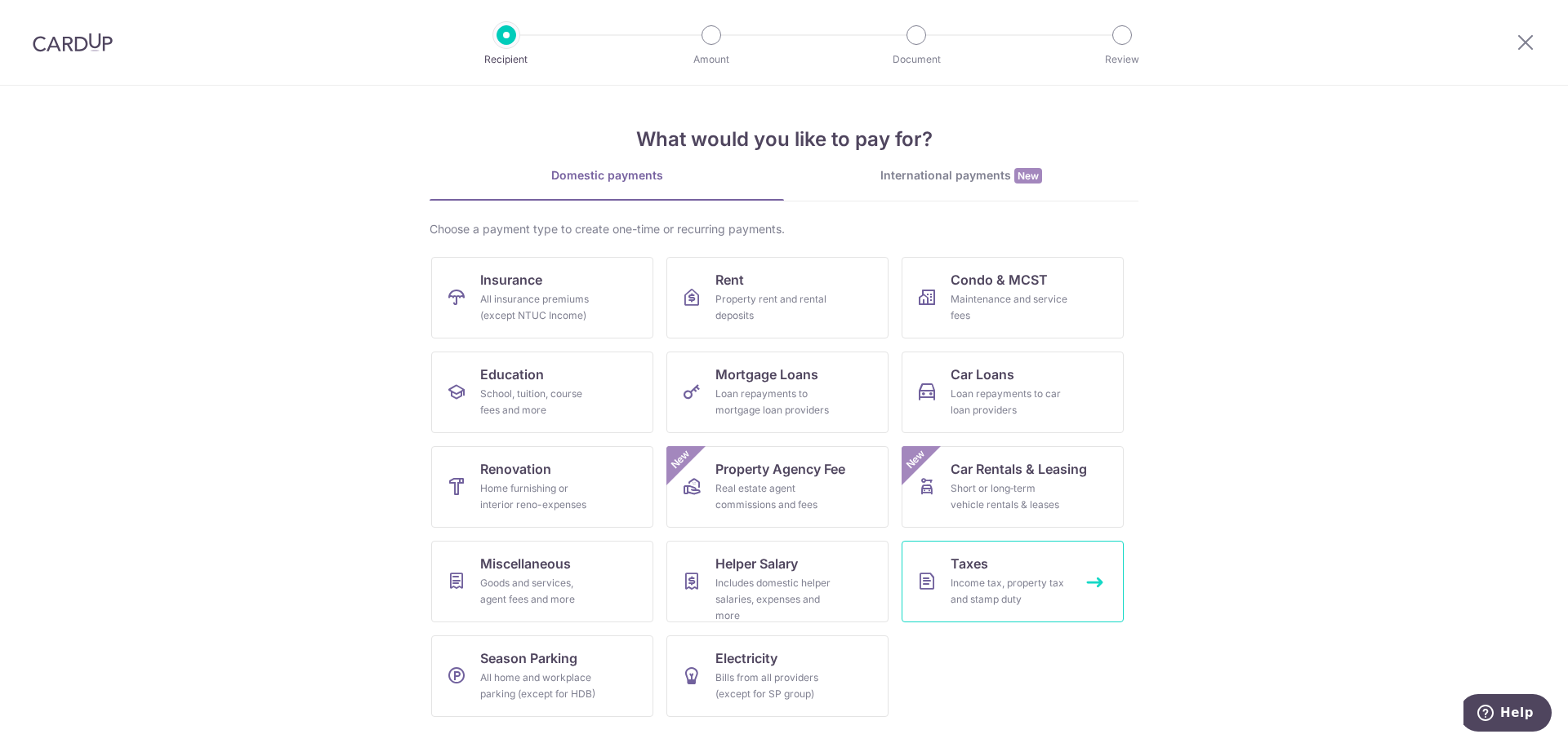
click at [1009, 589] on div "Income tax, property tax and stamp duty" at bounding box center [1010, 591] width 118 height 32
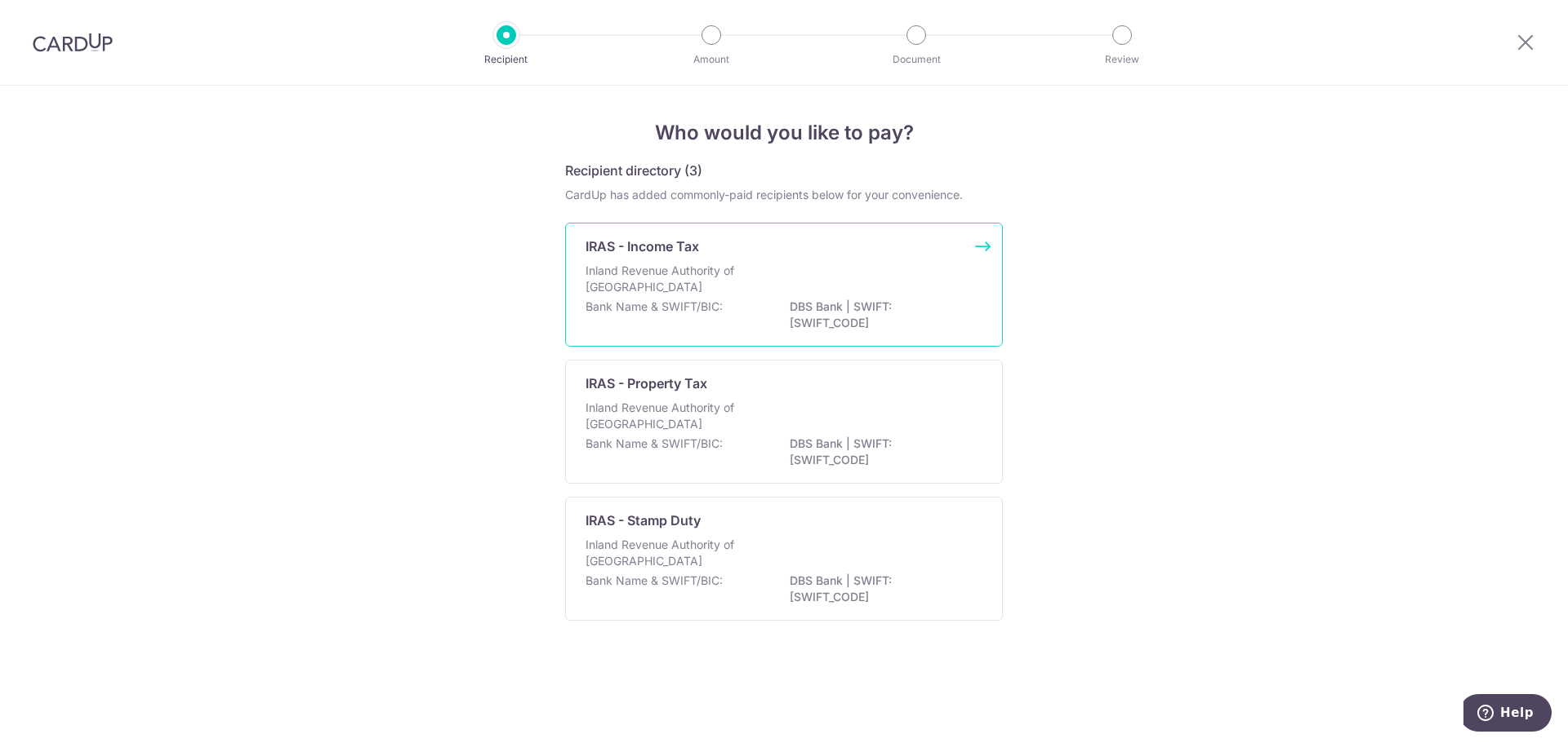
click at [649, 274] on p "Inland Revenue Authority of [GEOGRAPHIC_DATA]" at bounding box center [672, 278] width 173 height 32
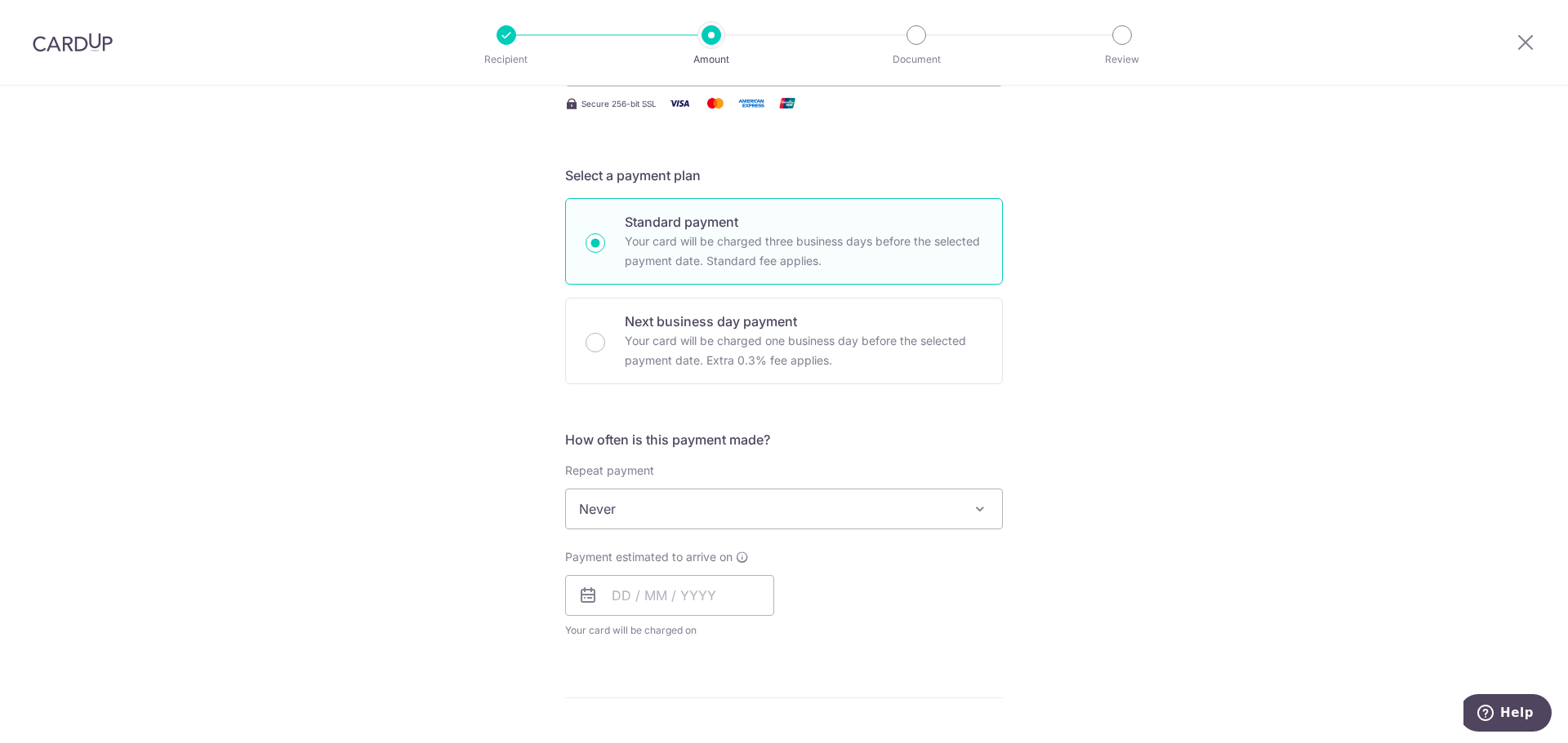
scroll to position [82, 0]
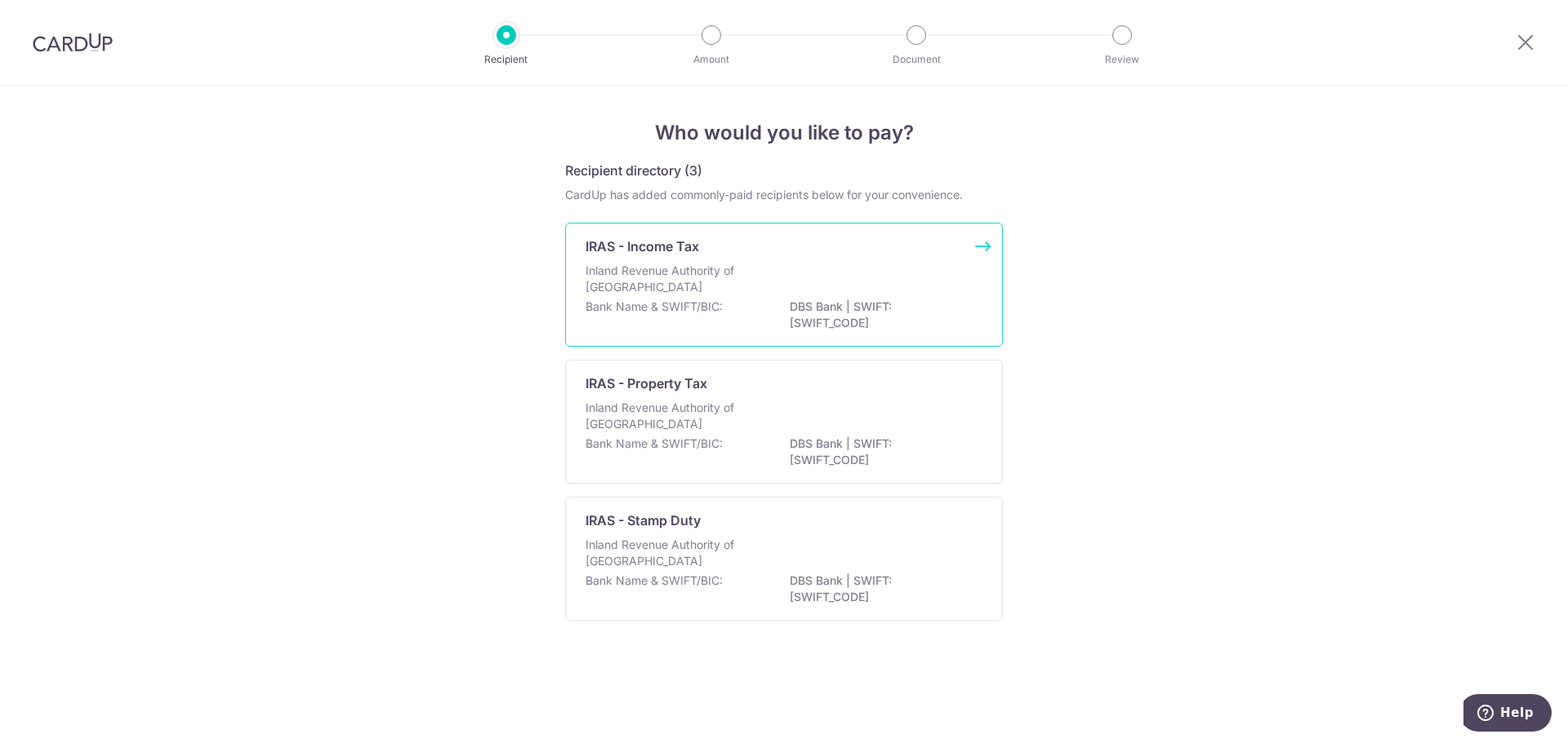
click at [673, 283] on p "Inland Revenue Authority of [GEOGRAPHIC_DATA]" at bounding box center [672, 278] width 173 height 32
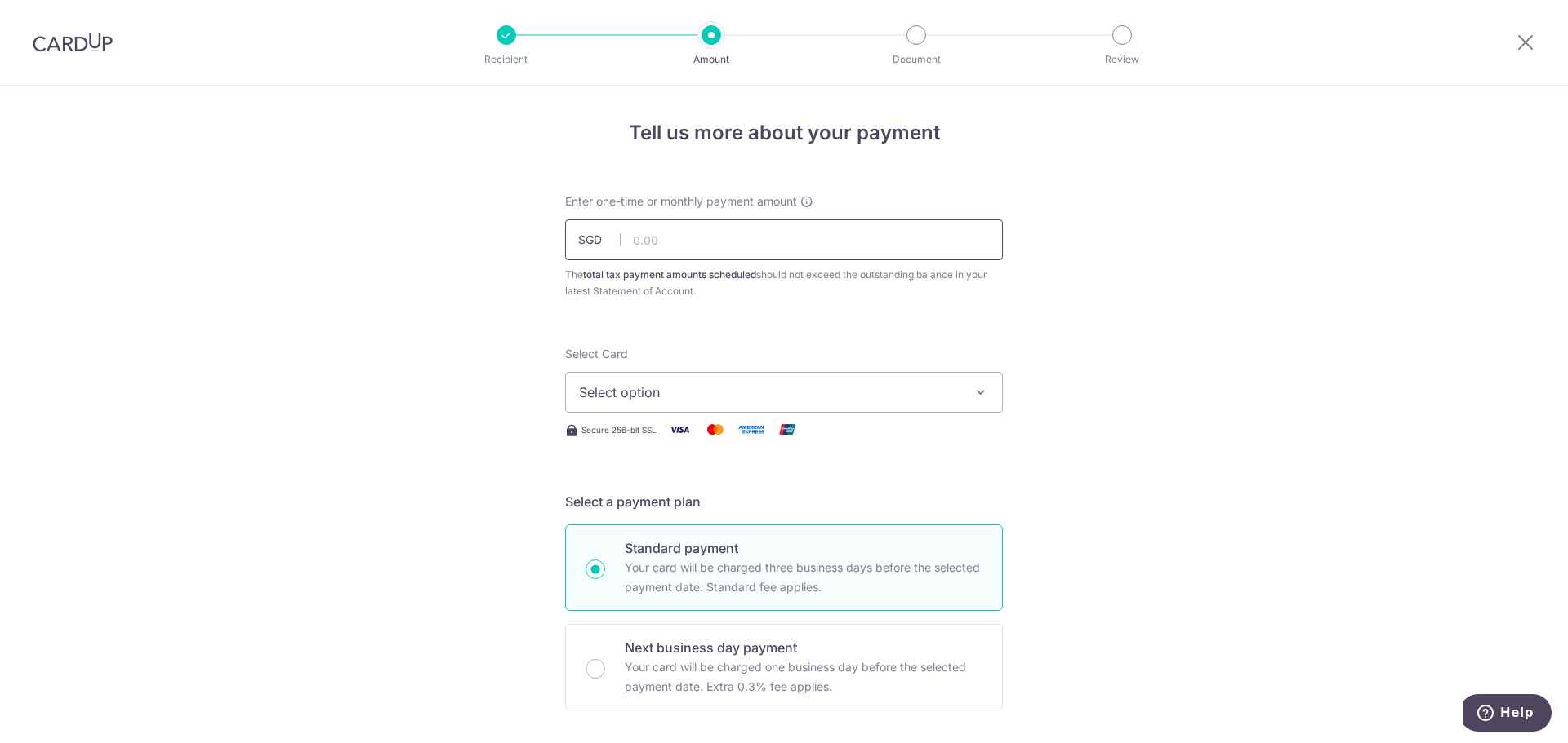
click at [649, 242] on input "text" at bounding box center [783, 239] width 438 height 41
click at [683, 248] on input "text" at bounding box center [783, 239] width 438 height 41
type input "3,974.27"
click at [632, 394] on span "Select option" at bounding box center [768, 392] width 380 height 19
click at [673, 514] on span "**** 8940" at bounding box center [649, 508] width 63 height 19
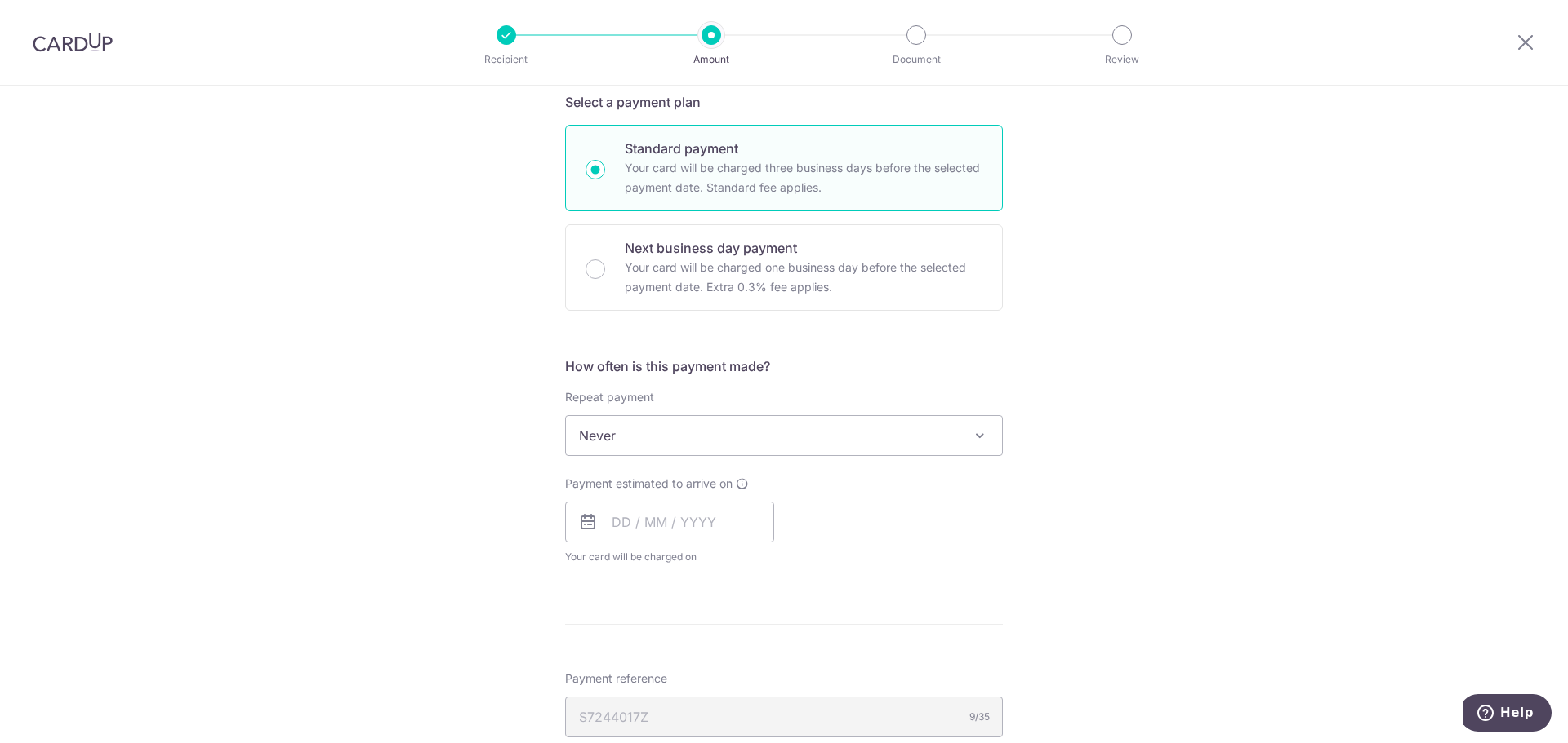
scroll to position [408, 0]
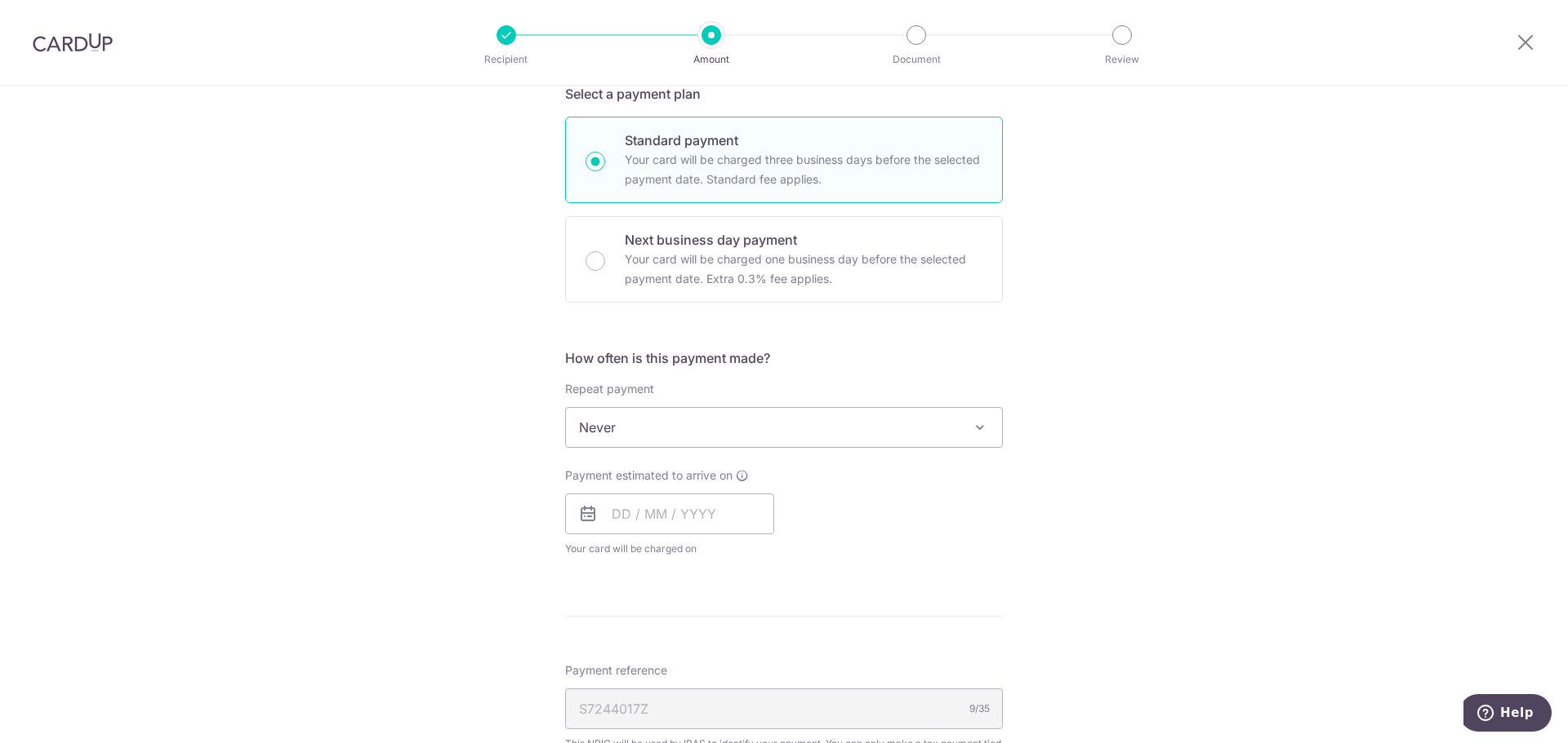
click at [978, 427] on span at bounding box center [979, 427] width 19 height 19
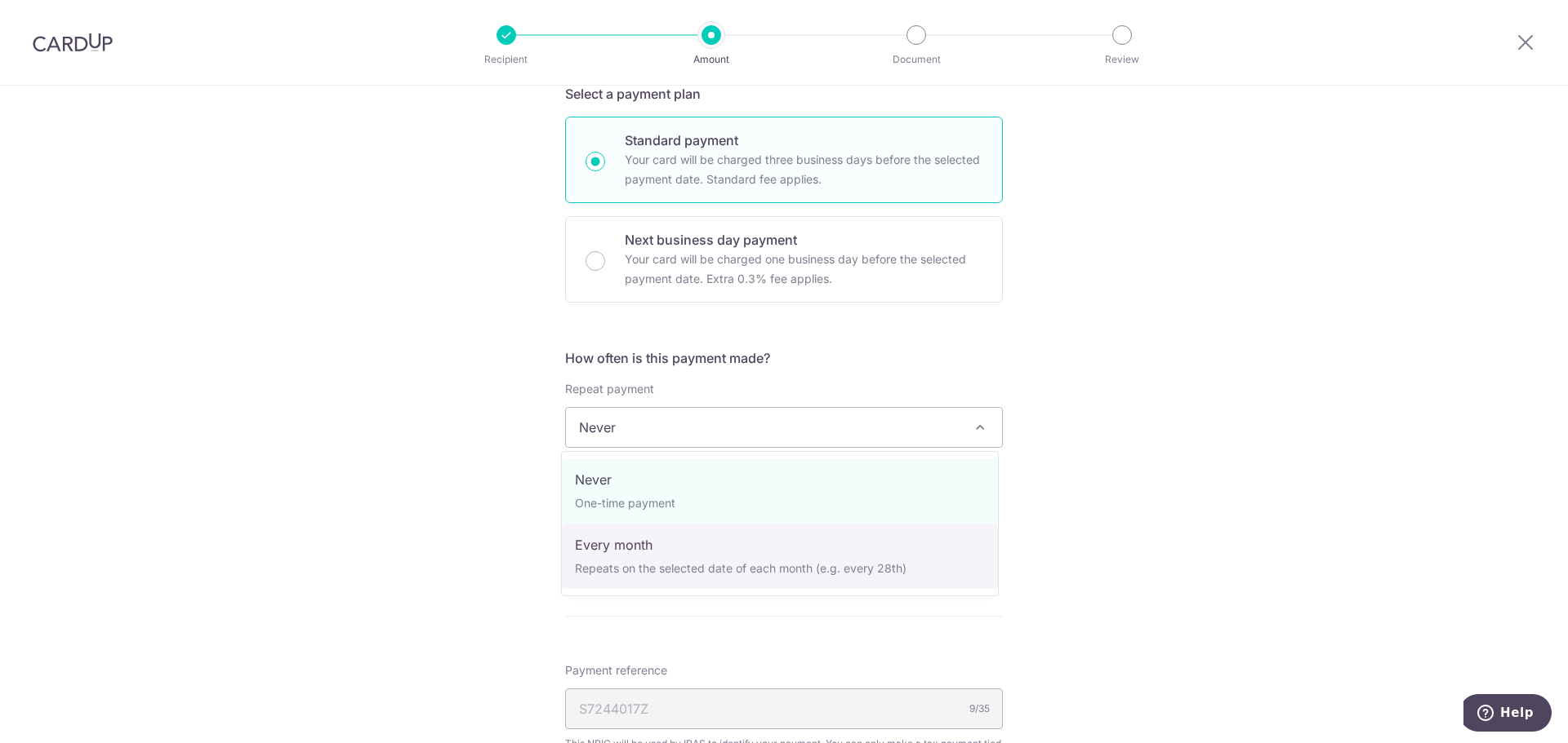
select select "3"
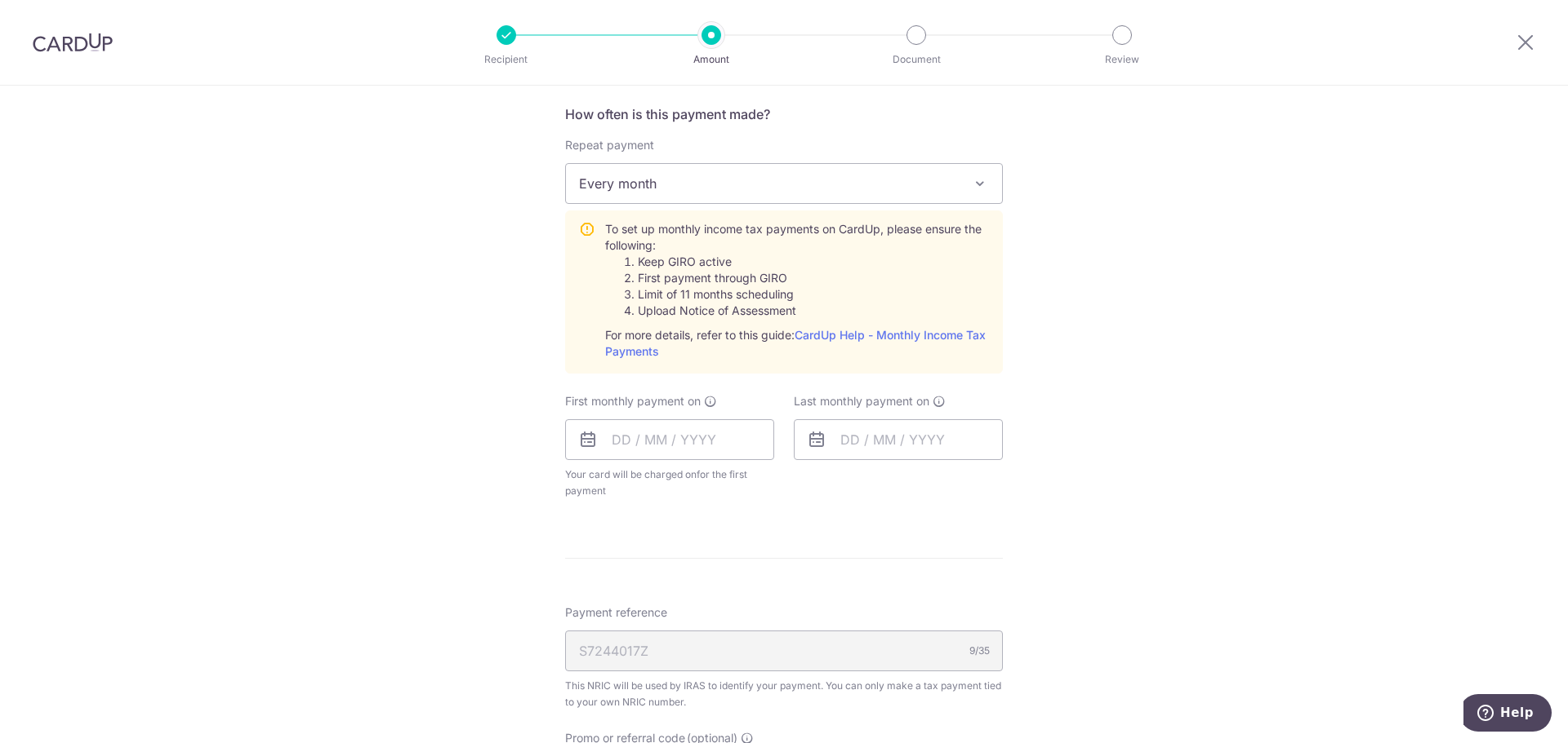
scroll to position [653, 0]
click at [614, 441] on input "text" at bounding box center [669, 439] width 209 height 41
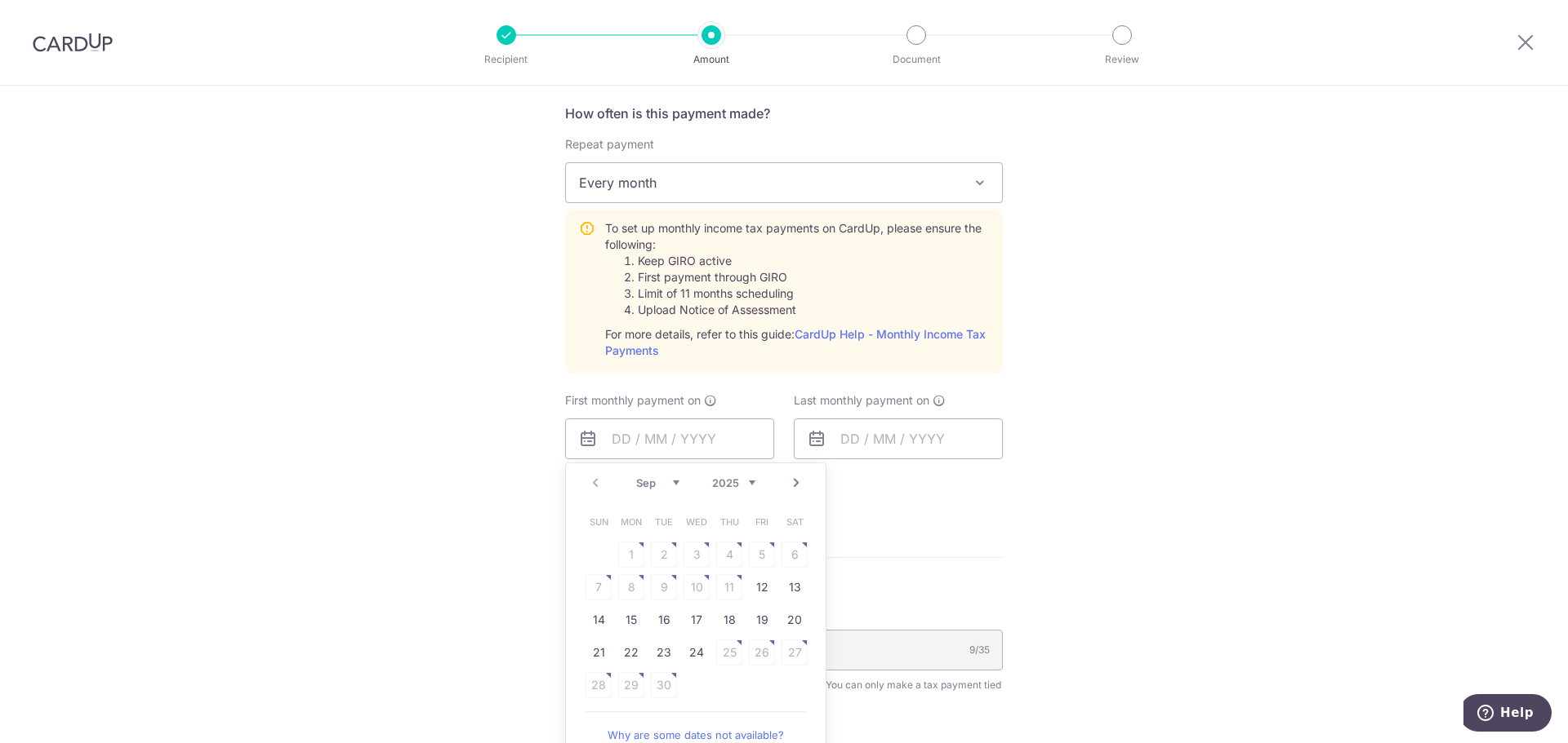
click at [662, 691] on table "Sun Mon Tue Wed Thu Fri Sat 1 2 3 4 5 6 7 8 9 10 11 12 13 14 15 16 17 18 19 20 …" at bounding box center [696, 603] width 228 height 196
click at [661, 688] on table "Sun Mon Tue Wed Thu Fri Sat 1 2 3 4 5 6 7 8 9 10 11 12 13 14 15 16 17 18 19 20 …" at bounding box center [696, 603] width 228 height 196
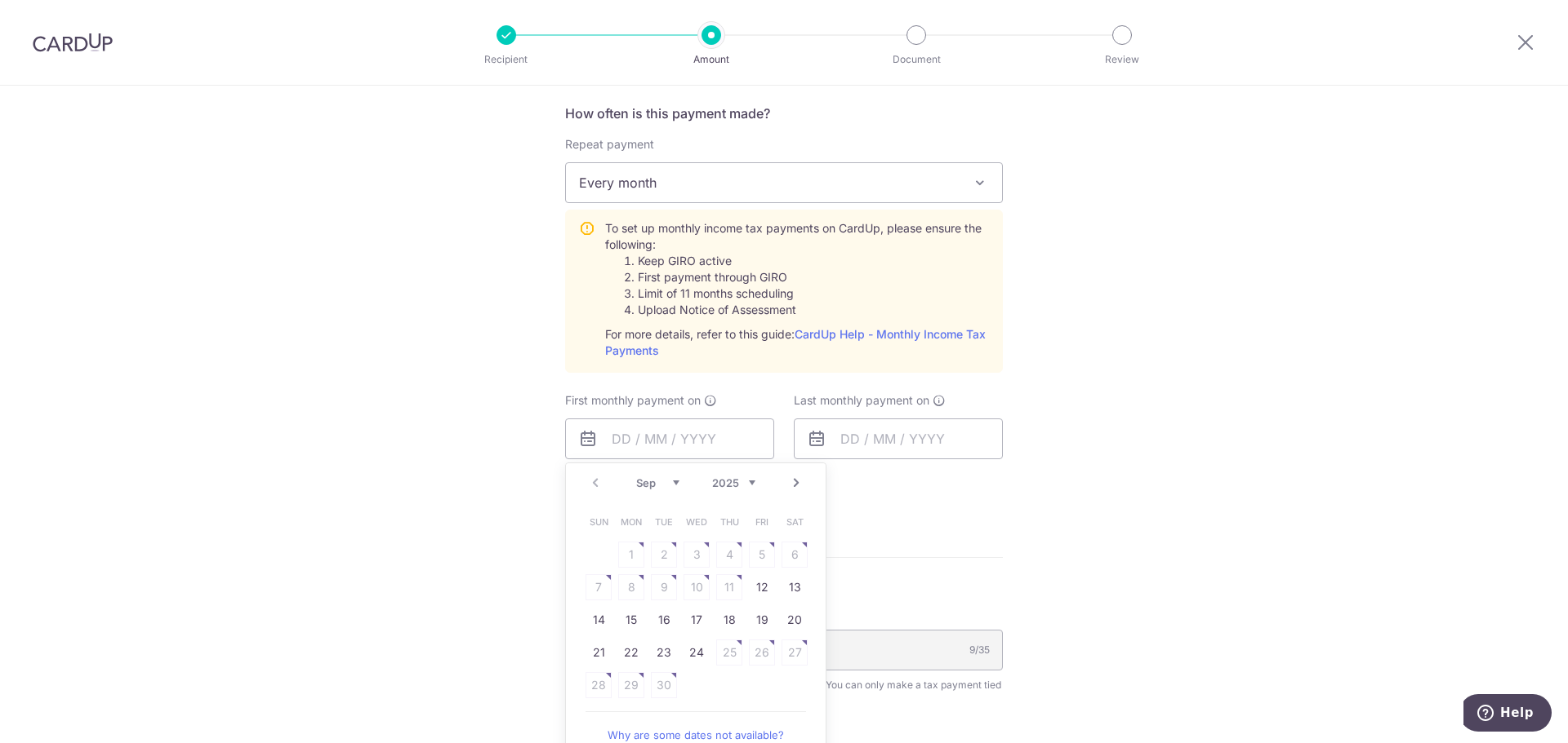
click at [791, 482] on link "Next" at bounding box center [795, 482] width 19 height 19
click at [589, 483] on link "Prev" at bounding box center [594, 482] width 19 height 19
click at [765, 651] on table "Sun Mon Tue Wed Thu Fri Sat 1 2 3 4 5 6 7 8 9 10 11 12 13 14 15 16 17 18 19 20 …" at bounding box center [696, 603] width 228 height 196
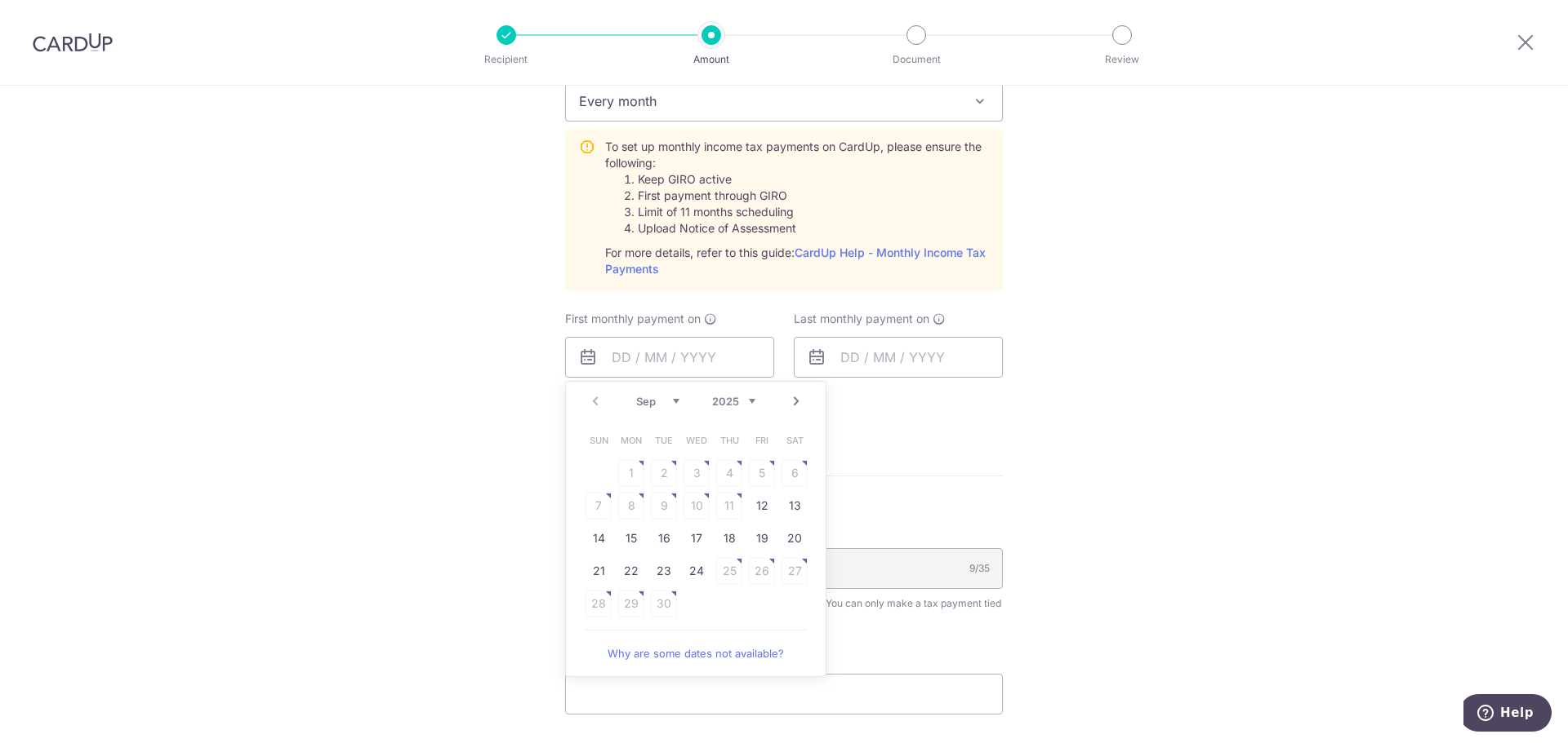
click at [750, 655] on link "Why are some dates not available?" at bounding box center [695, 653] width 220 height 32
click at [793, 402] on link "Next" at bounding box center [795, 401] width 19 height 19
click at [690, 470] on table "Sun Mon Tue Wed Thu Fri Sat 1 2 3 4 5 6 7 8 9 10 11 12 13 14 15 16 17 18 19 20 …" at bounding box center [696, 522] width 228 height 196
click at [589, 401] on link "Prev" at bounding box center [594, 401] width 19 height 19
click at [692, 572] on link "24" at bounding box center [696, 571] width 26 height 26
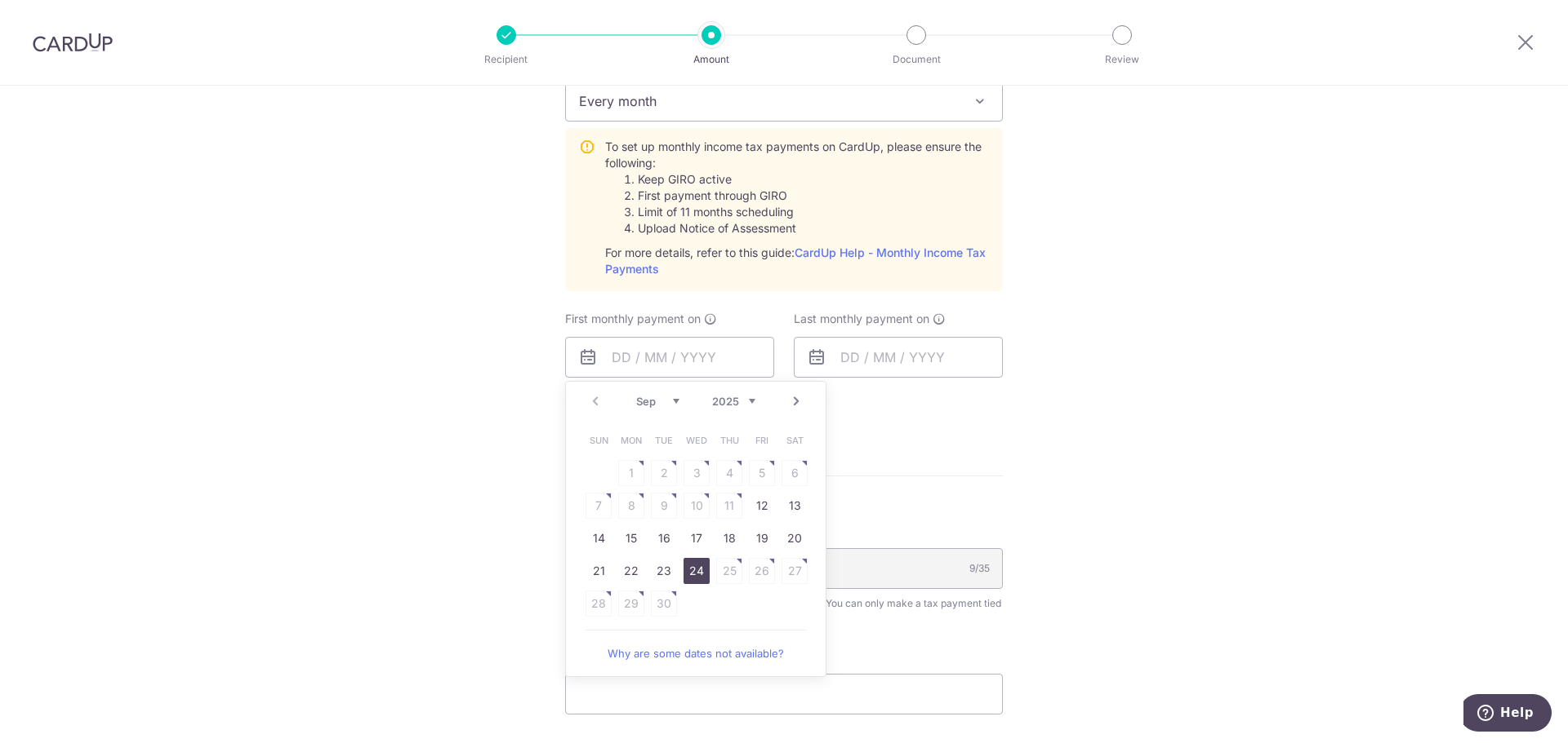
type input "[DATE]"
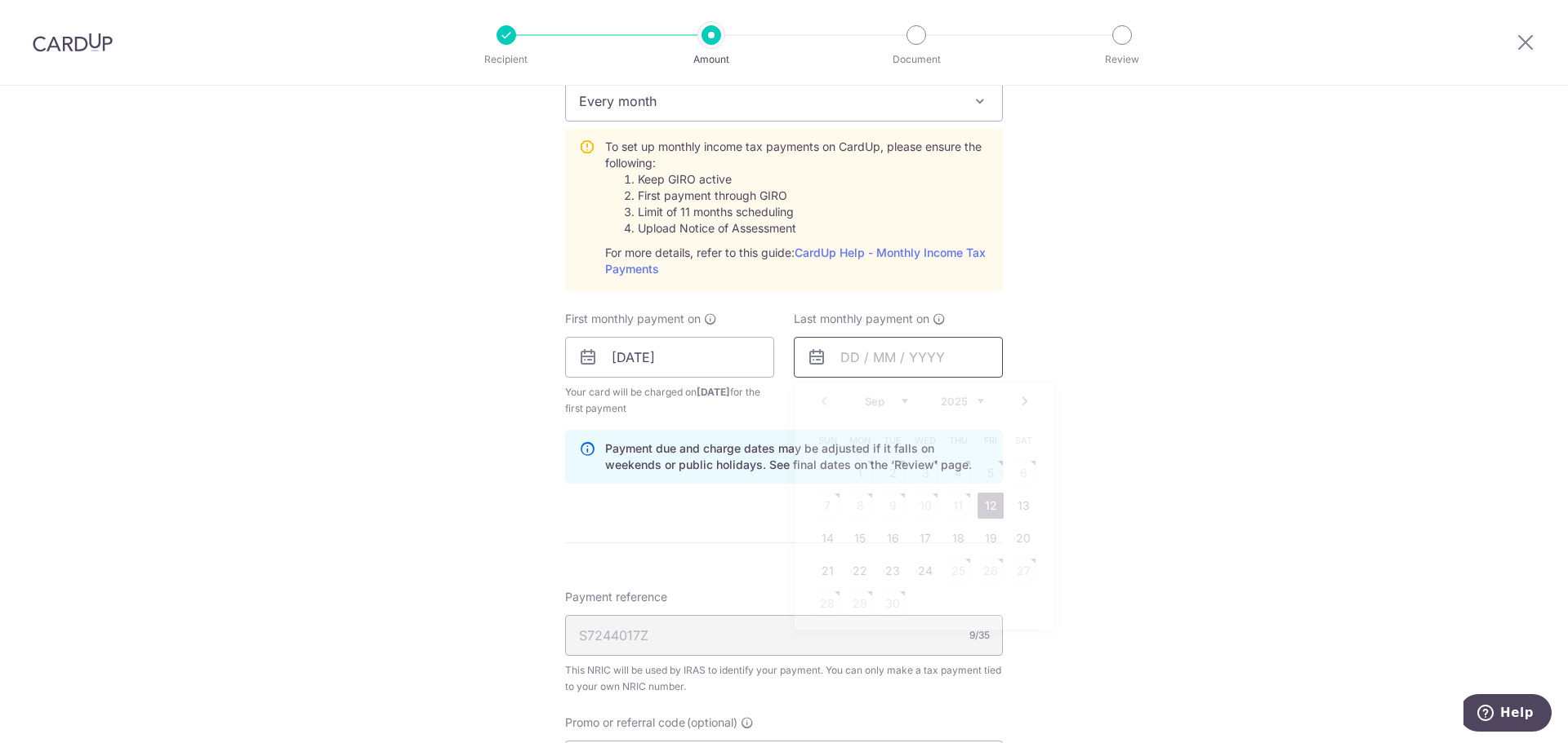
click at [910, 366] on input "text" at bounding box center [897, 357] width 209 height 41
click at [1019, 401] on link "Next" at bounding box center [1024, 401] width 19 height 19
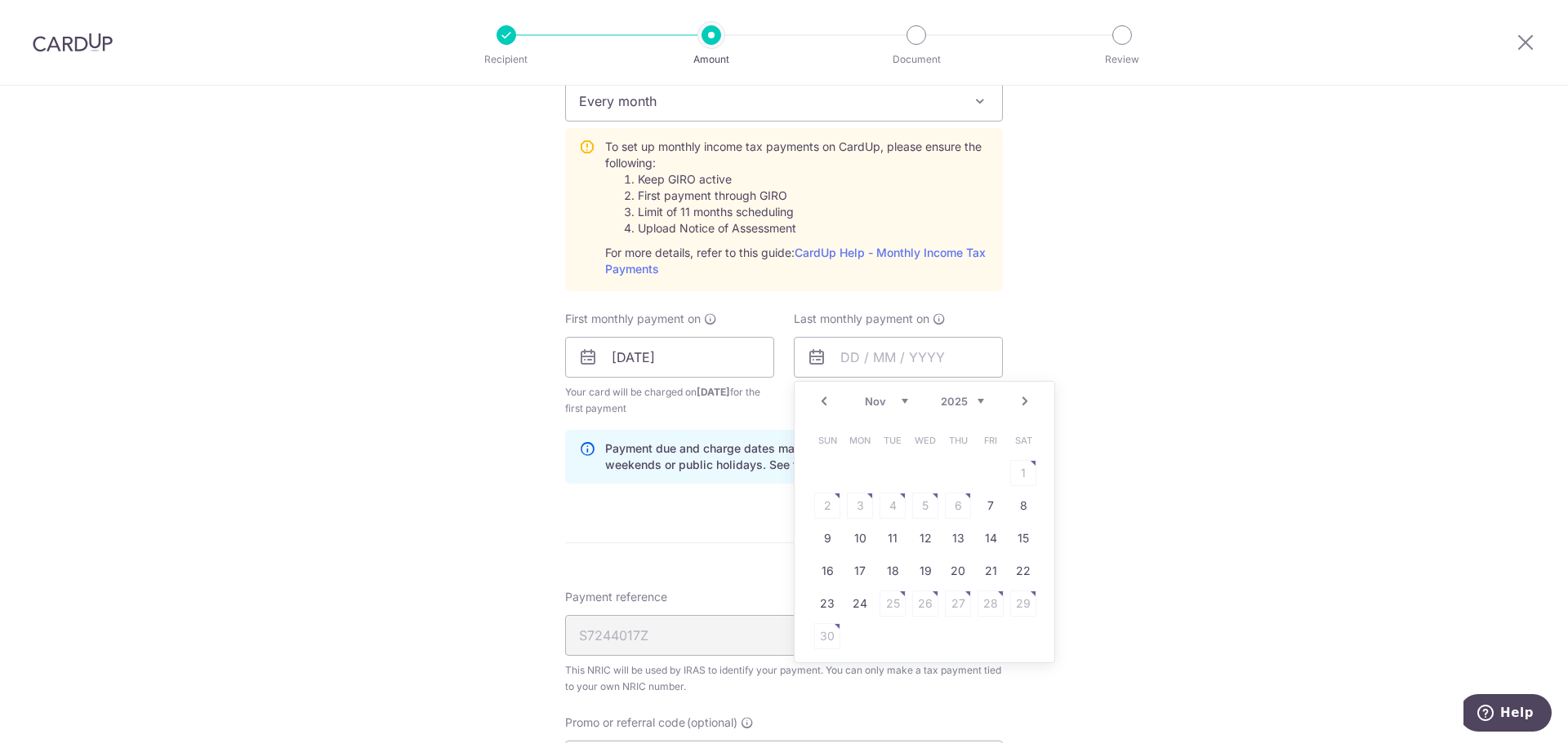
click at [1019, 401] on link "Next" at bounding box center [1024, 401] width 19 height 19
click at [860, 574] on link "23" at bounding box center [860, 571] width 26 height 26
type input "[DATE]"
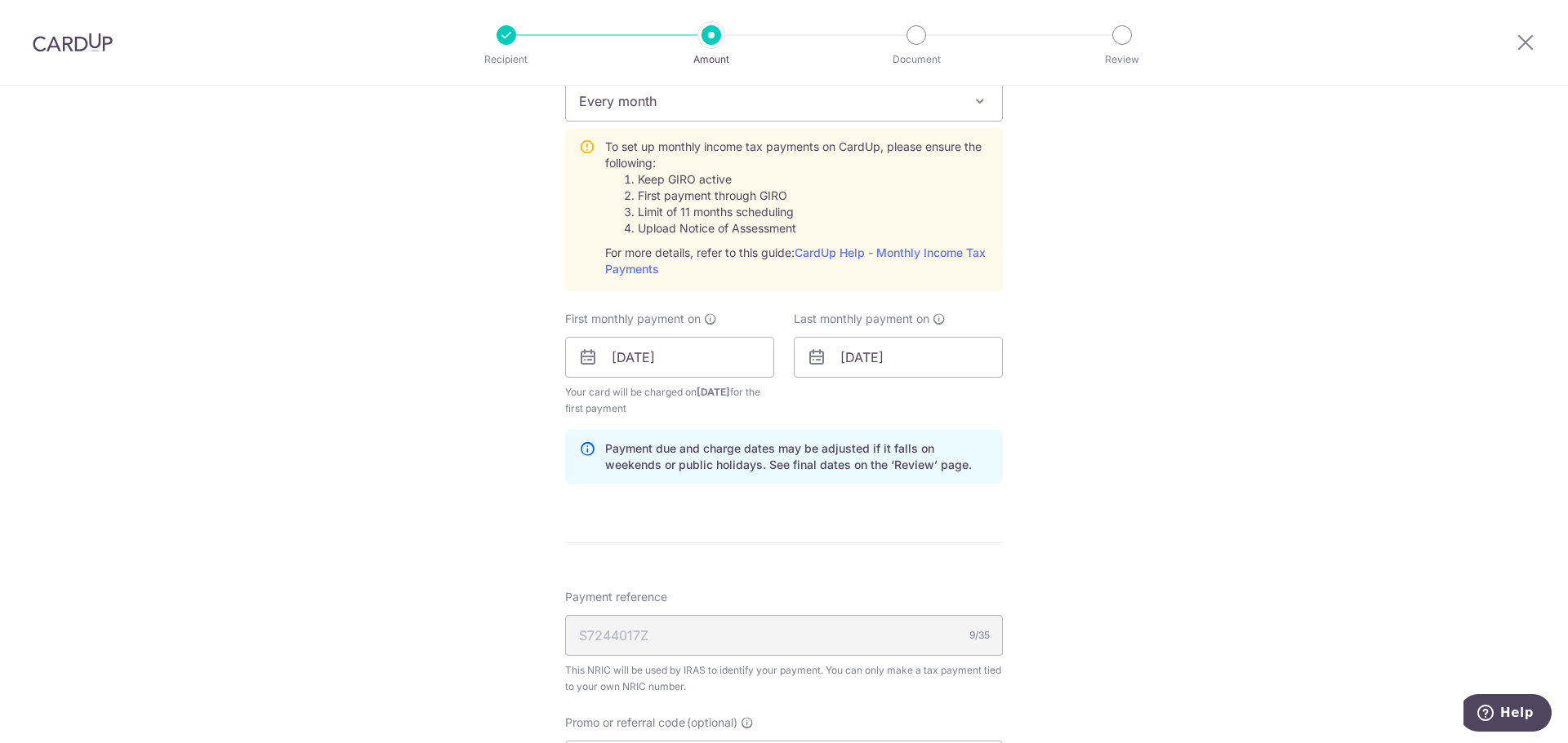
click at [1158, 563] on div "Tell us more about your payment Enter one-time or monthly payment amount SGD 3,…" at bounding box center [784, 235] width 1568 height 1768
click at [670, 360] on input "[DATE]" at bounding box center [669, 357] width 209 height 41
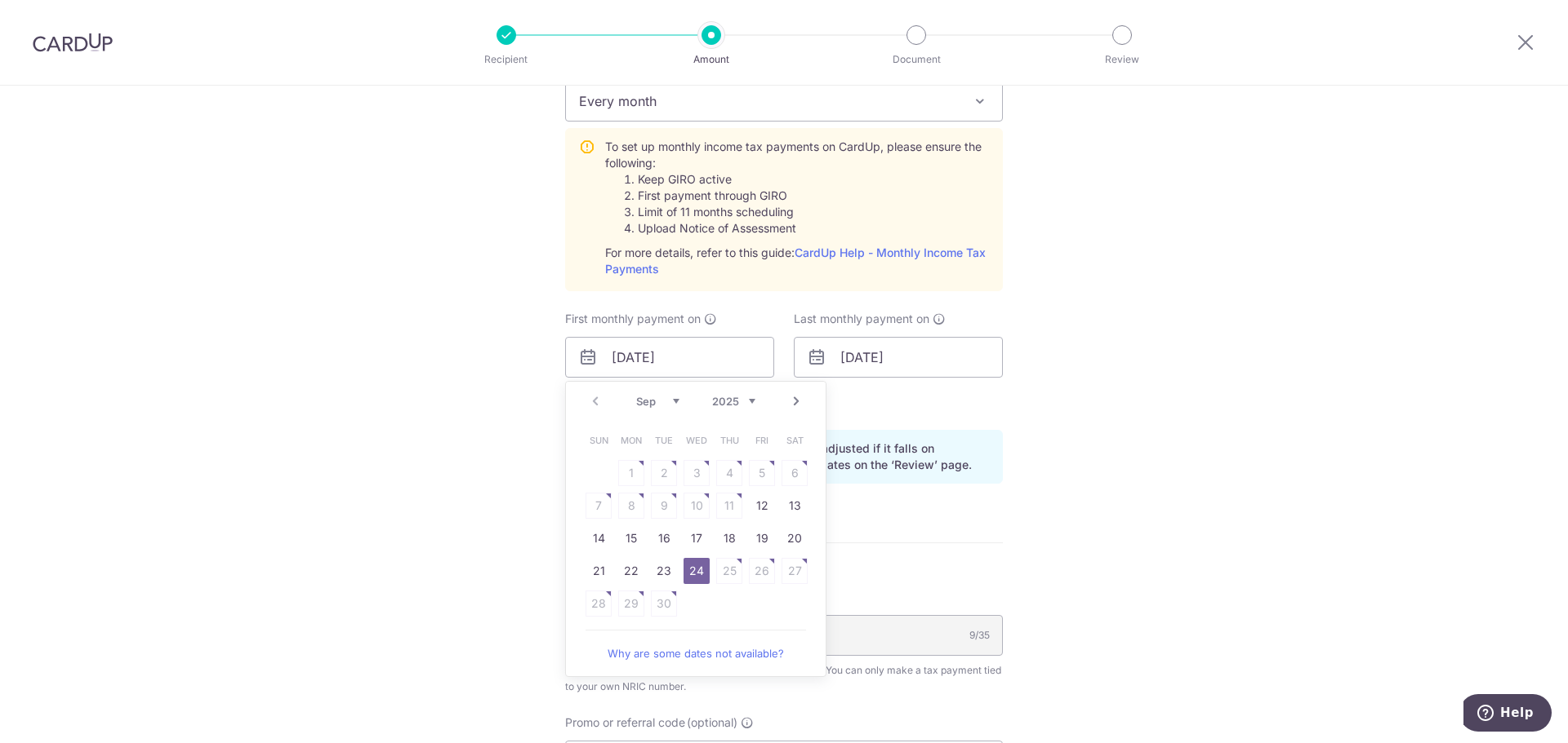
click at [790, 399] on link "Next" at bounding box center [795, 401] width 19 height 19
click at [592, 401] on link "Prev" at bounding box center [594, 401] width 19 height 19
click at [696, 575] on link "24" at bounding box center [696, 571] width 26 height 26
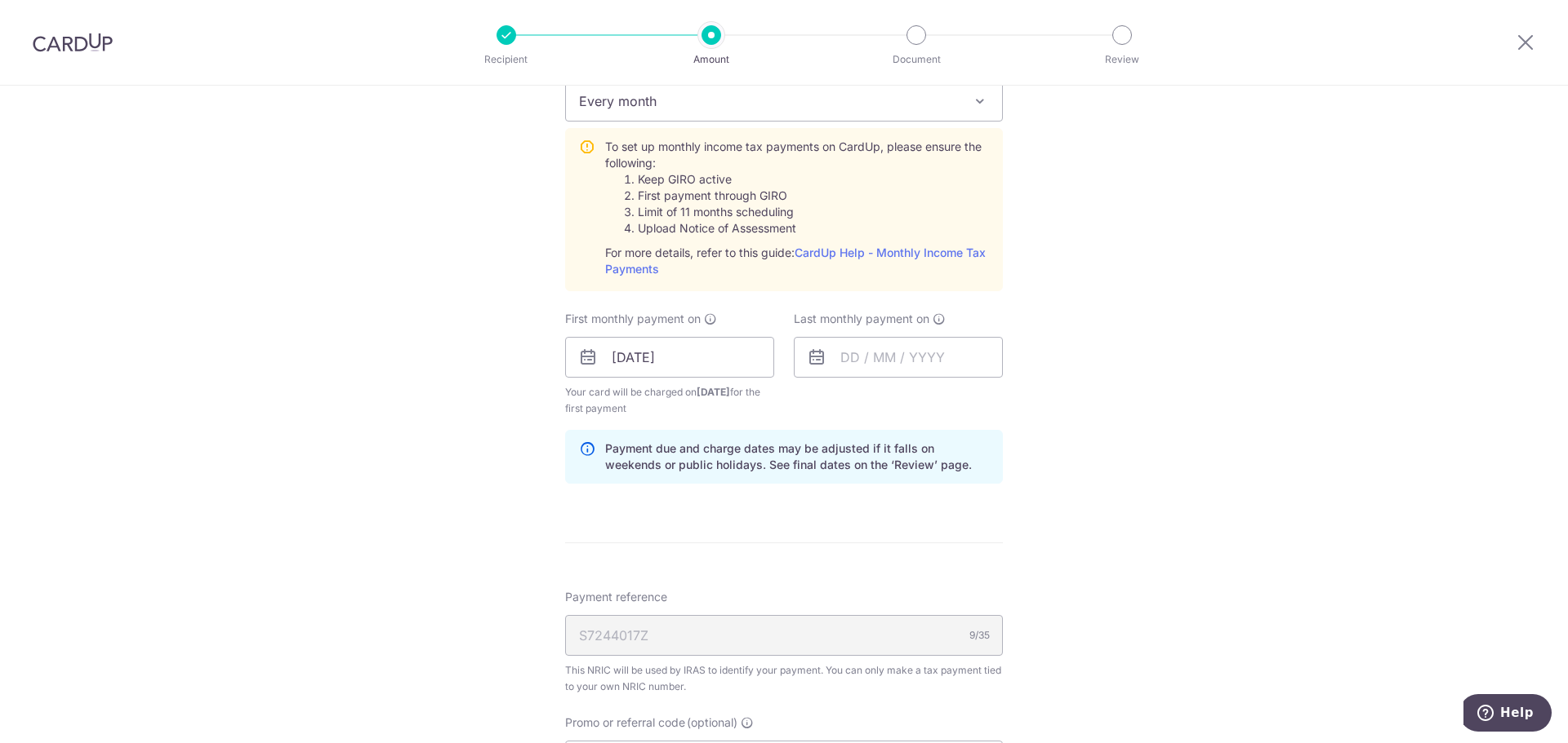
click at [1137, 551] on div "Tell us more about your payment Enter one-time or monthly payment amount SGD 3,…" at bounding box center [784, 235] width 1568 height 1768
click at [635, 369] on input "[DATE]" at bounding box center [669, 357] width 209 height 41
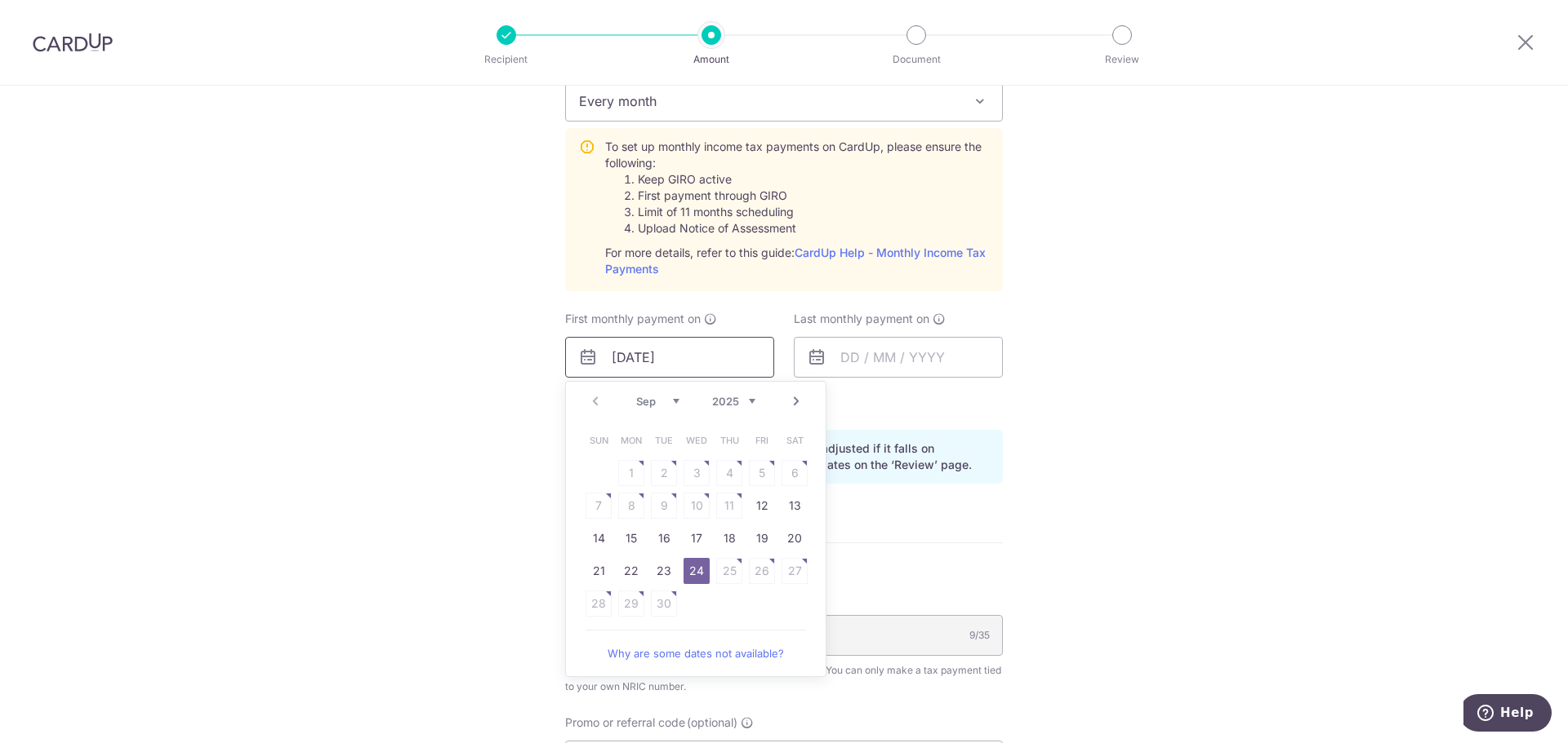
click at [635, 366] on input "[DATE]" at bounding box center [669, 357] width 209 height 41
click at [498, 413] on div "Tell us more about your payment Enter one-time or monthly payment amount SGD 3,…" at bounding box center [784, 235] width 1568 height 1768
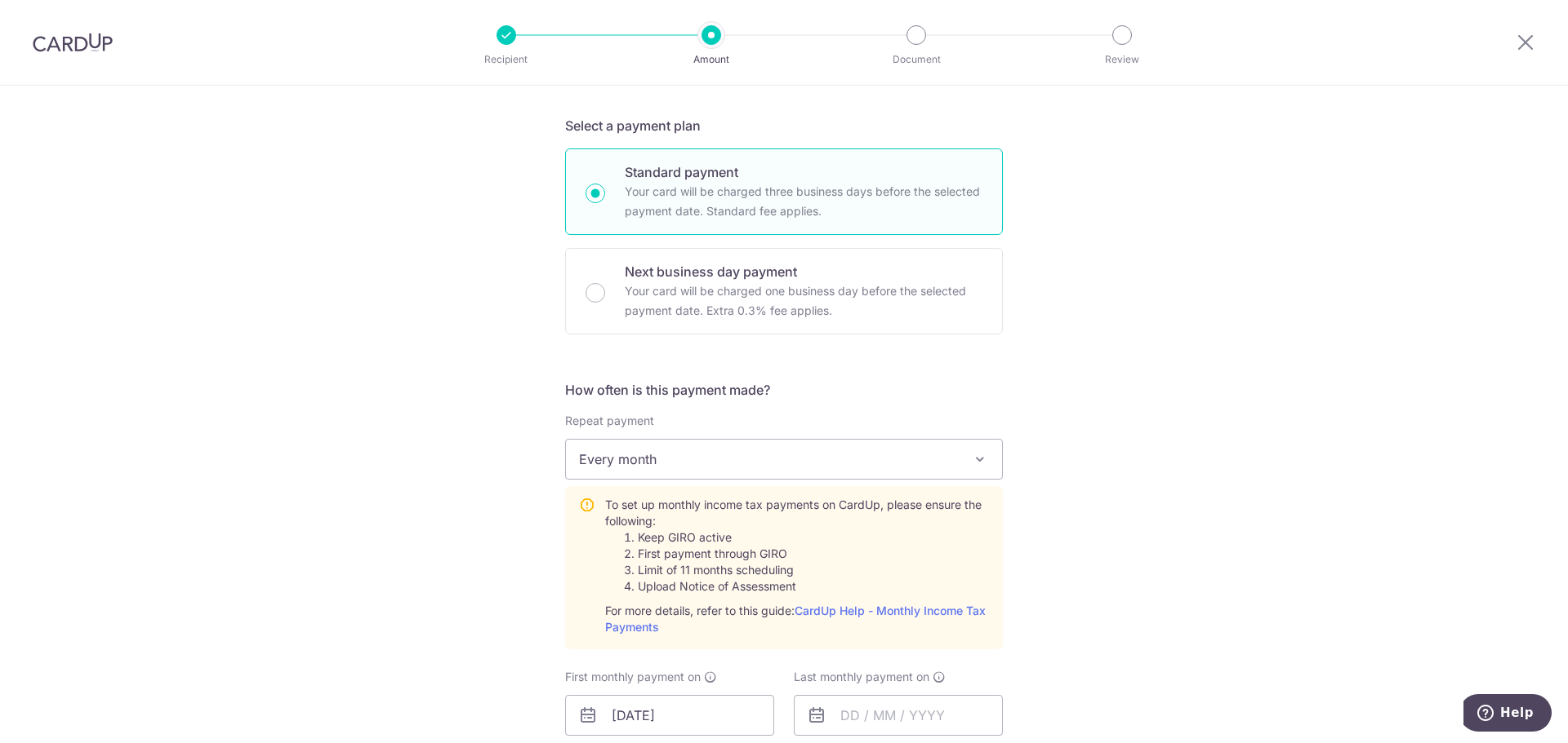
scroll to position [621, 0]
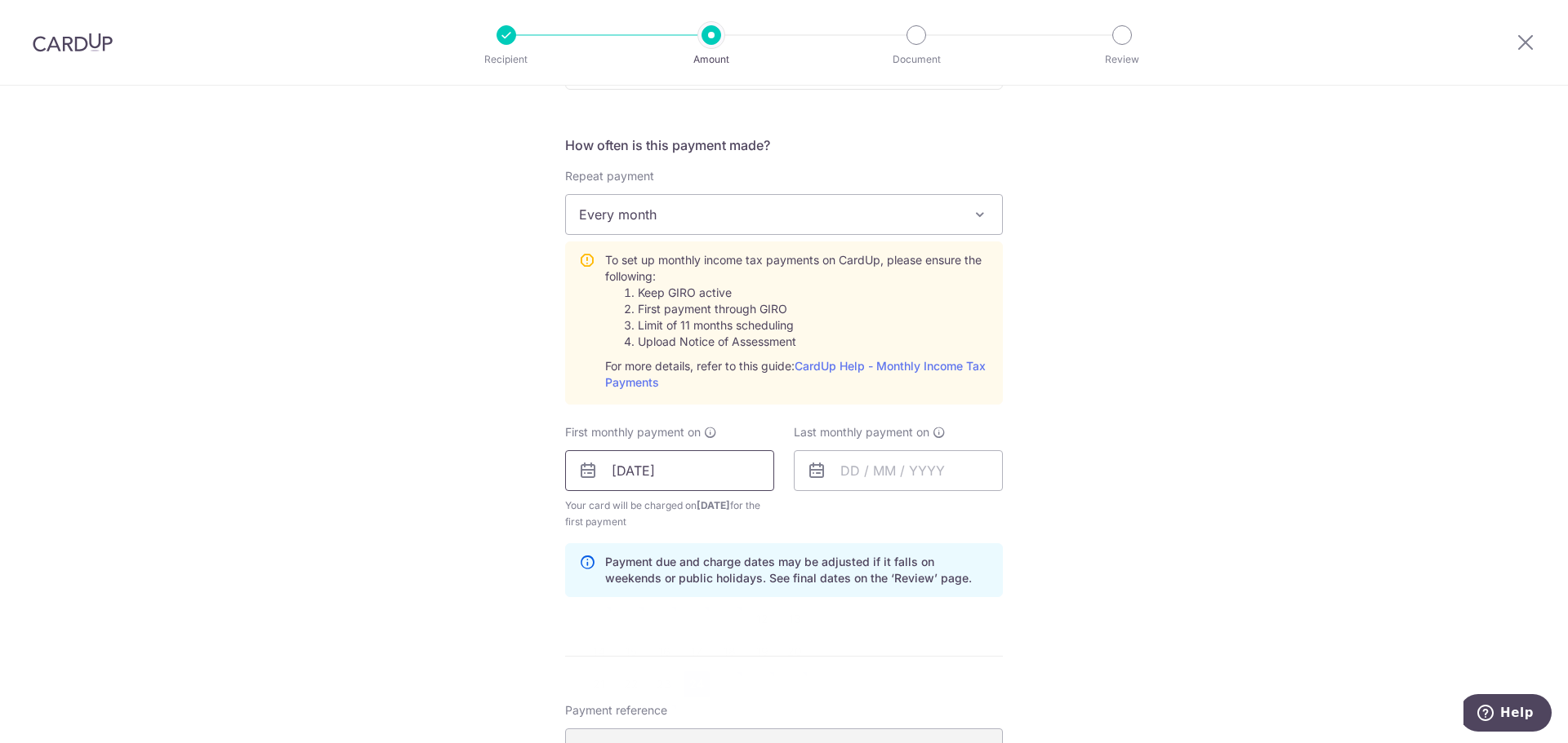
click at [666, 469] on input "[DATE]" at bounding box center [669, 470] width 209 height 41
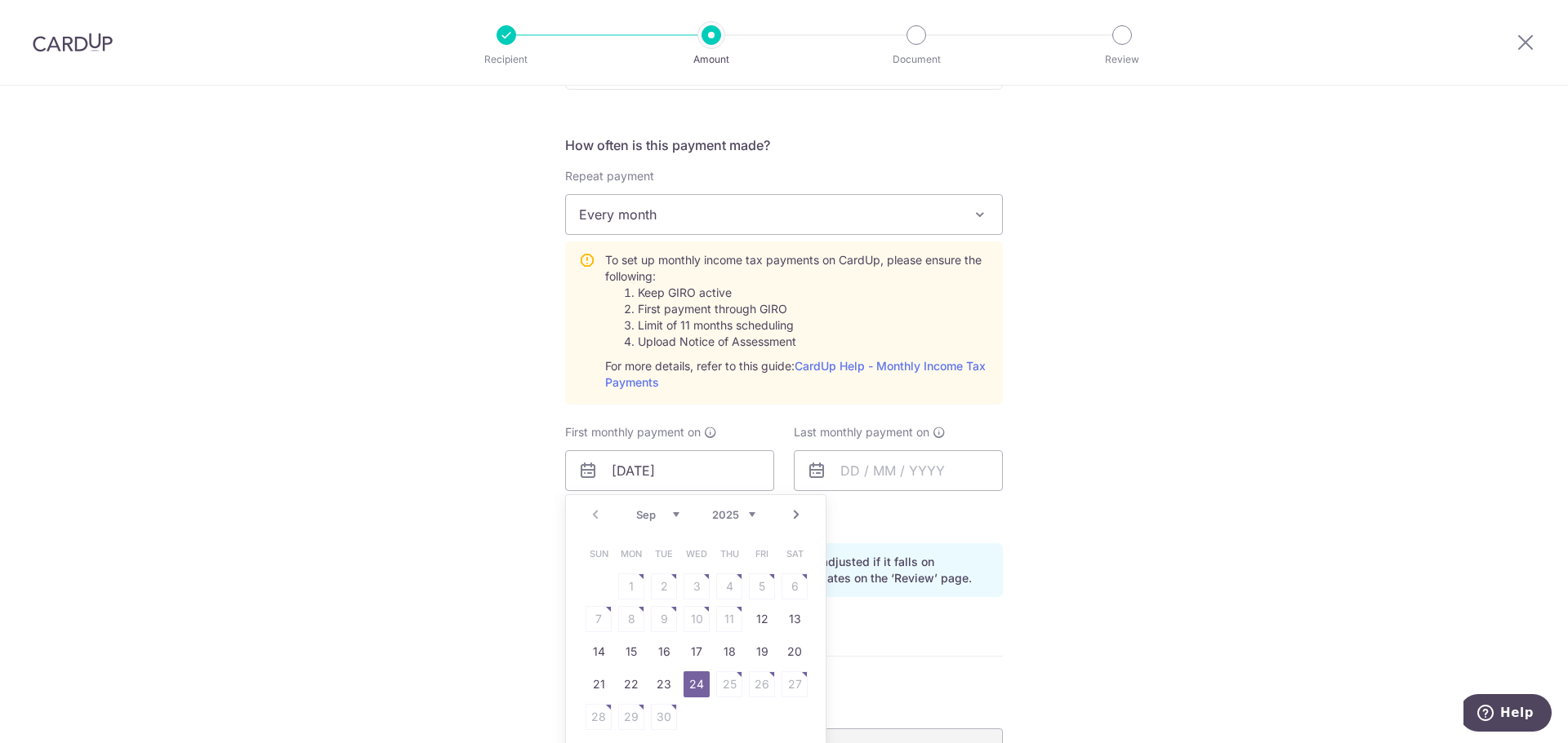
click at [761, 688] on table "Sun Mon Tue Wed Thu Fri Sat 1 2 3 4 5 6 7 8 9 10 11 12 13 14 15 16 17 18 19 20 …" at bounding box center [696, 635] width 228 height 196
click at [783, 691] on table "Sun Mon Tue Wed Thu Fri Sat 1 2 3 4 5 6 7 8 9 10 11 12 13 14 15 16 17 18 19 20 …" at bounding box center [696, 635] width 228 height 196
click at [793, 520] on link "Next" at bounding box center [795, 515] width 19 height 19
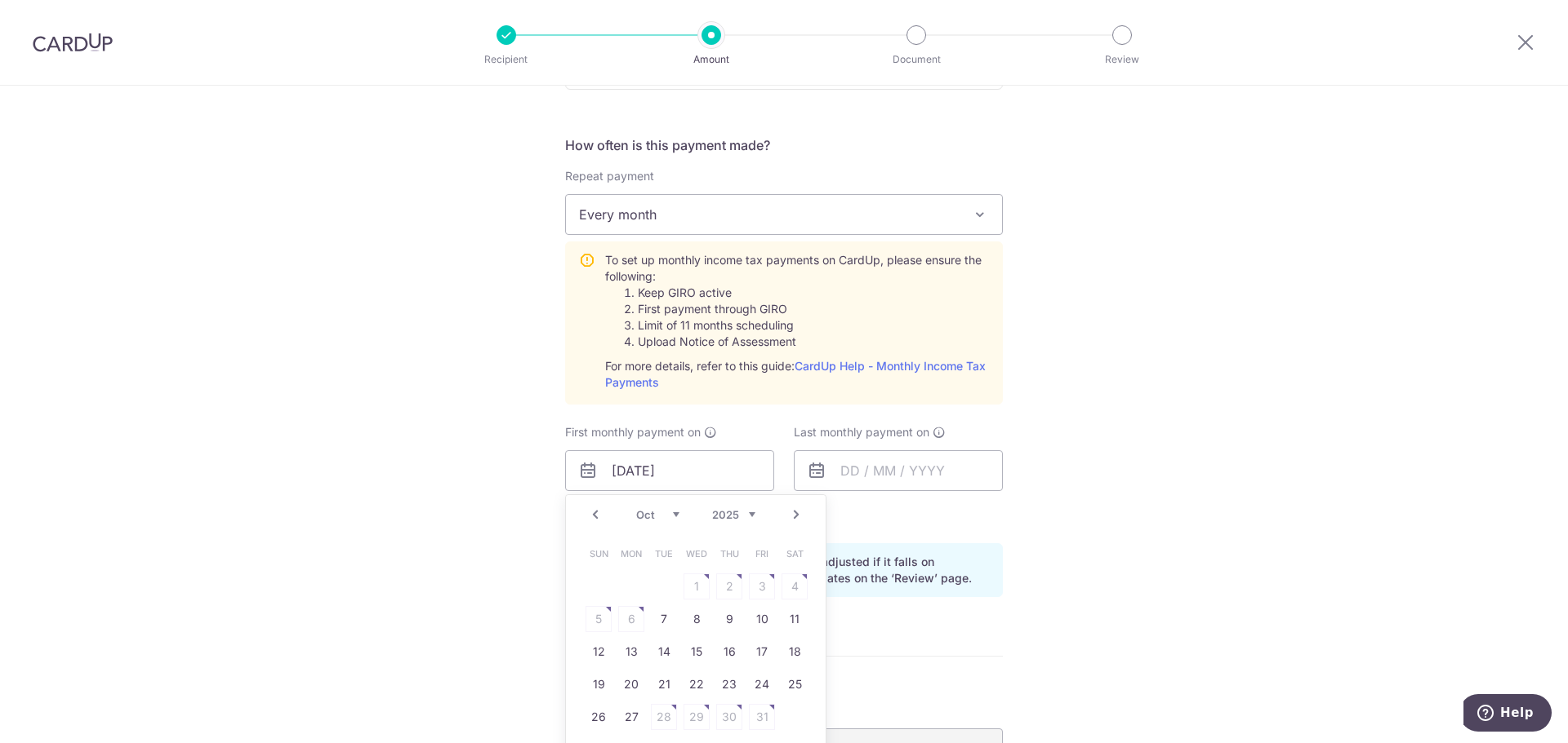
click at [725, 593] on table "Sun Mon Tue Wed Thu Fri Sat 1 2 3 4 5 6 7 8 9 10 11 12 13 14 15 16 17 18 19 20 …" at bounding box center [696, 635] width 228 height 196
click at [657, 626] on link "7" at bounding box center [663, 619] width 26 height 26
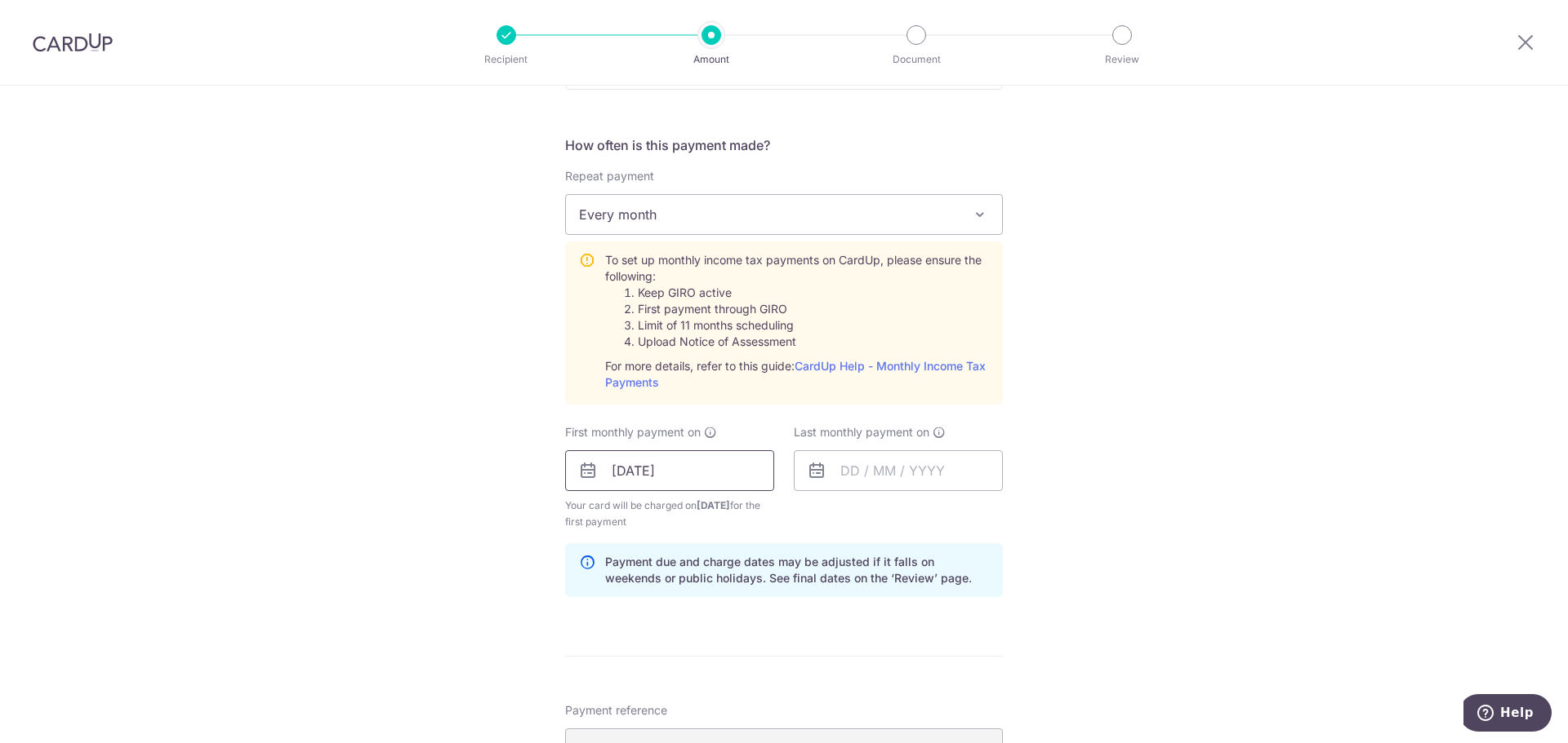
click at [680, 470] on input "[DATE]" at bounding box center [669, 470] width 209 height 41
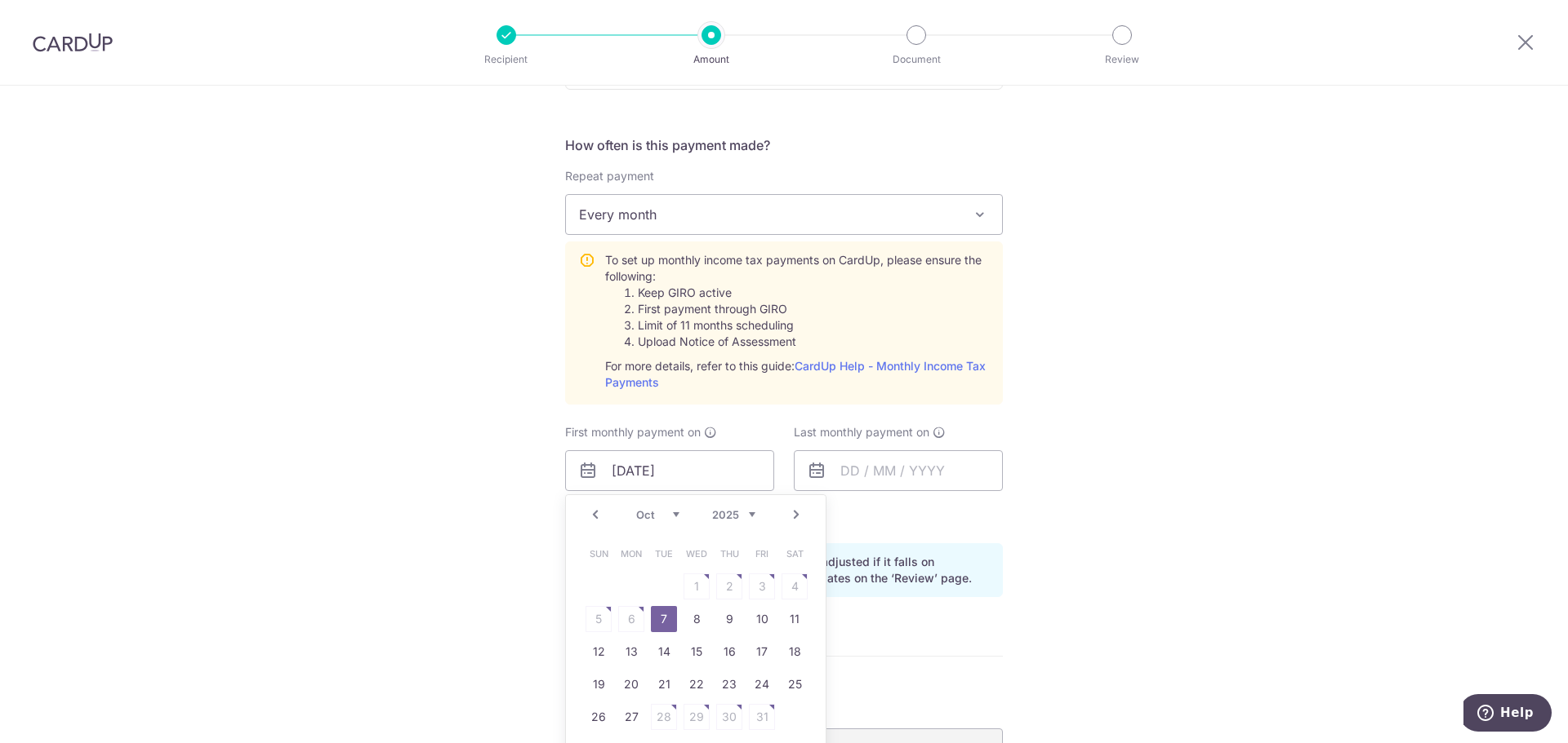
click at [587, 511] on link "Prev" at bounding box center [594, 515] width 19 height 19
click at [698, 682] on link "24" at bounding box center [696, 684] width 26 height 26
type input "[DATE]"
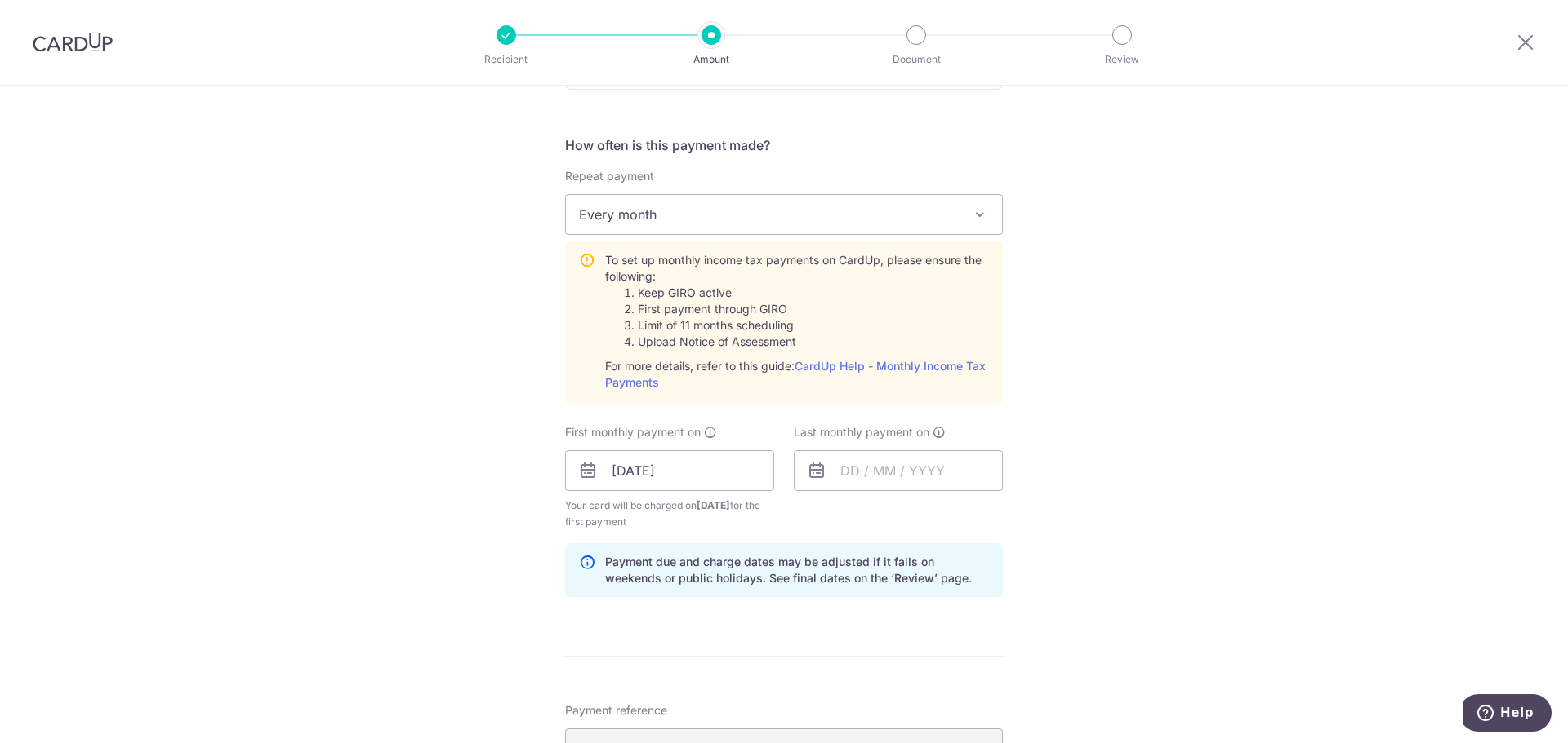
click at [1062, 656] on div "Tell us more about your payment Enter one-time or monthly payment amount SGD 3,…" at bounding box center [784, 349] width 1568 height 1768
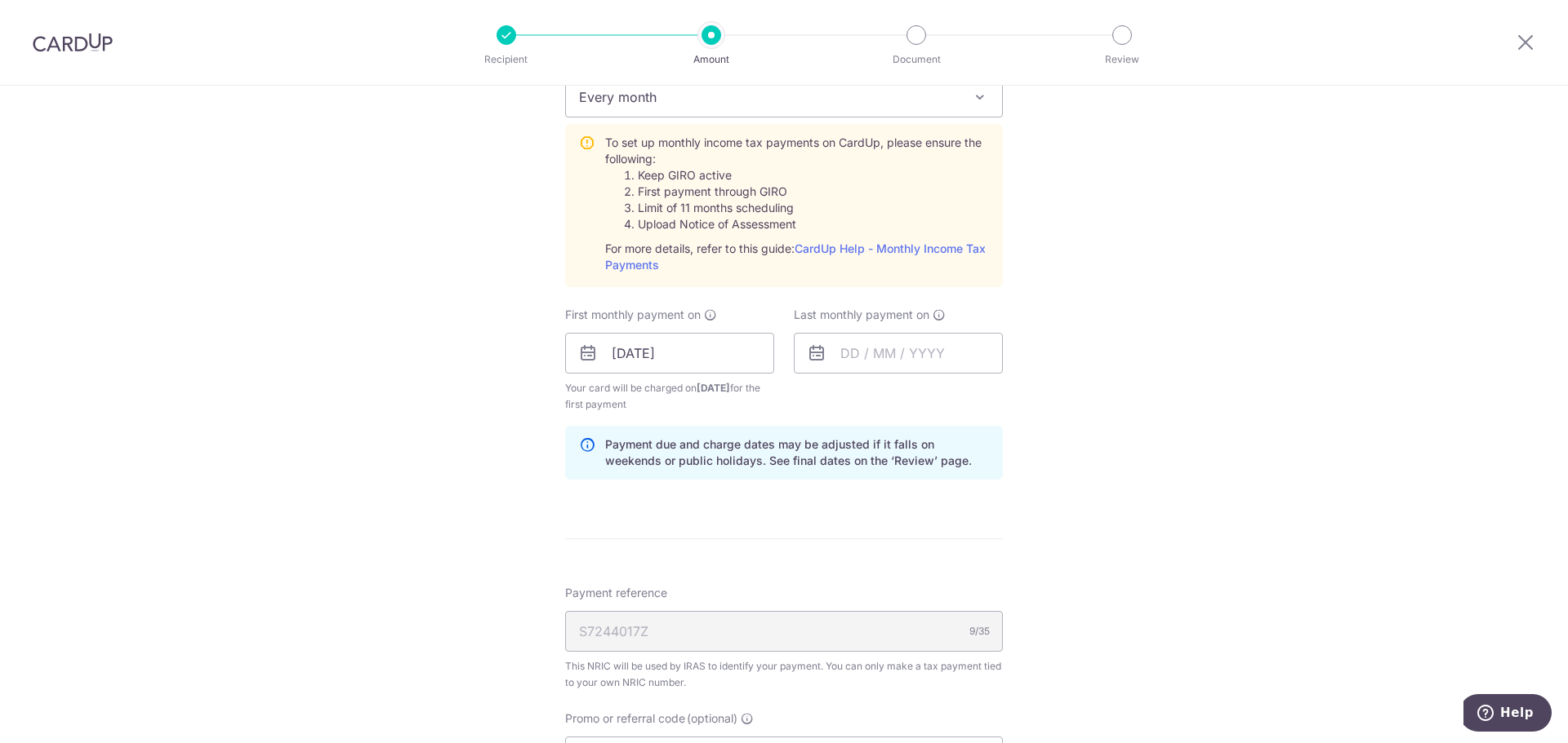
scroll to position [702, 0]
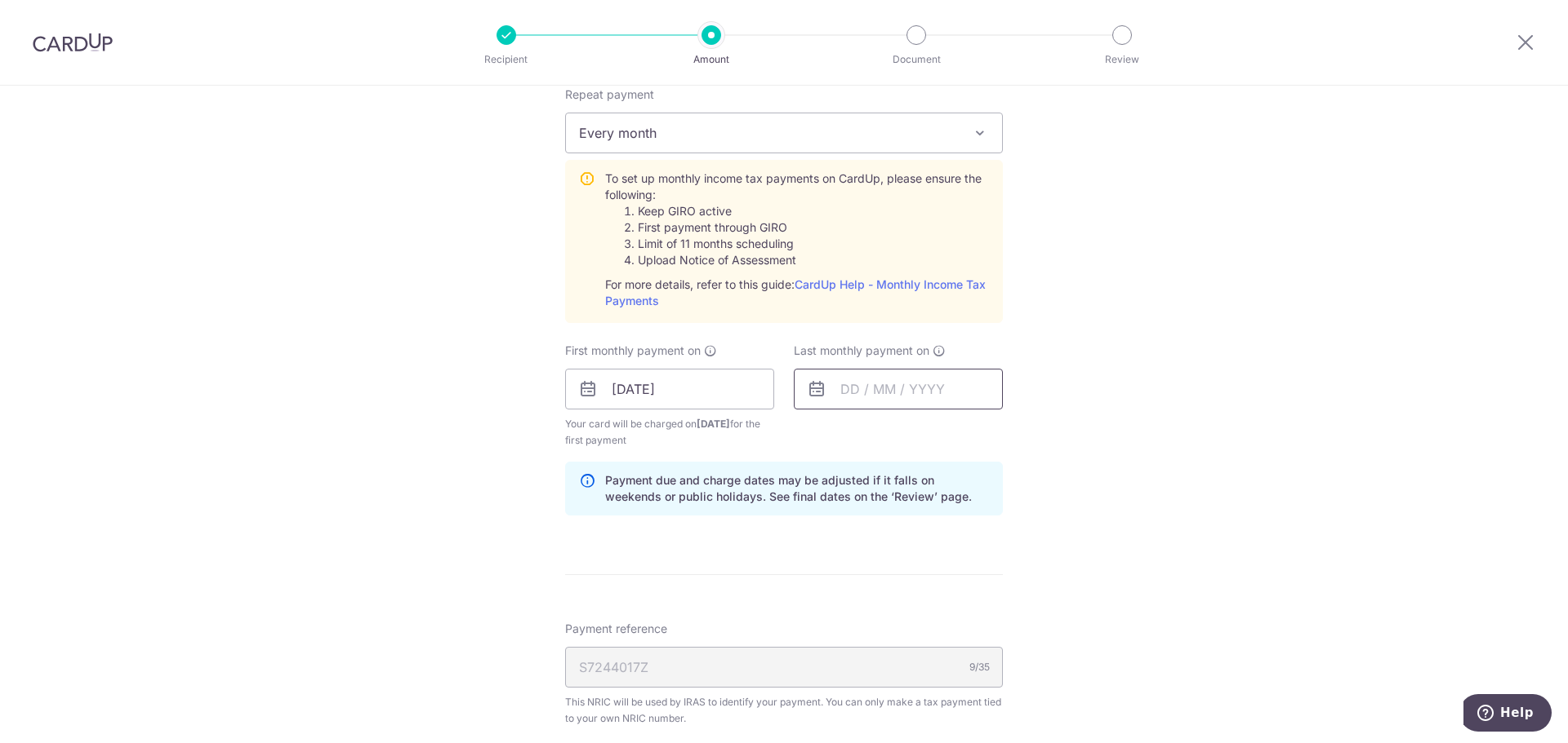
click at [867, 384] on input "text" at bounding box center [897, 389] width 209 height 41
click at [1023, 434] on link "Next" at bounding box center [1024, 433] width 19 height 19
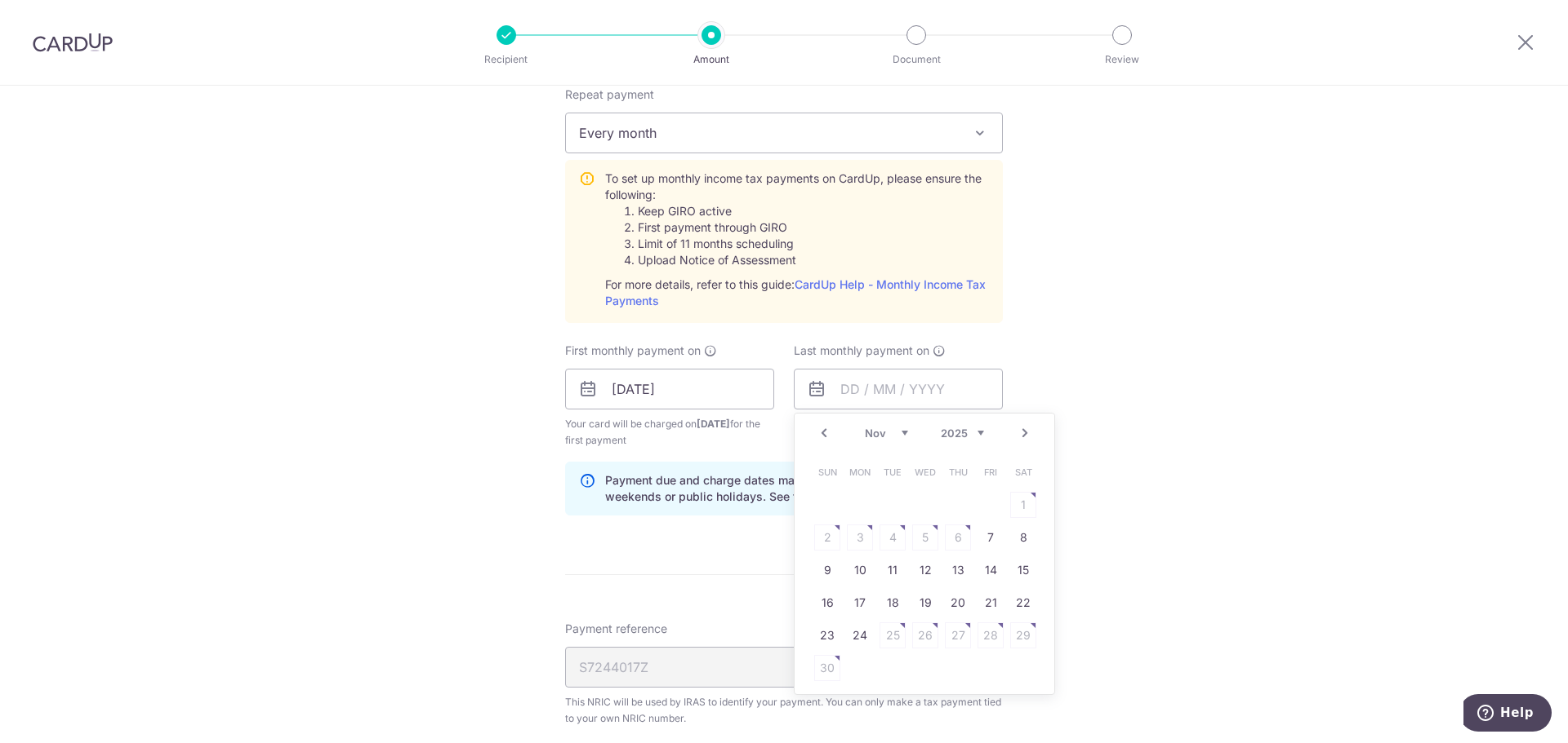
click at [1023, 434] on link "Next" at bounding box center [1024, 433] width 19 height 19
click at [861, 609] on link "23" at bounding box center [860, 603] width 26 height 26
type input "[DATE]"
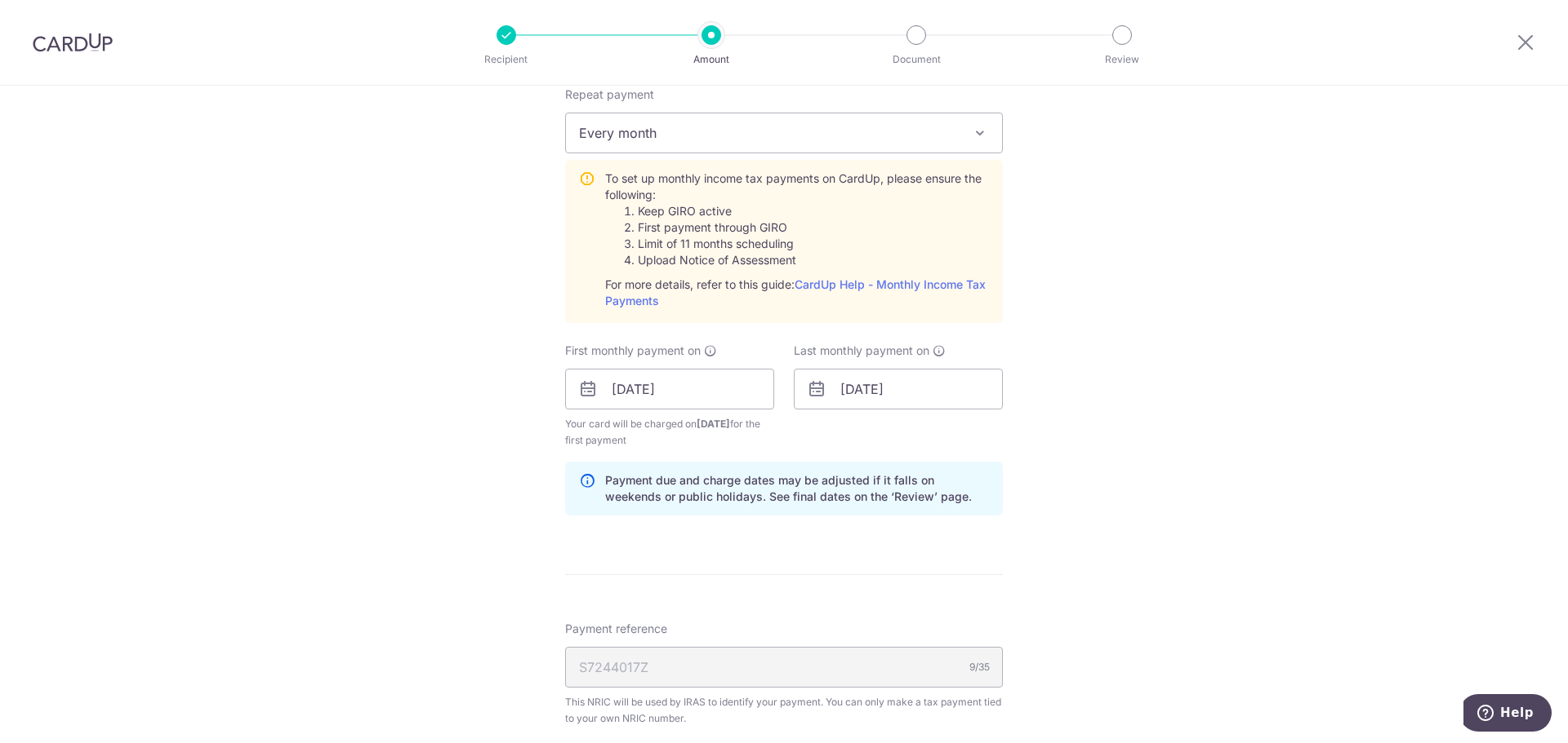
click at [1130, 571] on div "Tell us more about your payment Enter one-time or monthly payment amount SGD 3,…" at bounding box center [784, 267] width 1568 height 1768
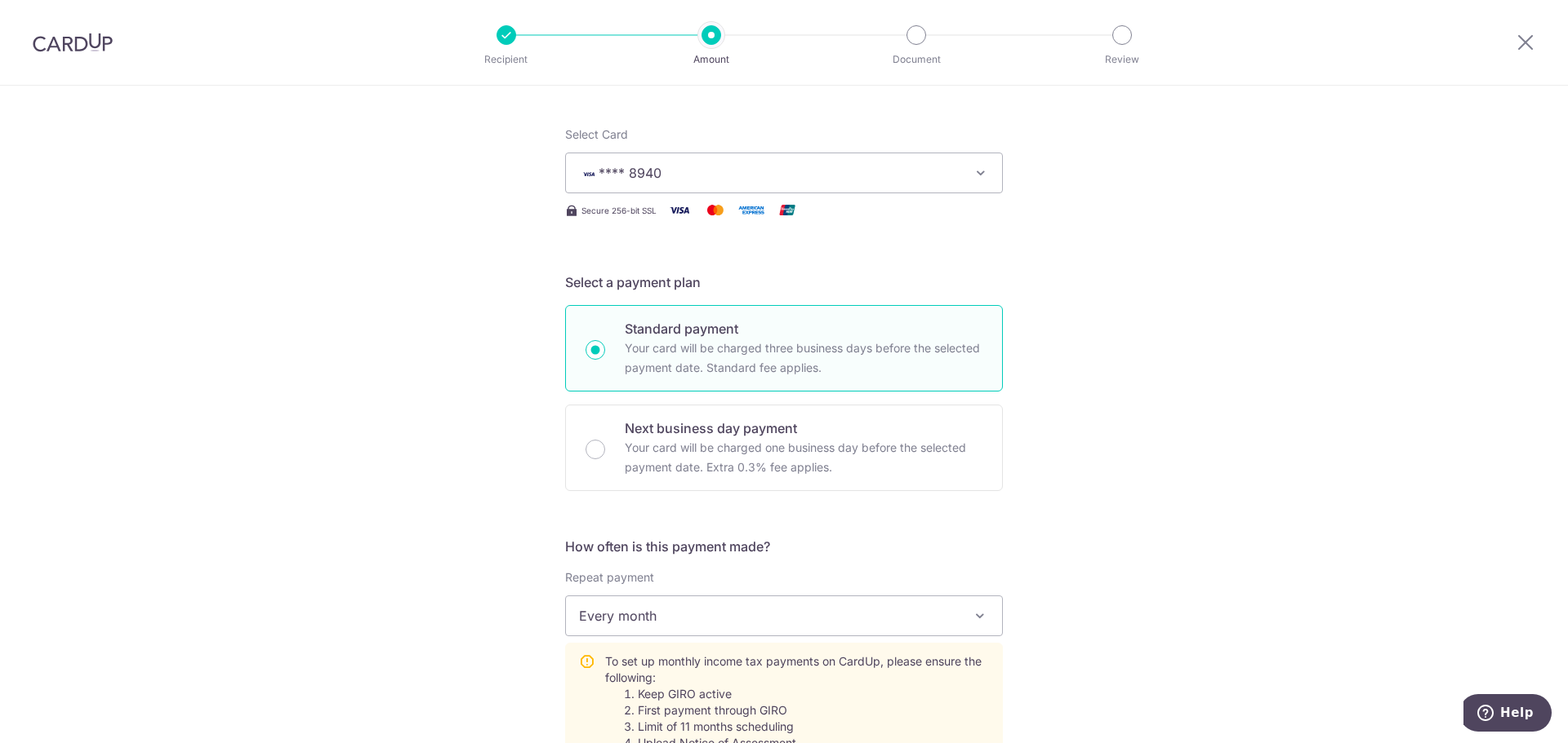
scroll to position [213, 0]
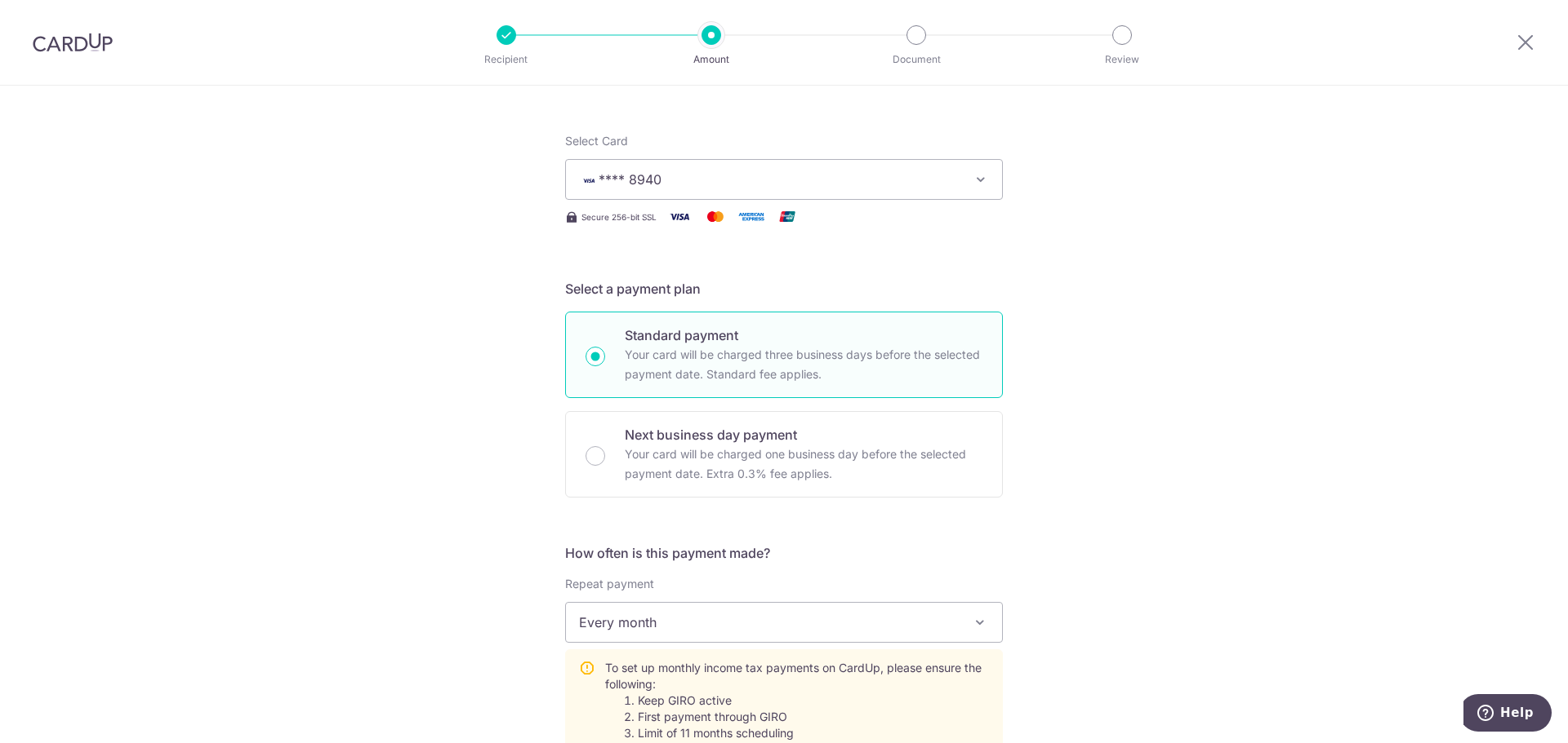
click at [1115, 334] on div "Tell us more about your payment Enter one-time or monthly payment amount SGD 3,…" at bounding box center [784, 757] width 1568 height 1768
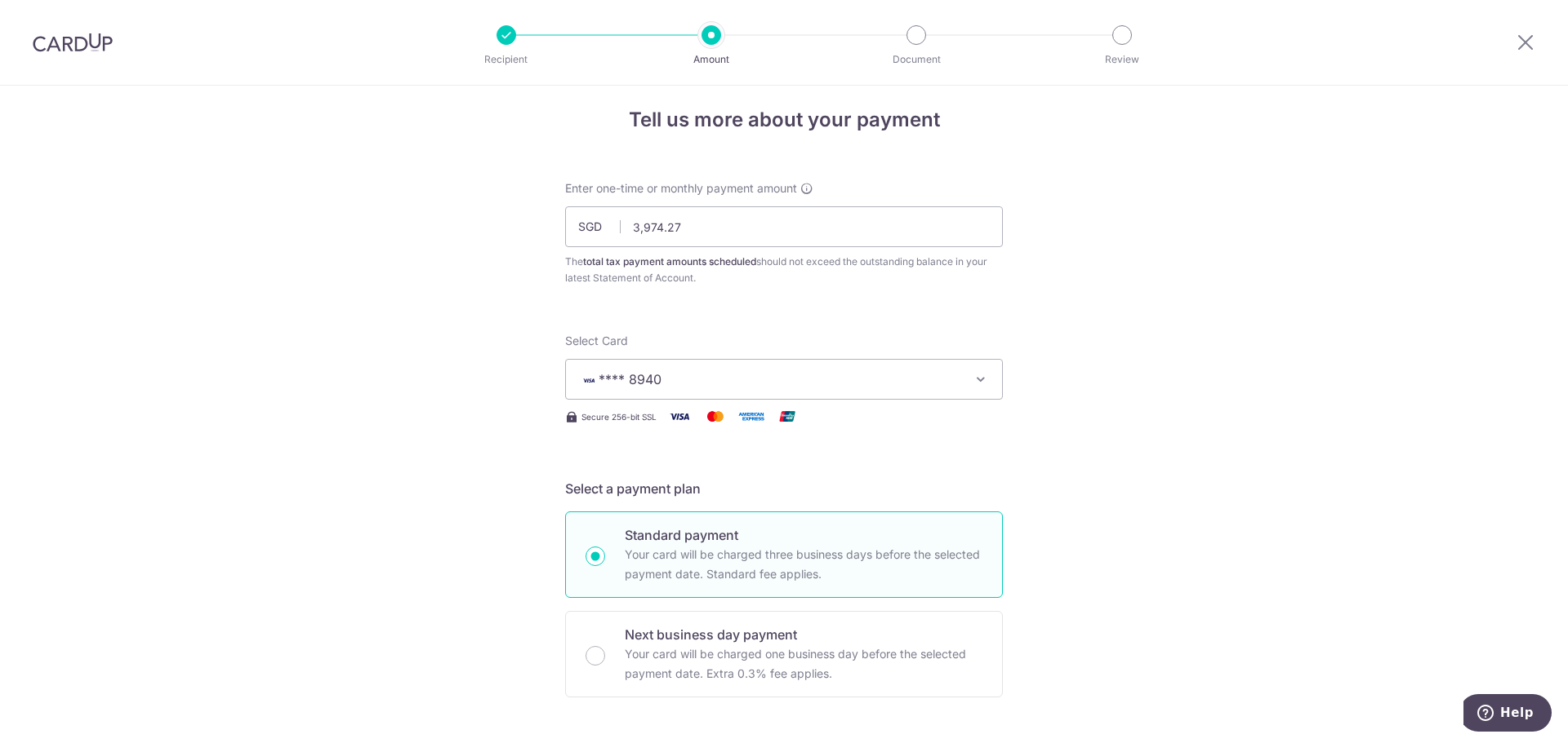
scroll to position [0, 0]
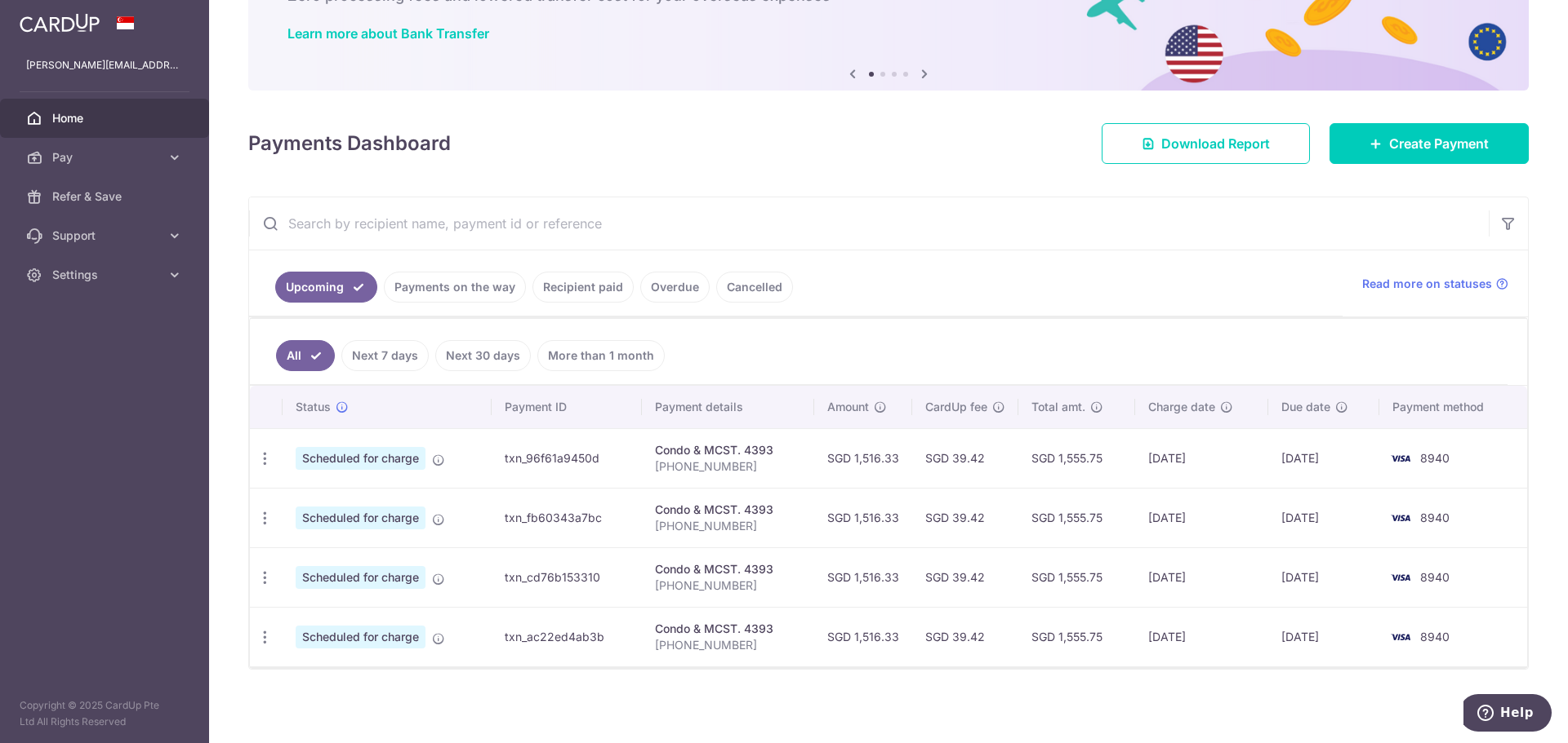
scroll to position [122, 0]
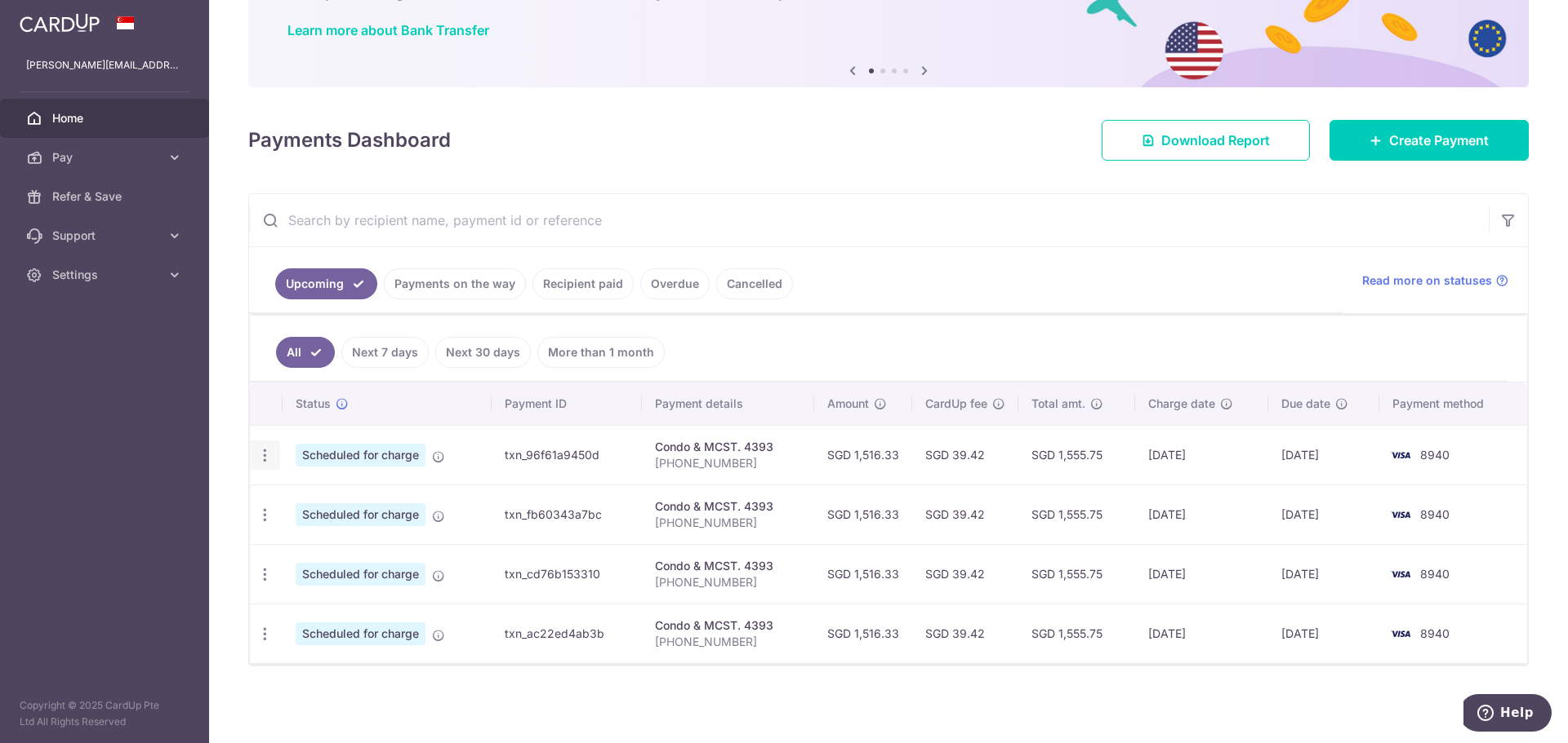
click at [261, 455] on icon "button" at bounding box center [264, 456] width 18 height 17
click at [320, 540] on span "Cancel payment" at bounding box center [352, 540] width 110 height 19
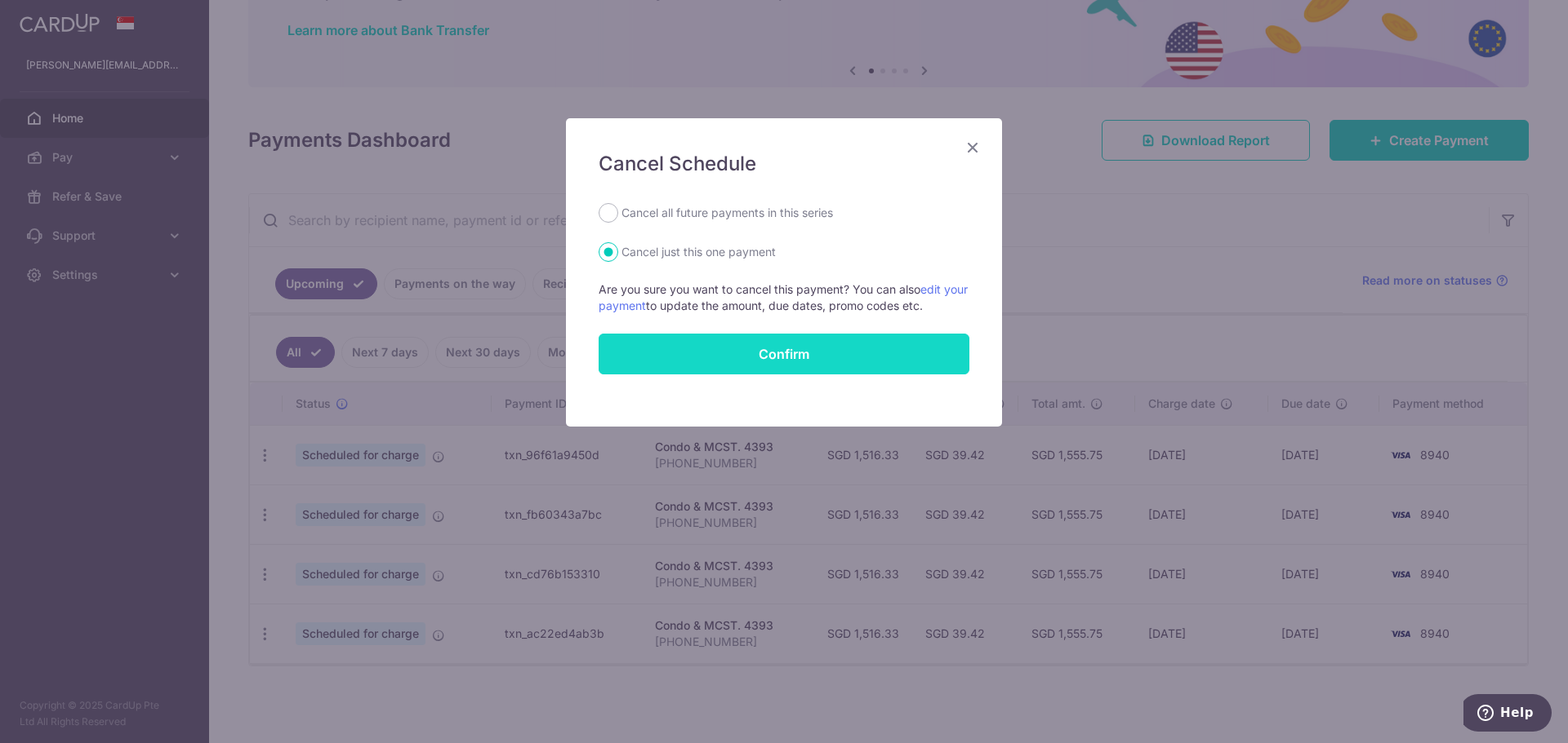
click at [714, 361] on button "Confirm" at bounding box center [784, 354] width 370 height 41
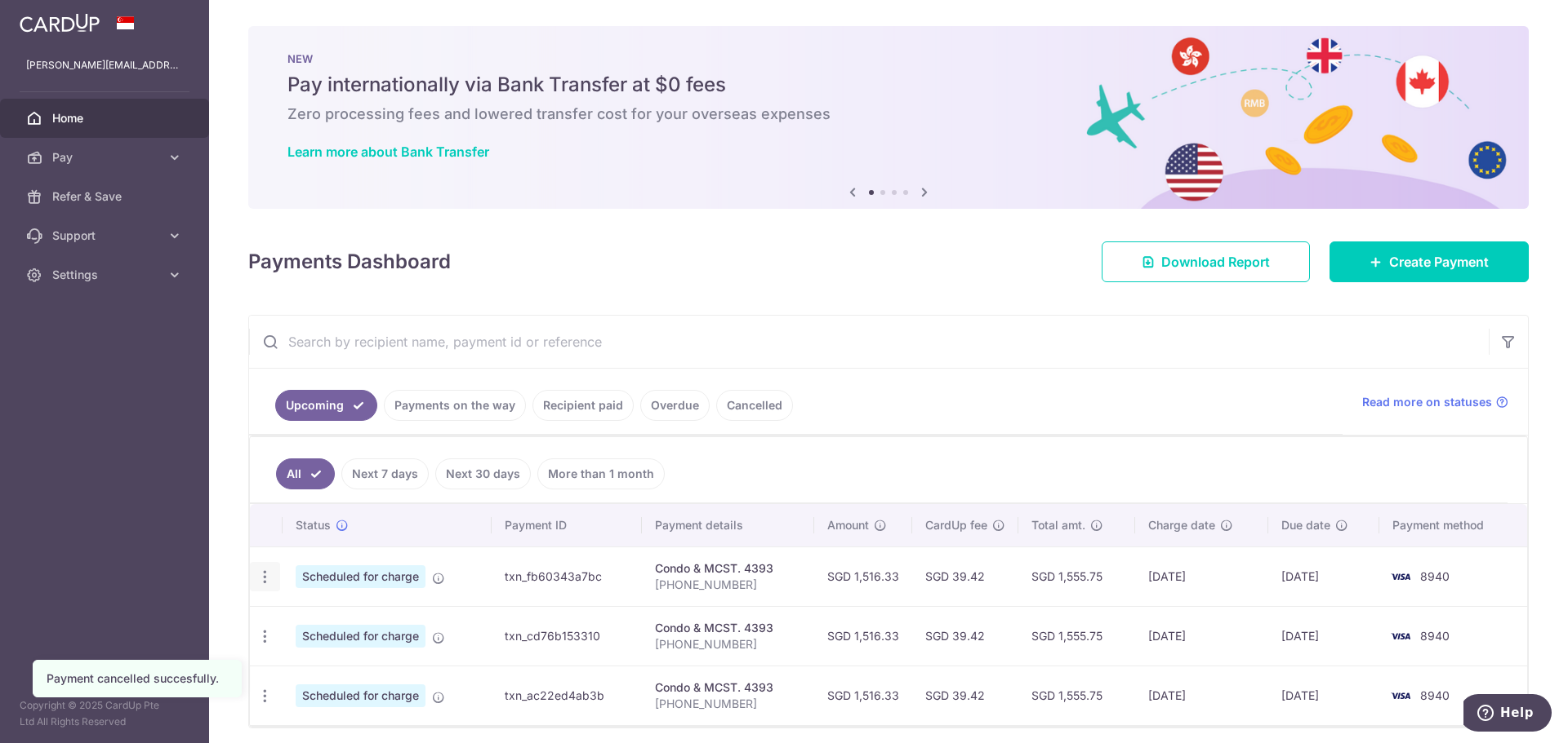
click at [259, 577] on icon "button" at bounding box center [264, 577] width 18 height 17
click at [351, 660] on span "Cancel payment" at bounding box center [352, 661] width 110 height 19
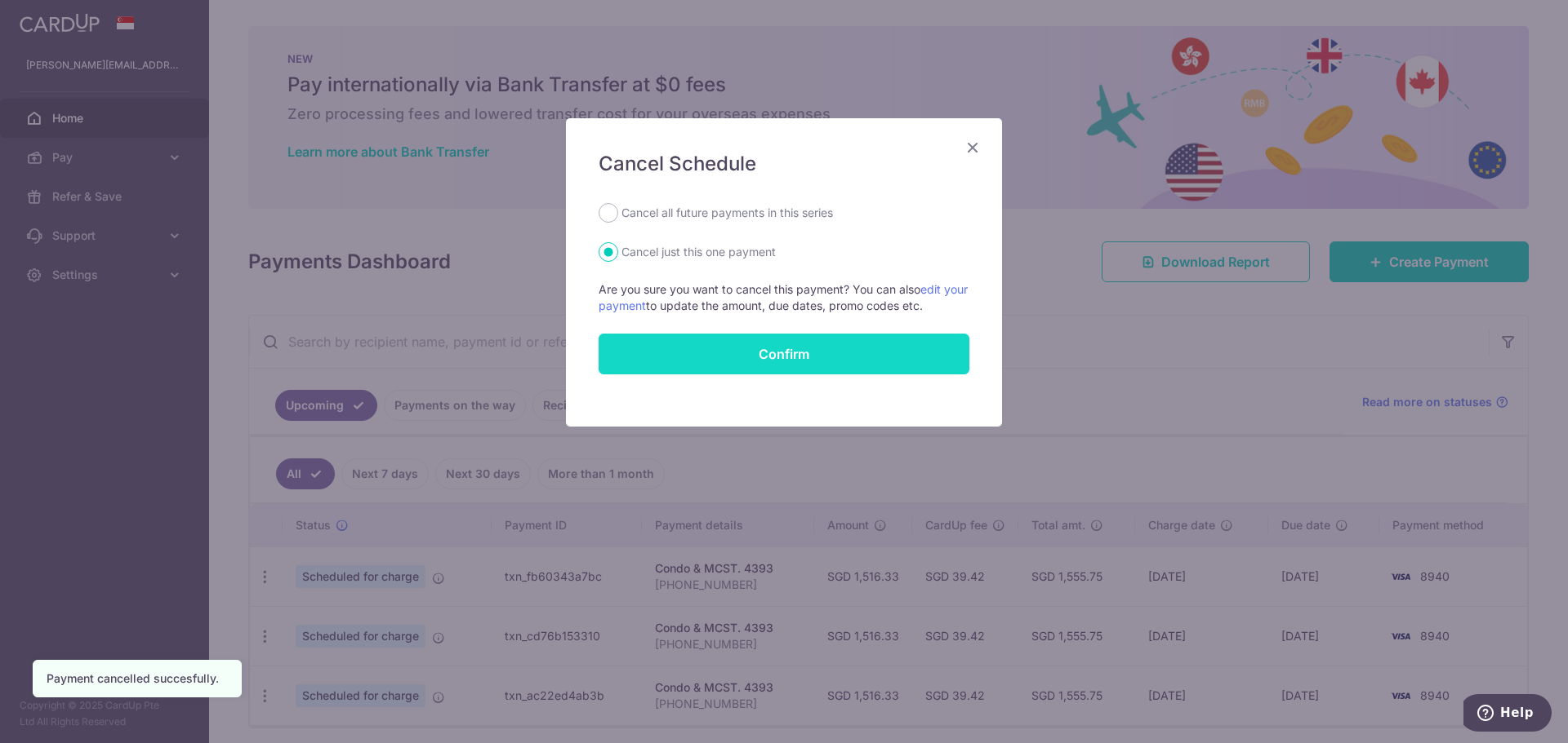
click at [748, 347] on button "Confirm" at bounding box center [784, 354] width 370 height 41
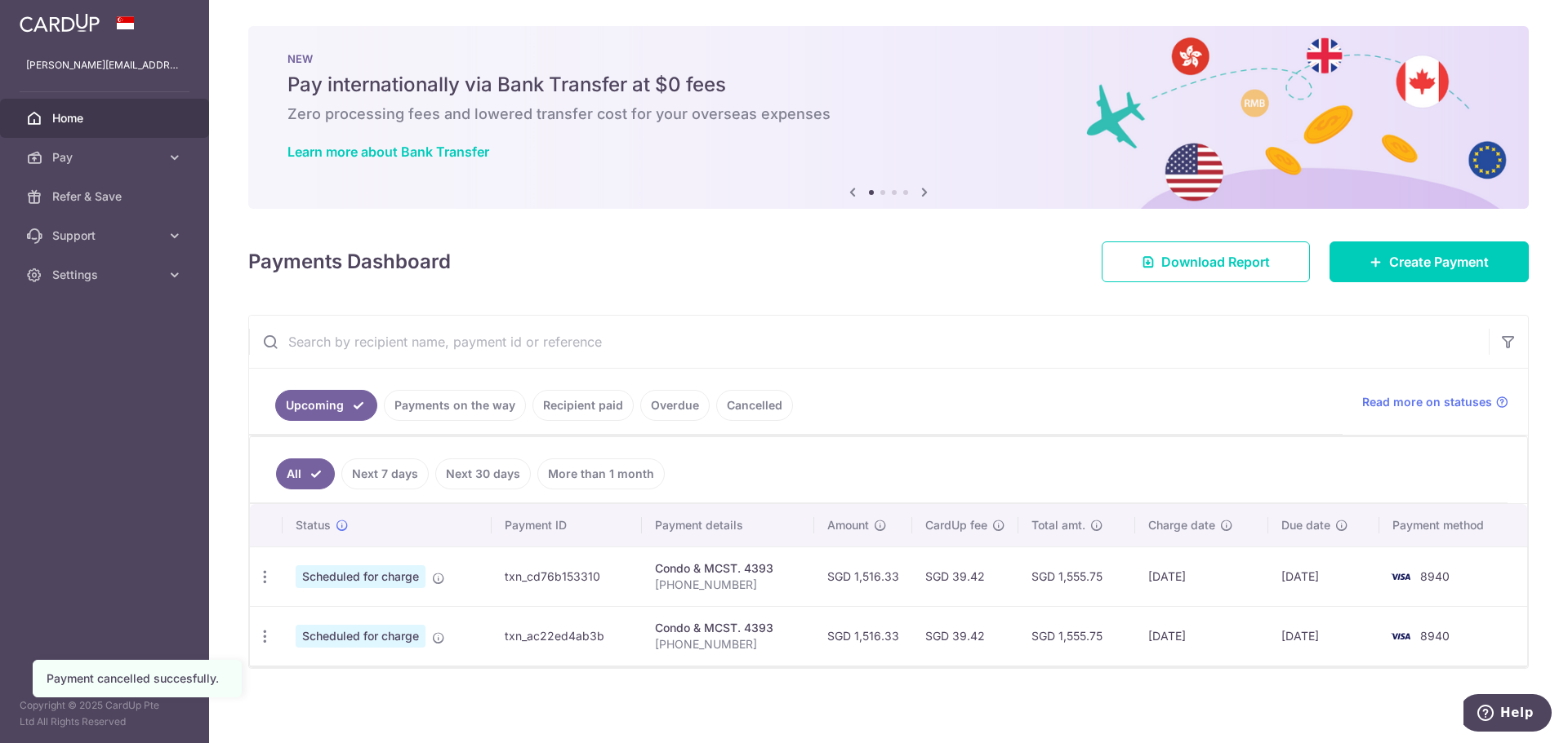
click at [262, 559] on td "Update payment Cancel payment" at bounding box center [265, 576] width 32 height 60
click at [266, 580] on icon "button" at bounding box center [264, 577] width 18 height 17
click at [348, 663] on span "Cancel payment" at bounding box center [352, 661] width 110 height 19
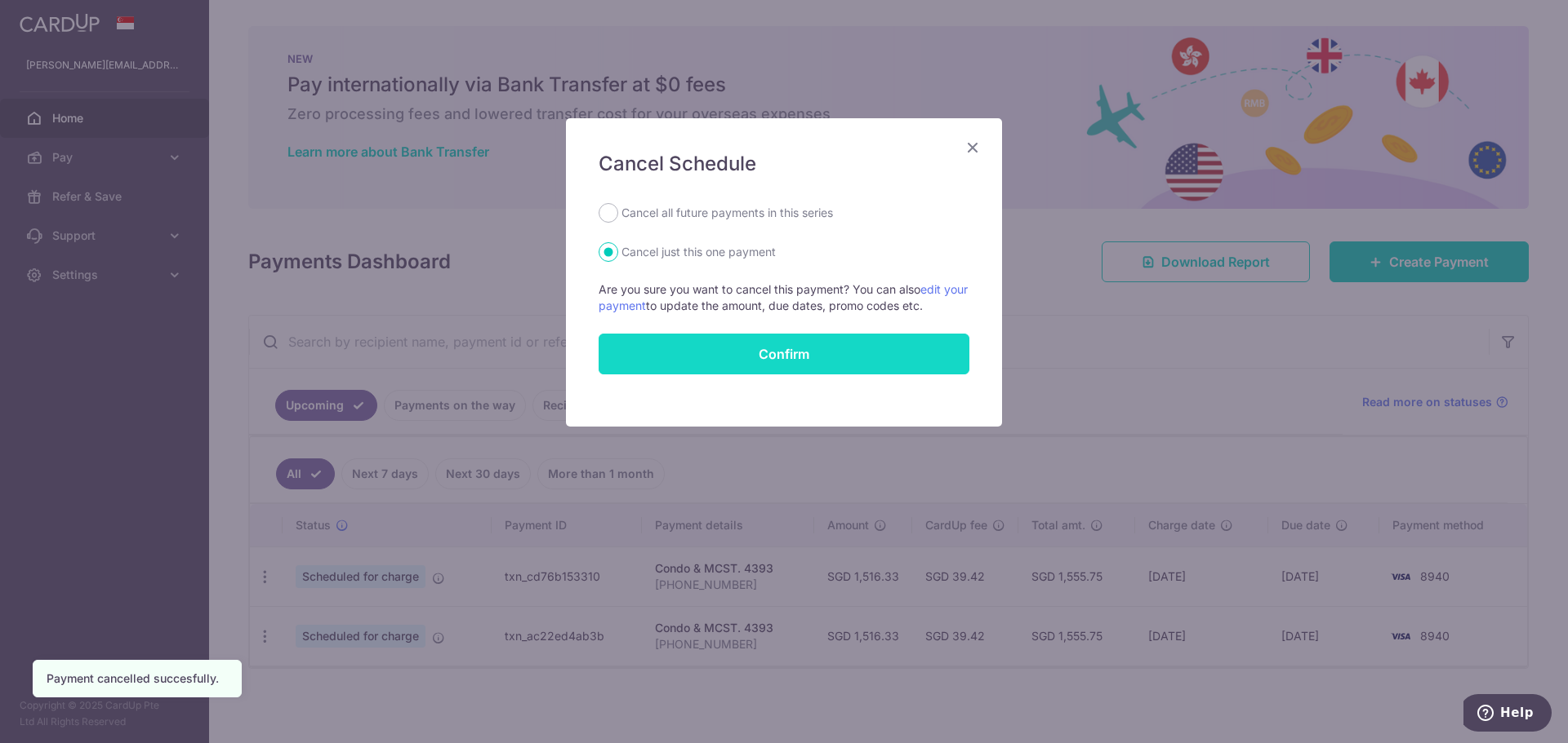
click at [750, 348] on button "Confirm" at bounding box center [784, 354] width 370 height 41
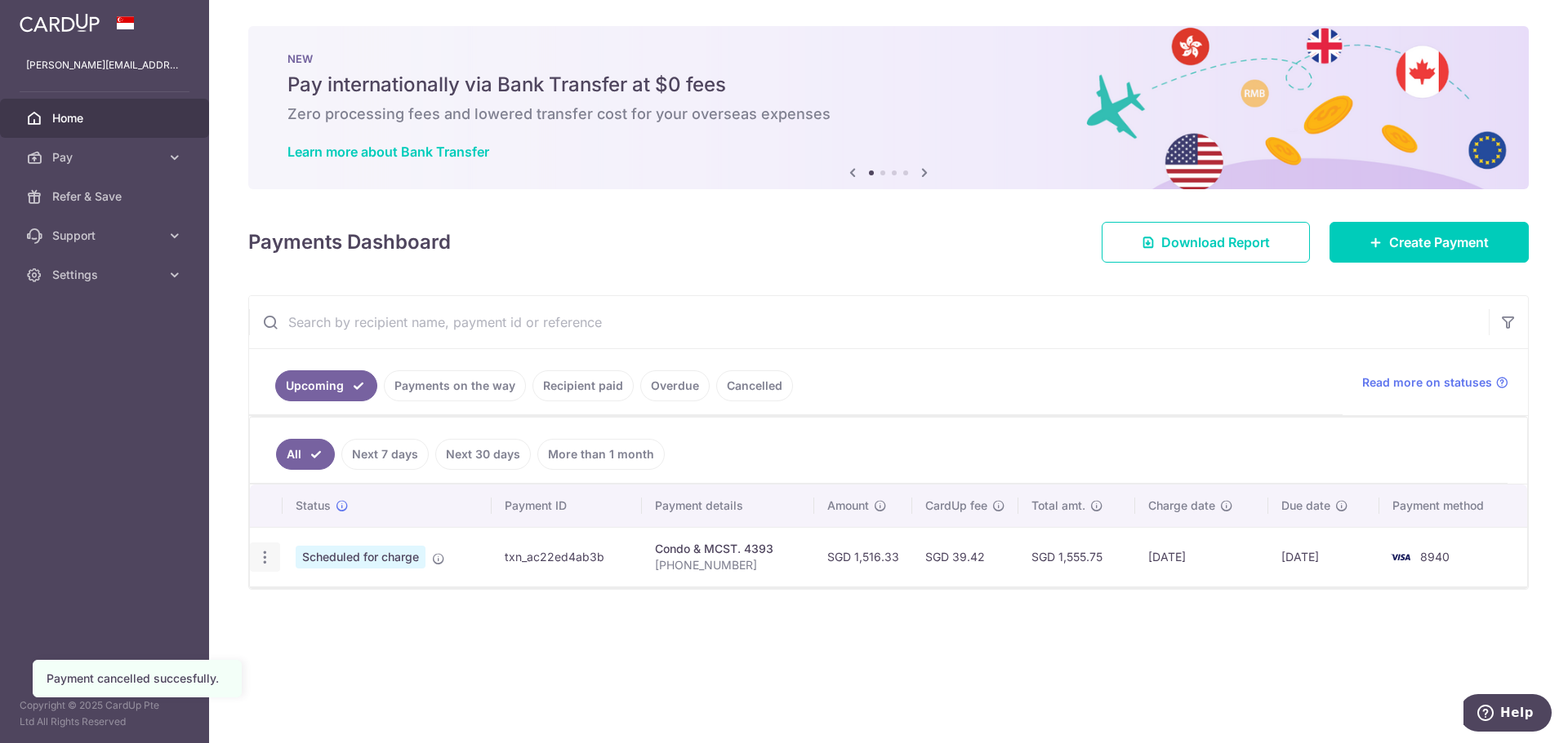
click at [267, 556] on icon "button" at bounding box center [264, 557] width 18 height 17
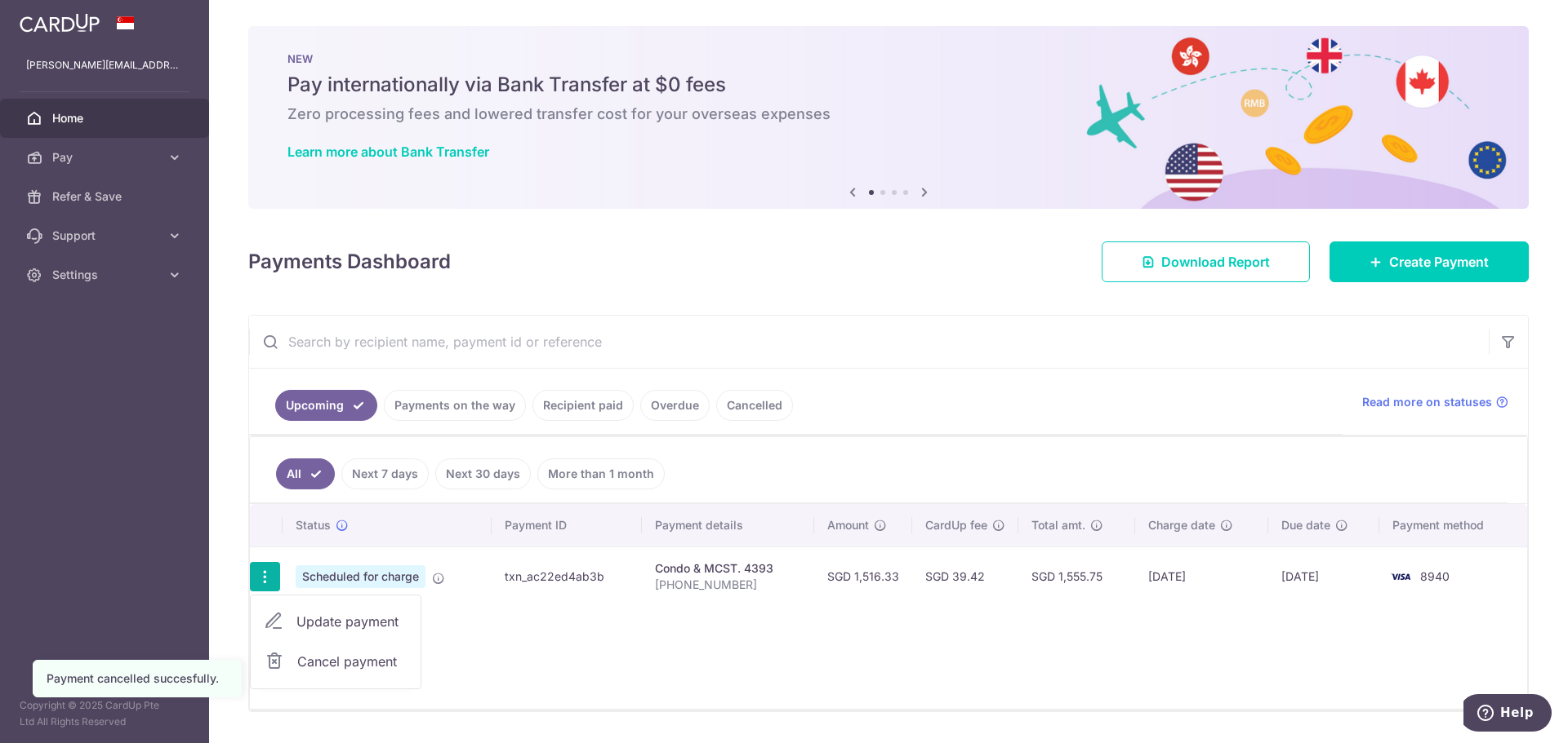
click at [333, 640] on ul "Update payment Cancel payment" at bounding box center [335, 642] width 171 height 95
click at [263, 573] on icon "button" at bounding box center [264, 577] width 18 height 17
click at [312, 665] on span "Cancel payment" at bounding box center [352, 661] width 110 height 19
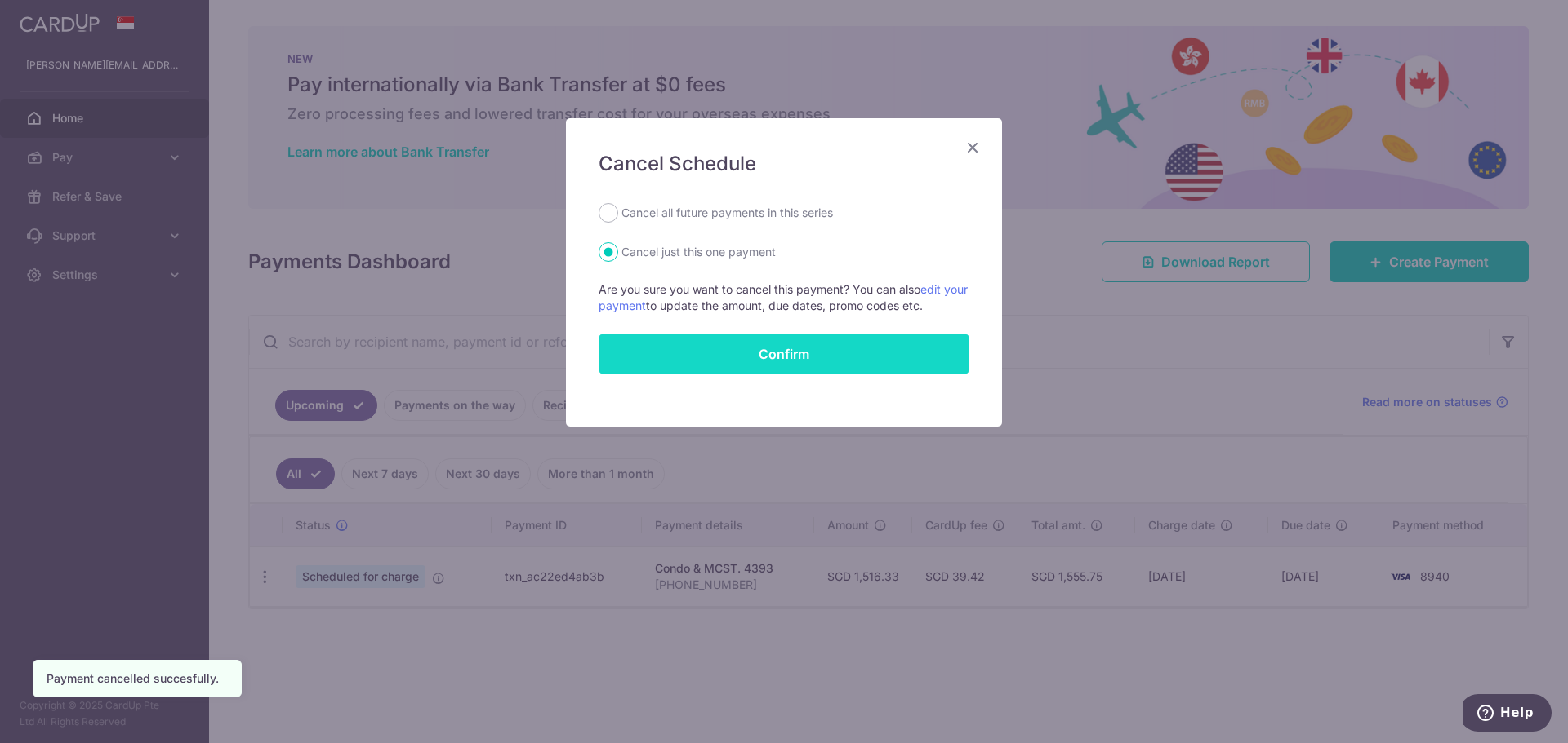
click at [789, 351] on button "Confirm" at bounding box center [784, 354] width 370 height 41
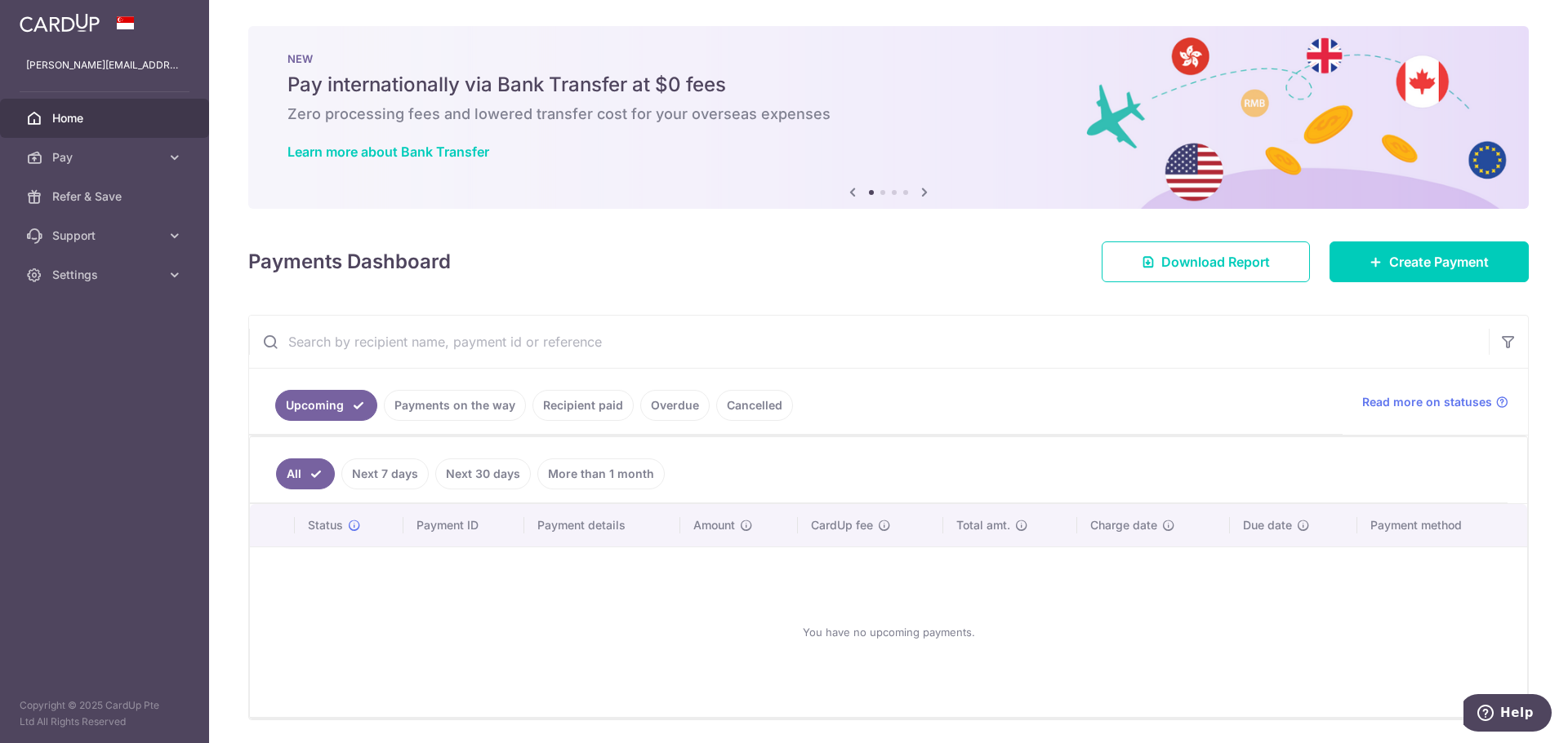
click at [837, 253] on div "Payments Dashboard Download Report Create Payment" at bounding box center [888, 258] width 1281 height 47
click at [73, 157] on span "Pay" at bounding box center [106, 157] width 108 height 17
click at [96, 198] on span "Payments" at bounding box center [106, 197] width 108 height 17
click at [170, 157] on icon at bounding box center [175, 157] width 17 height 17
click at [97, 232] on span "Recipients" at bounding box center [106, 236] width 108 height 17
